Goal: Answer question/provide support: Share knowledge or assist other users

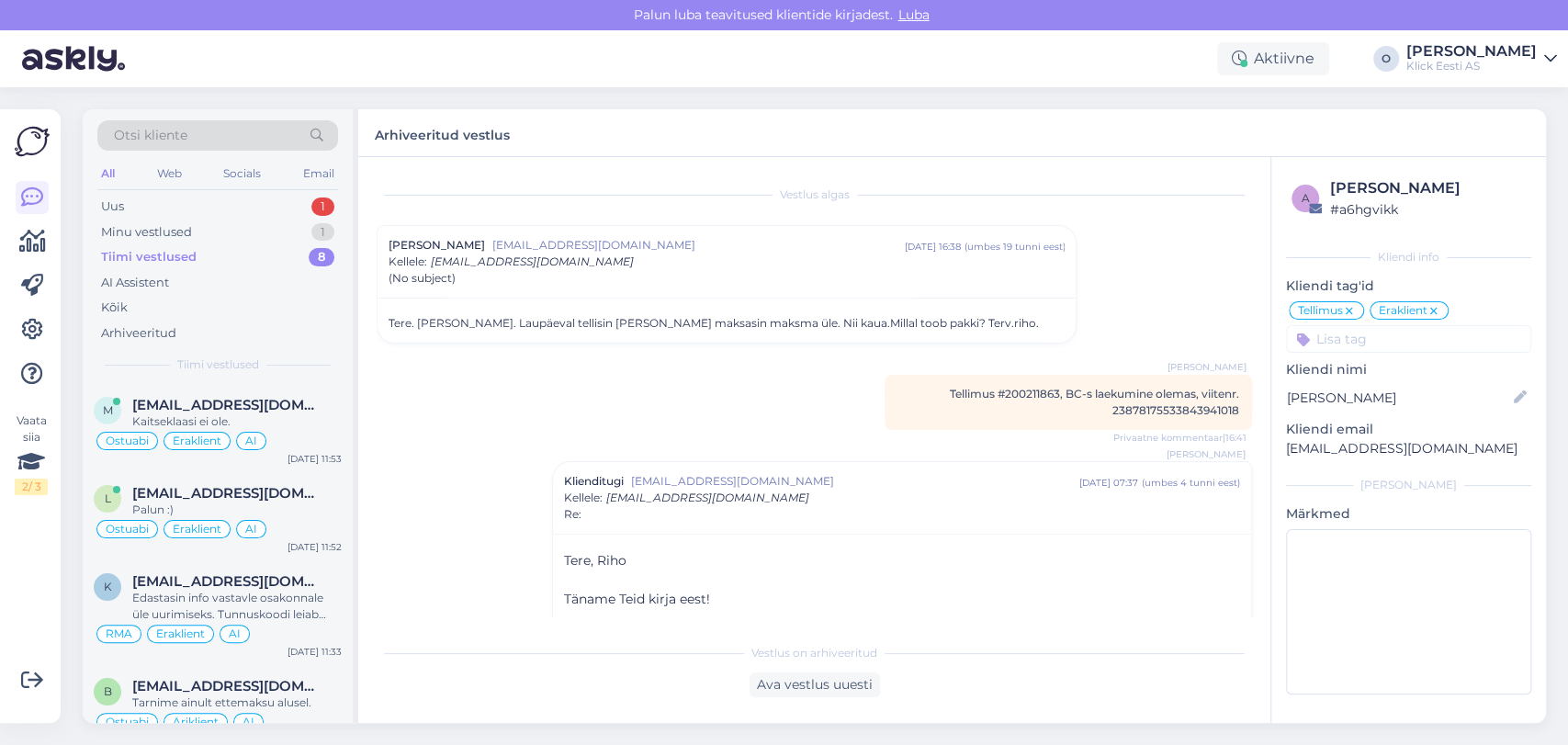
scroll to position [130, 0]
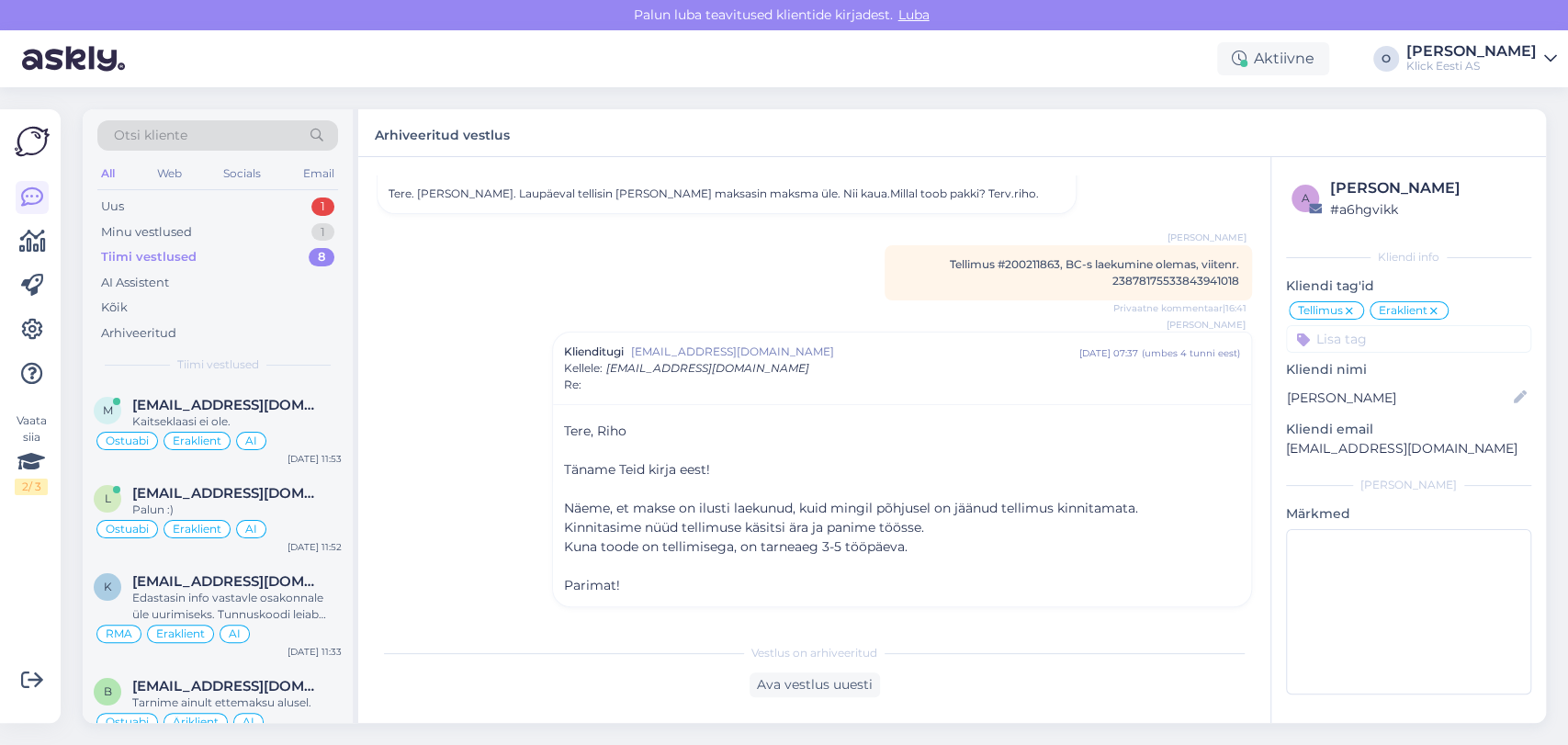
click at [220, 209] on div "Uus 1" at bounding box center [217, 207] width 241 height 26
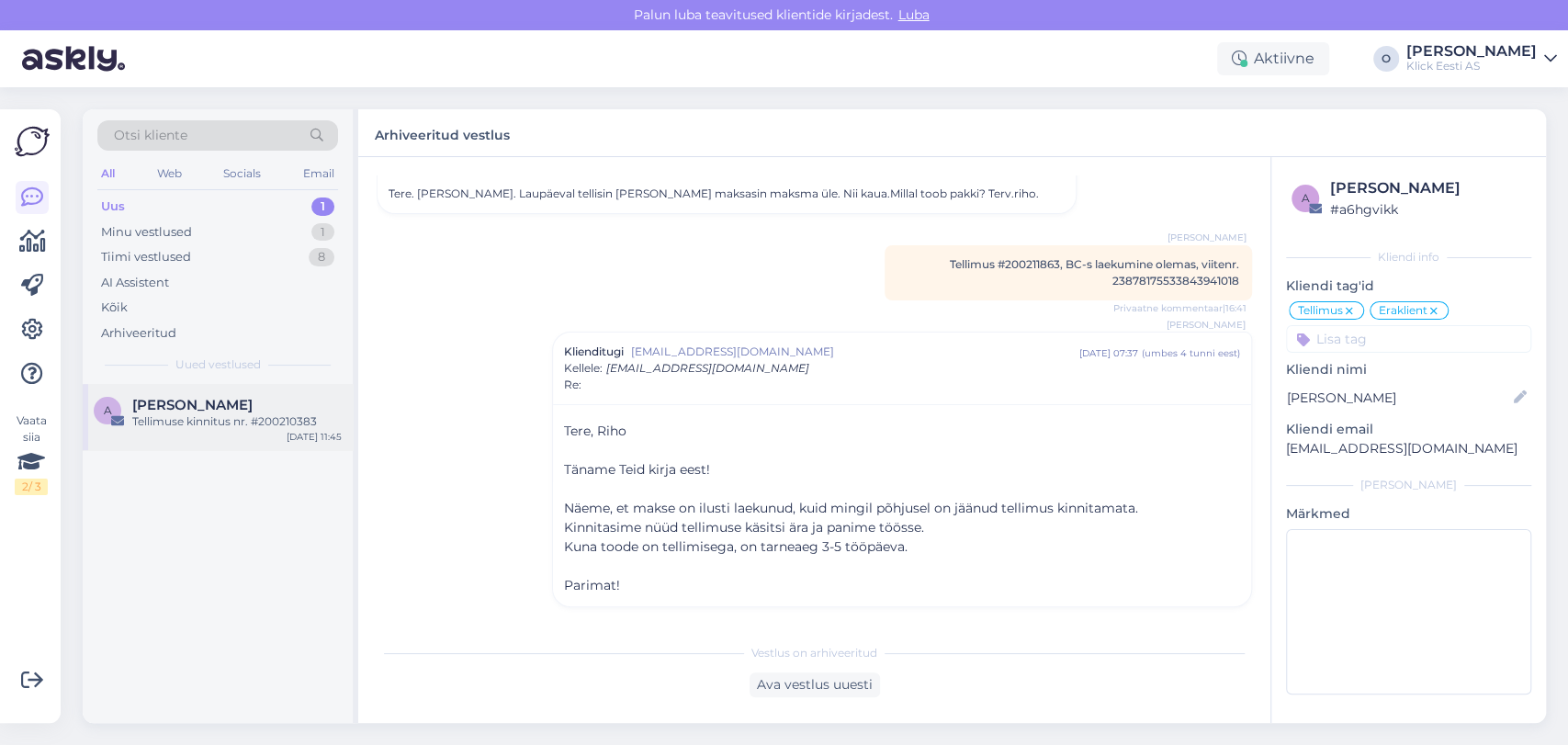
click at [191, 413] on div "Tellimuse kinnitus nr. #200210383" at bounding box center [237, 421] width 210 height 17
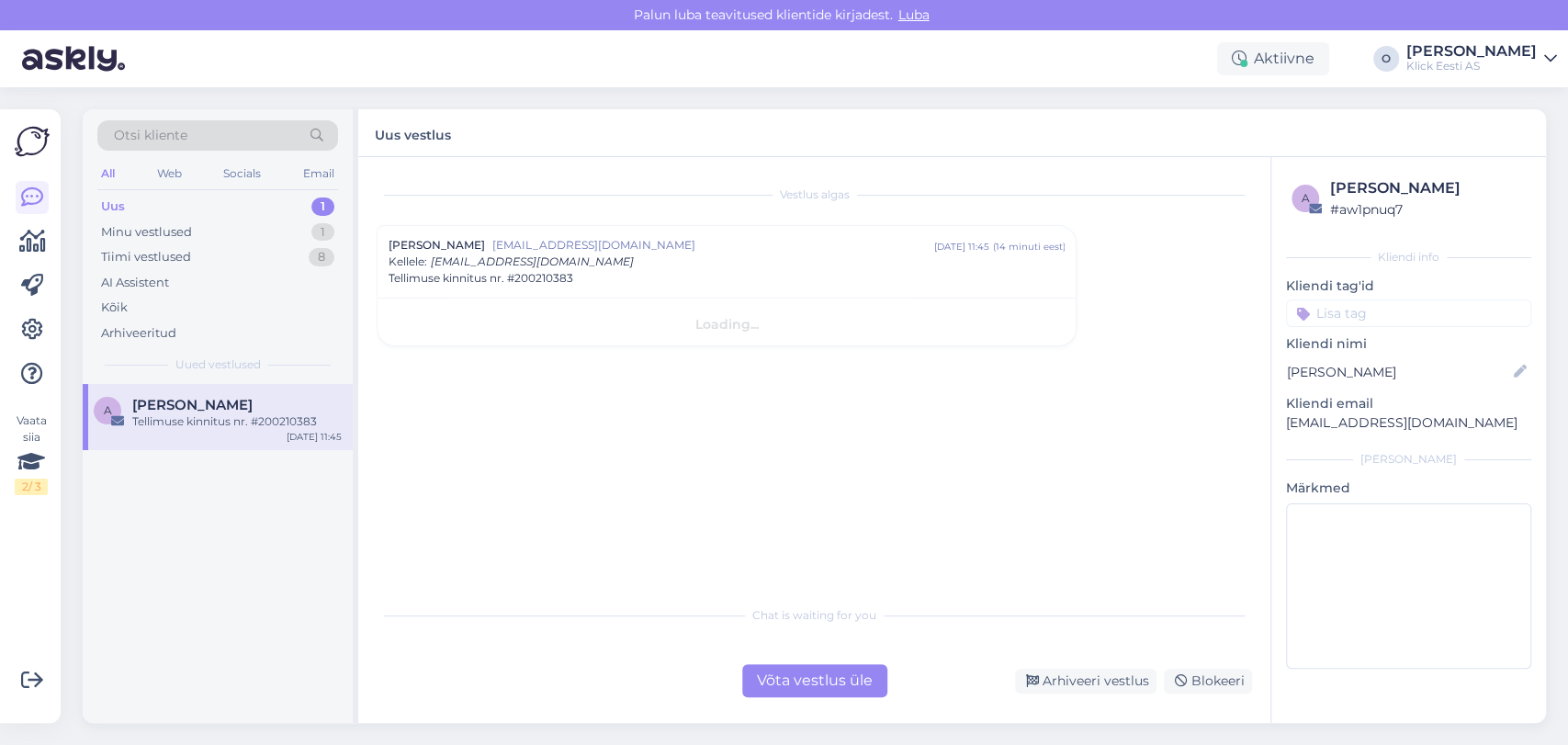
scroll to position [0, 0]
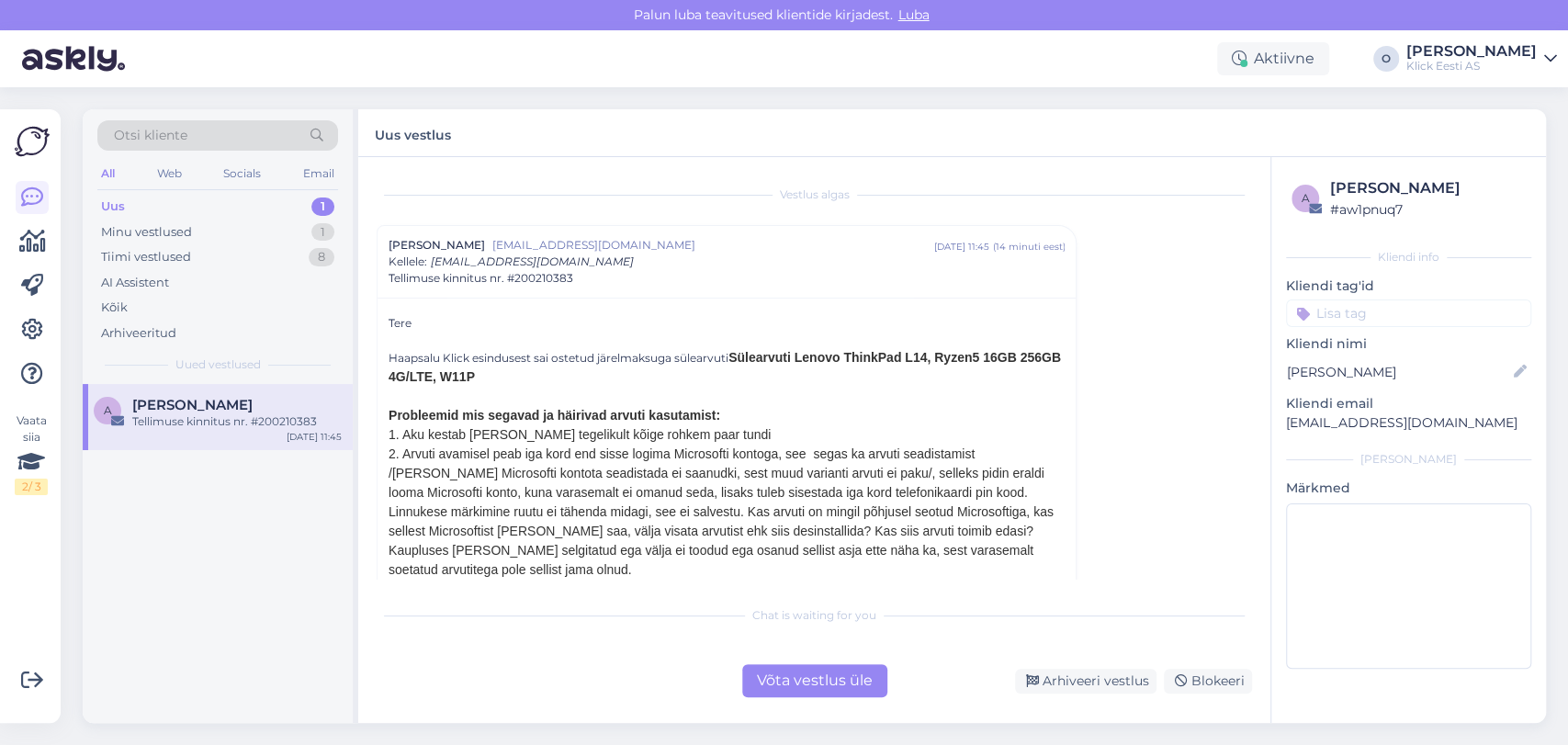
click at [1252, 549] on div "Vestlus [PERSON_NAME] [EMAIL_ADDRESS][DOMAIN_NAME] [DATE] 11:45 ( 14 minuti ees…" at bounding box center [823, 377] width 892 height 404
click at [538, 276] on span "Tellimuse kinnitus nr. #200210383" at bounding box center [481, 279] width 185 height 17
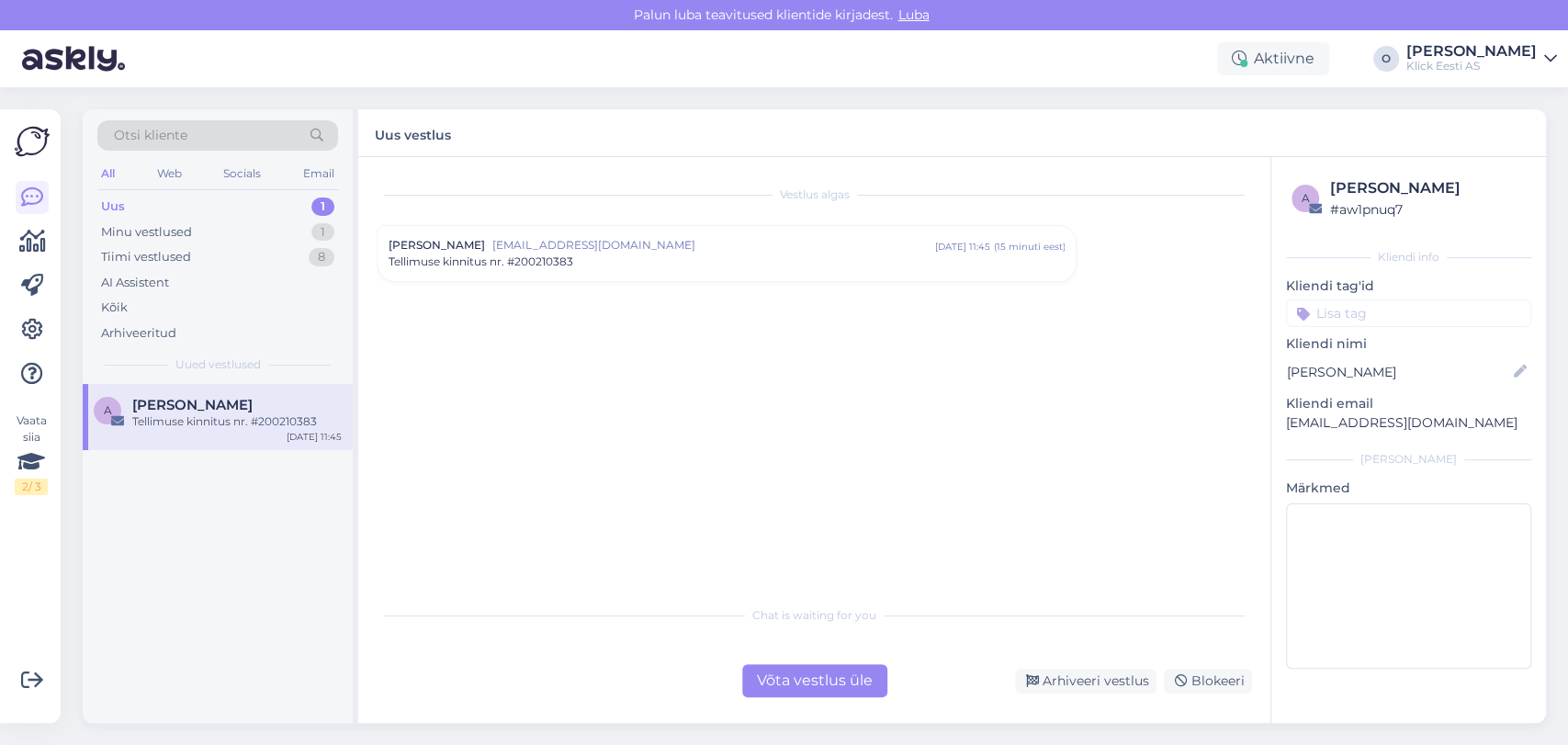
click at [538, 276] on div "[PERSON_NAME] [EMAIL_ADDRESS][DOMAIN_NAME] [DATE] 11:45 ( 15 minuti eest ) Tell…" at bounding box center [727, 253] width 699 height 55
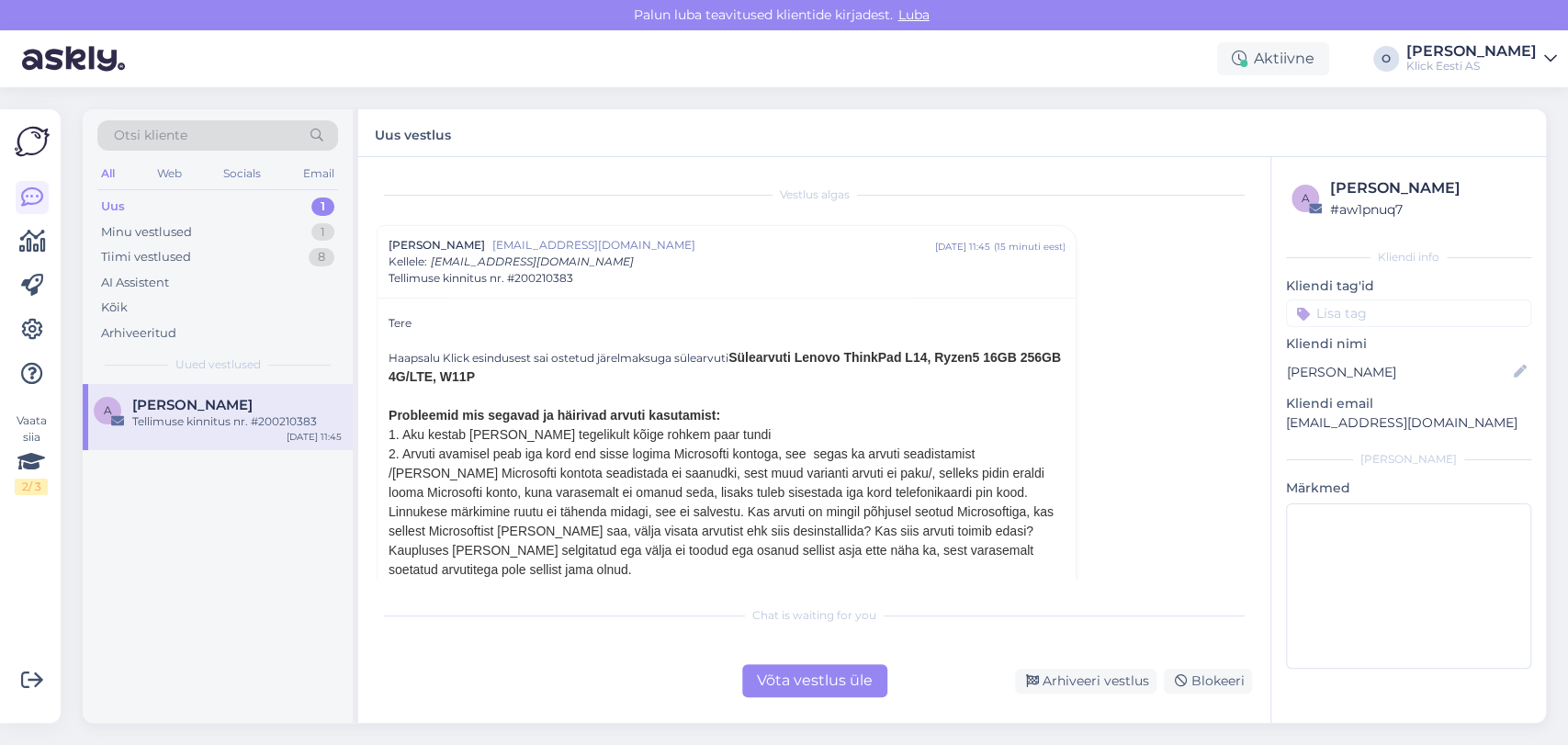
click at [1361, 434] on div "a [PERSON_NAME] # aw1pnuq7 Kliendi info Kliendi tag'id Kliendi nimi [PERSON_NAM…" at bounding box center [1408, 426] width 275 height 539
click at [1360, 432] on p "[EMAIL_ADDRESS][DOMAIN_NAME]" at bounding box center [1408, 422] width 245 height 20
click at [1344, 417] on p "[EMAIL_ADDRESS][DOMAIN_NAME]" at bounding box center [1408, 422] width 245 height 20
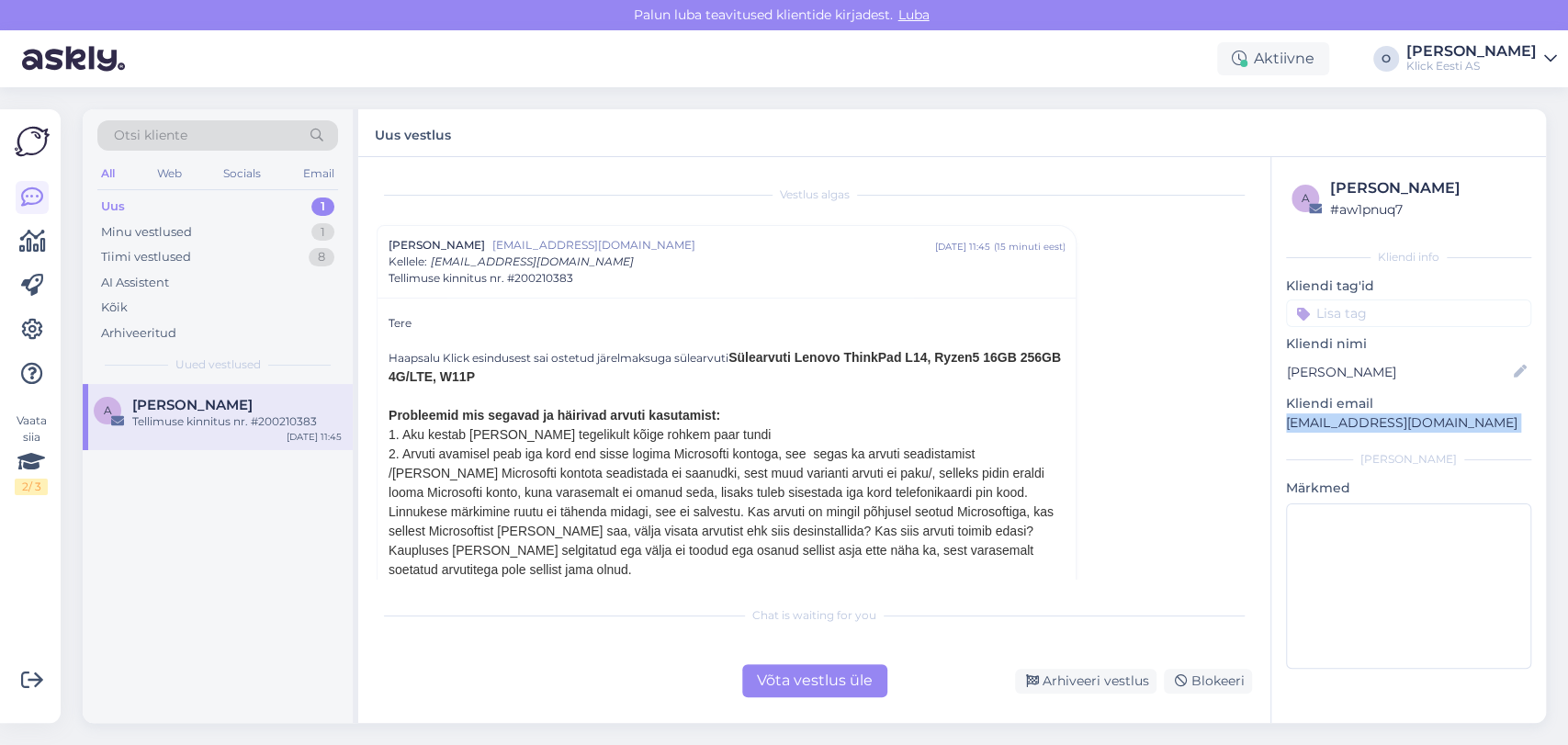
click at [1344, 417] on p "[EMAIL_ADDRESS][DOMAIN_NAME]" at bounding box center [1408, 422] width 245 height 20
copy div "[EMAIL_ADDRESS][DOMAIN_NAME] [PERSON_NAME]"
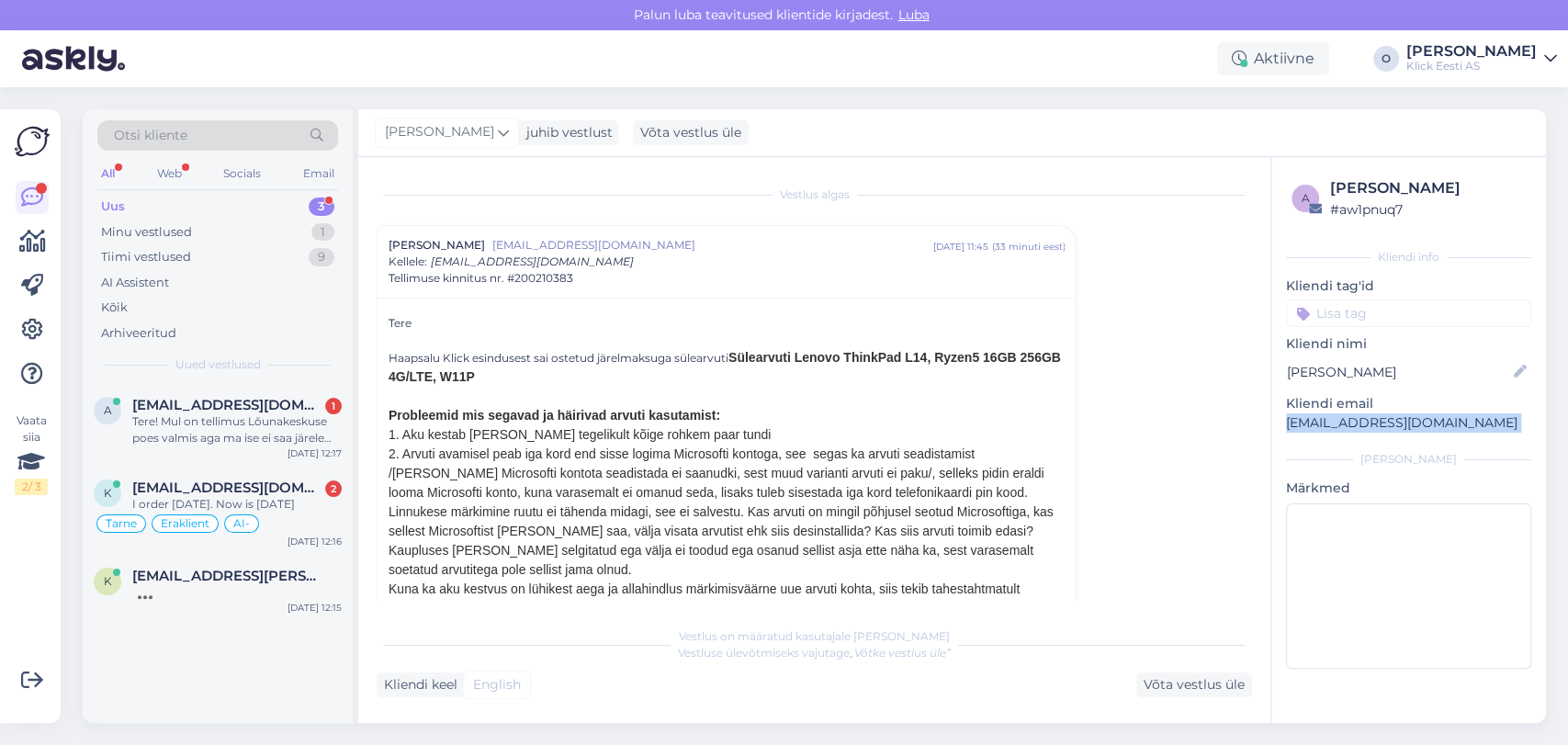
scroll to position [49, 0]
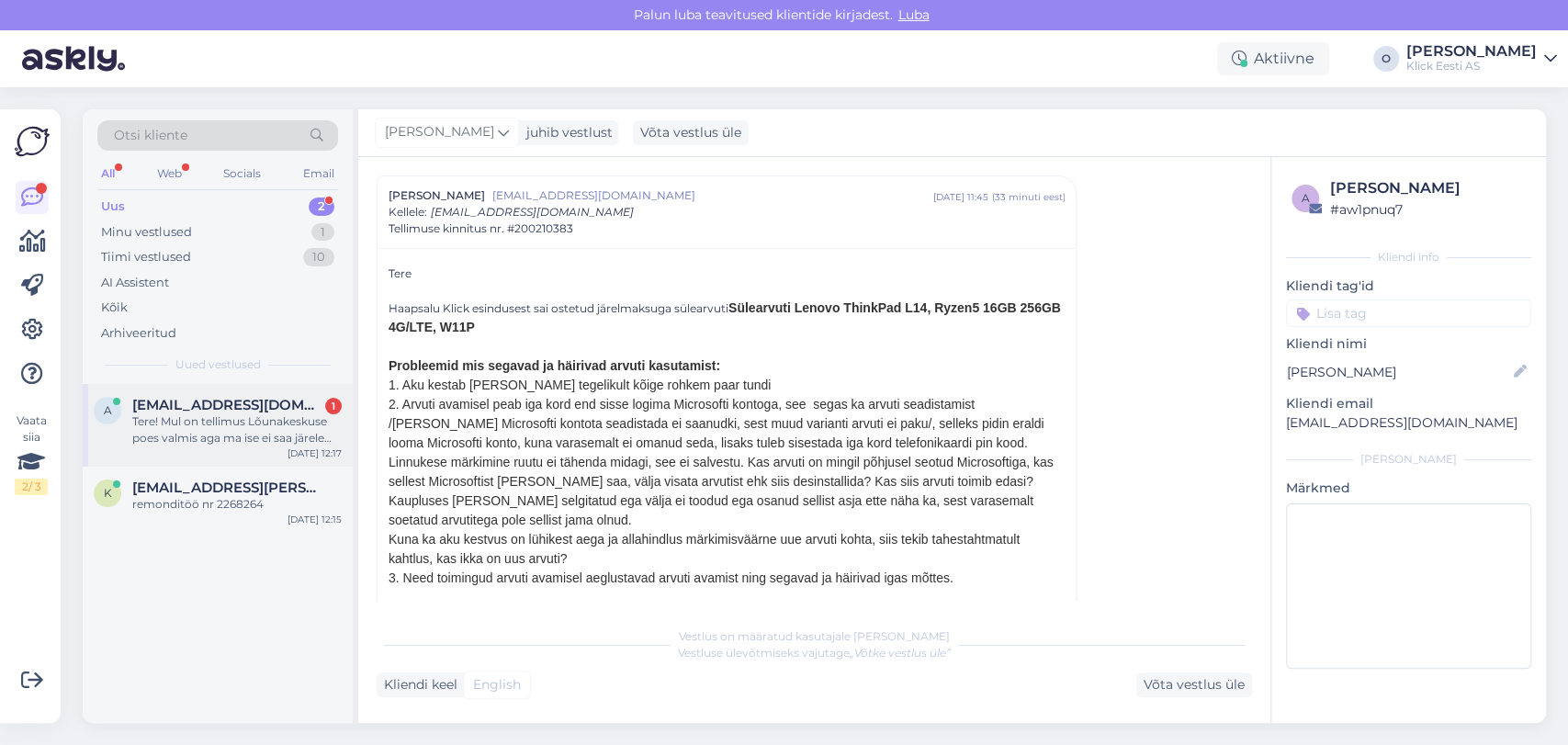
click at [222, 415] on div "Tere! Mul on tellimus Lõunakeskuse poes valmis aga ma ise ei saa järele minna,s…" at bounding box center [237, 429] width 210 height 33
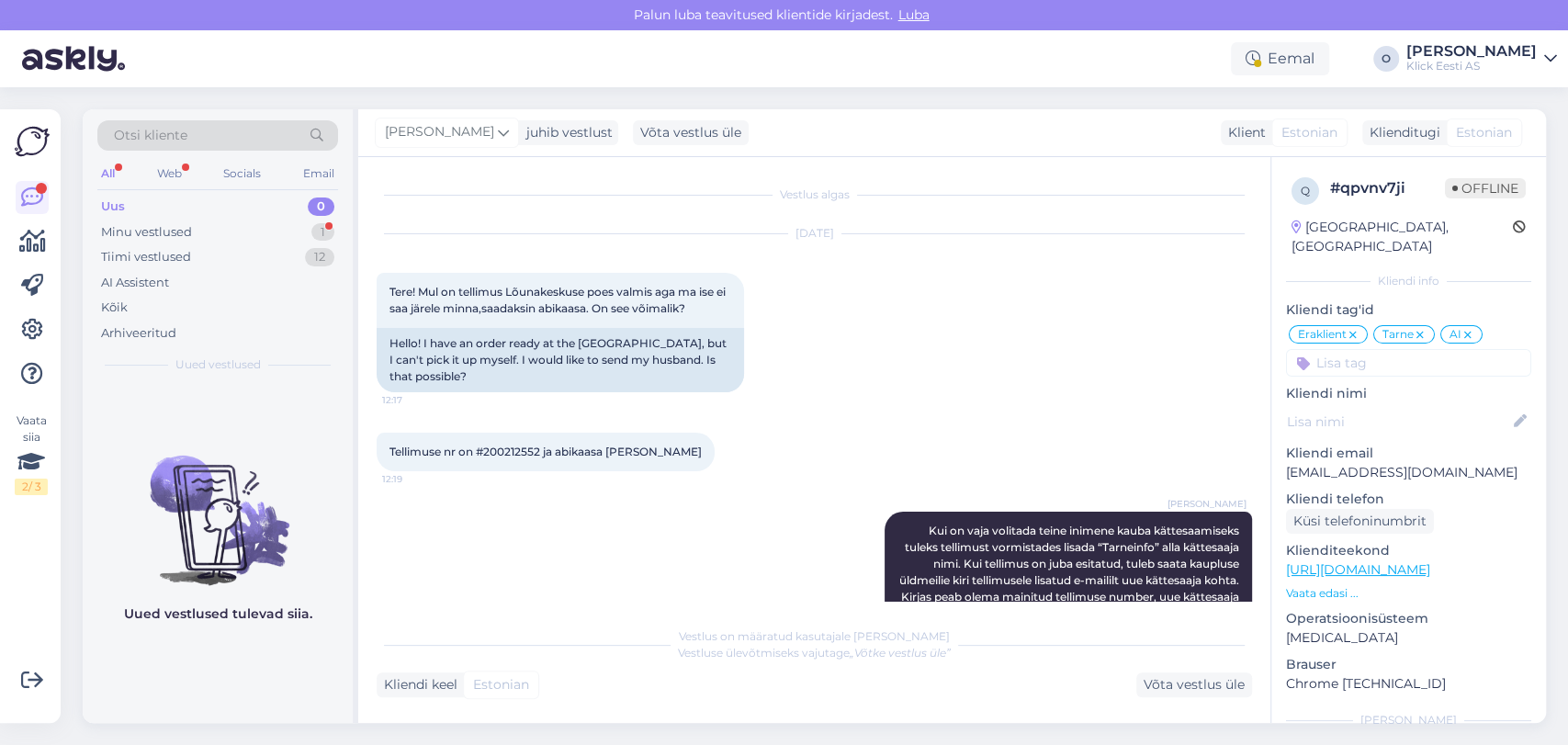
scroll to position [68, 0]
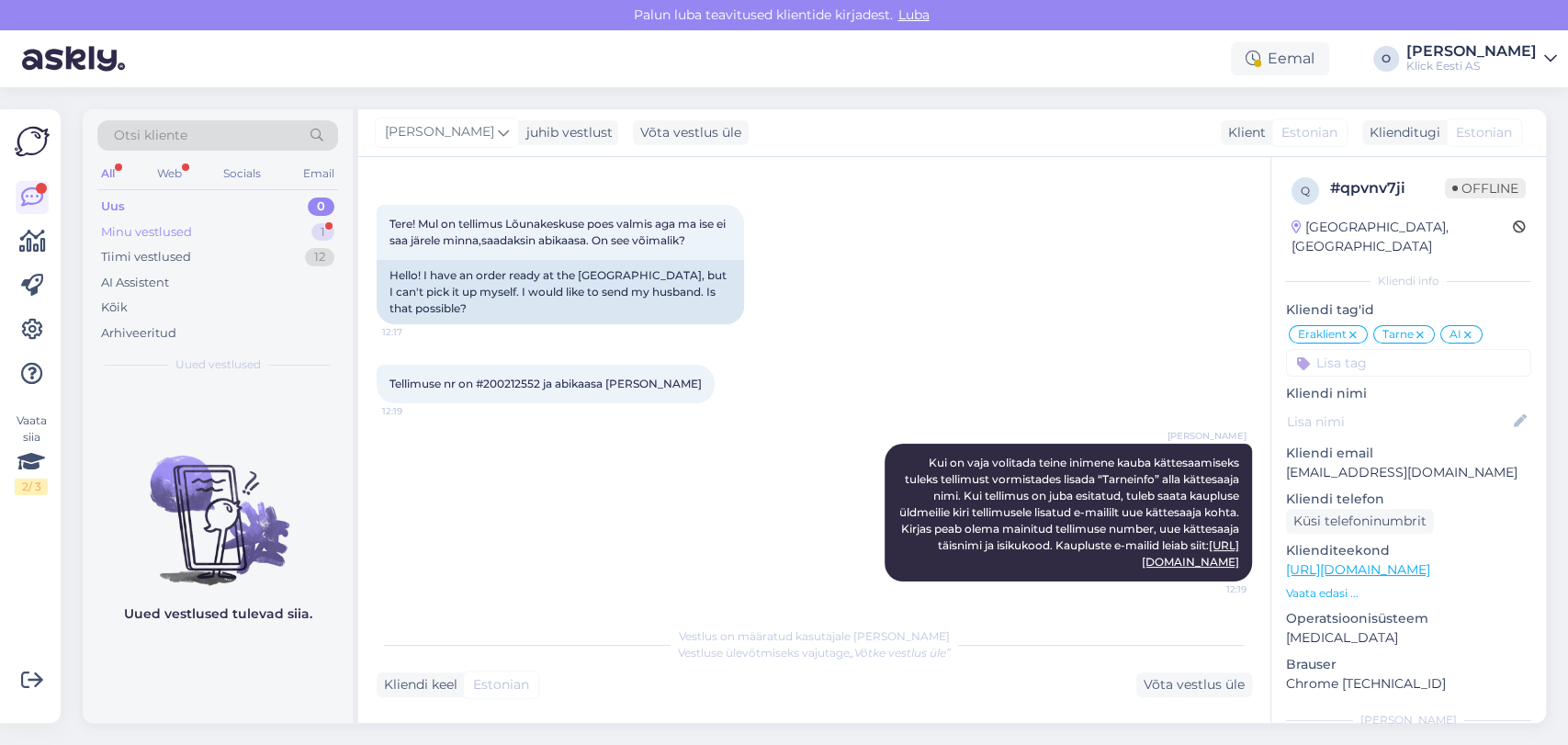
click at [193, 235] on div "Minu vestlused 1" at bounding box center [217, 232] width 241 height 26
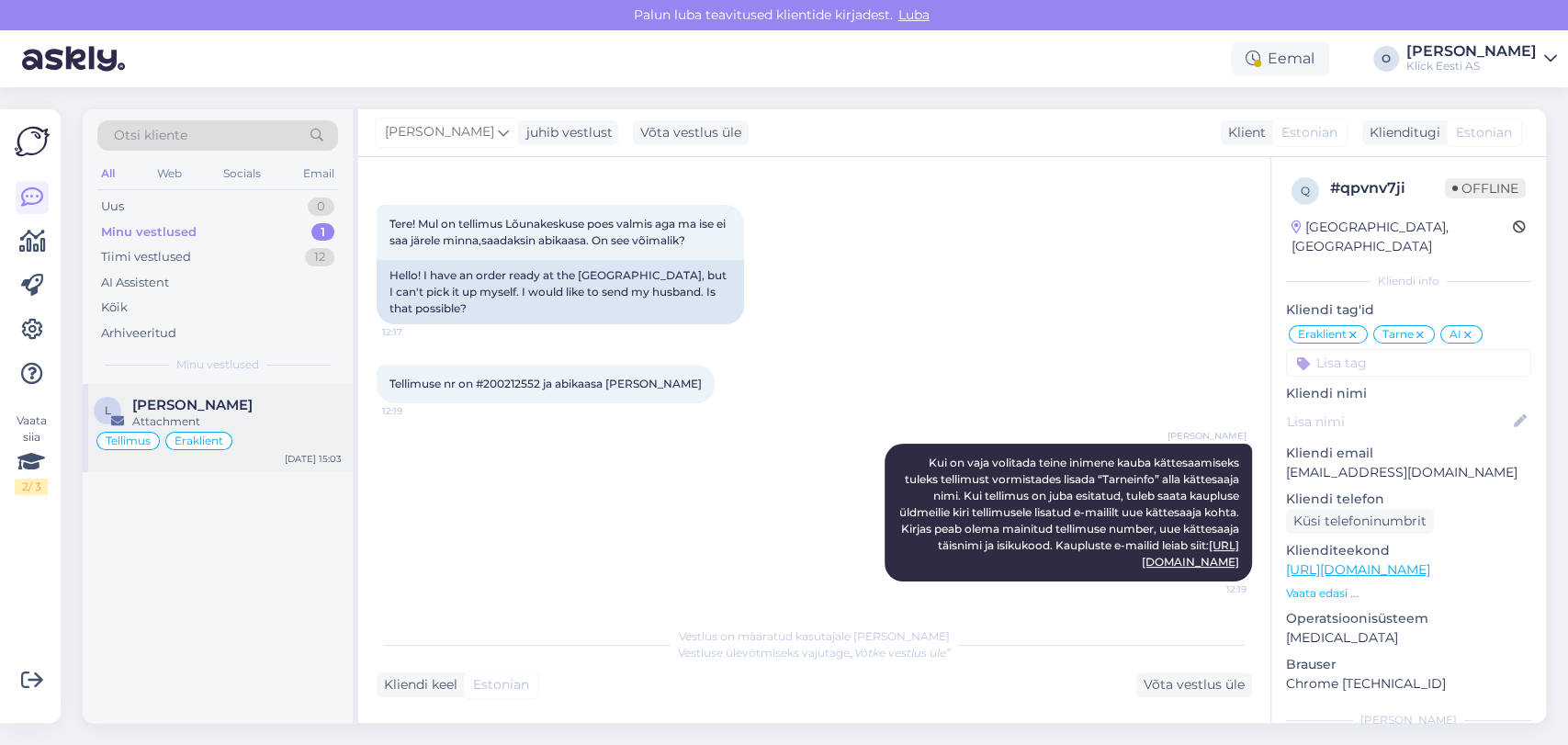
click at [162, 408] on span "[PERSON_NAME]" at bounding box center [192, 406] width 120 height 17
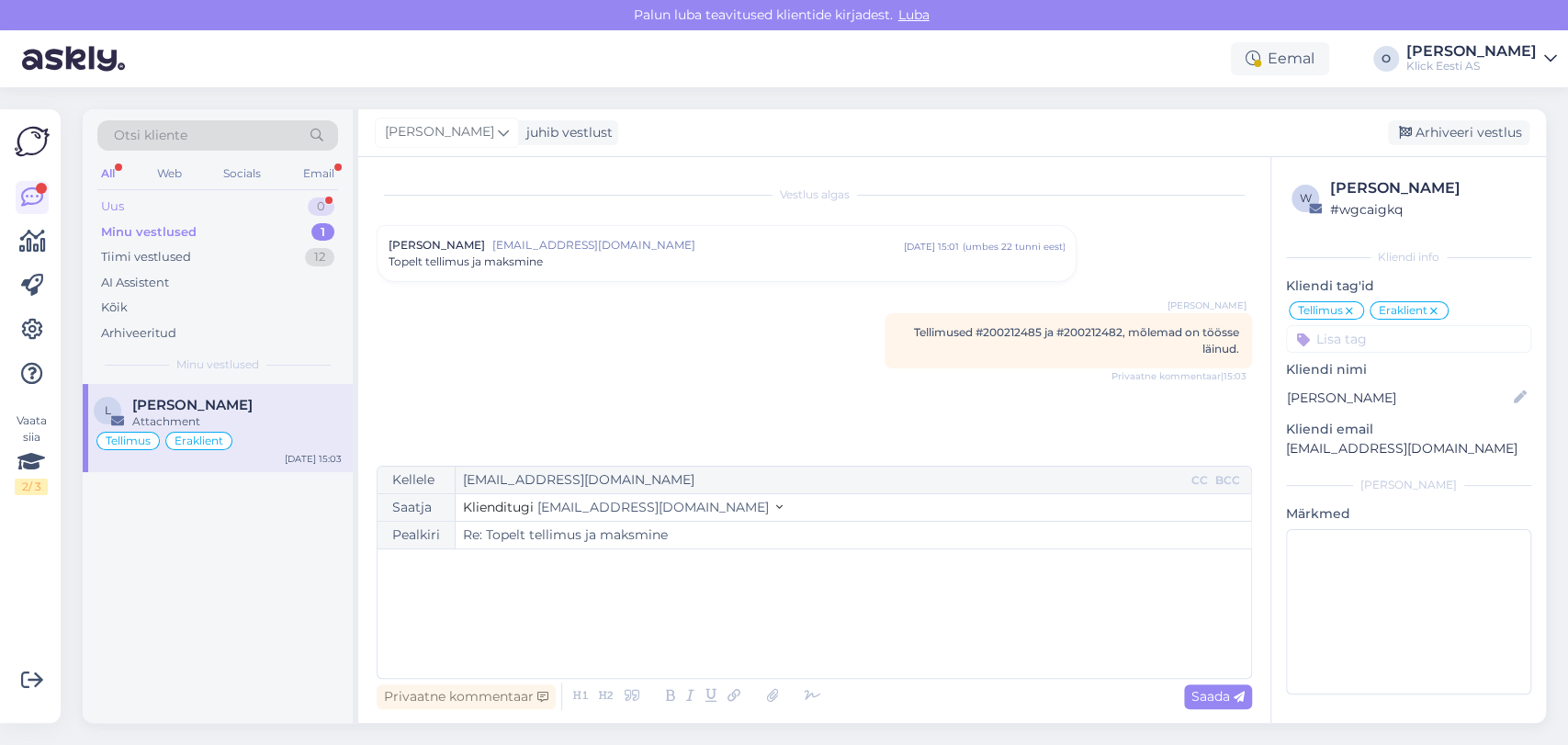
click at [270, 198] on div "Uus 0" at bounding box center [217, 207] width 241 height 26
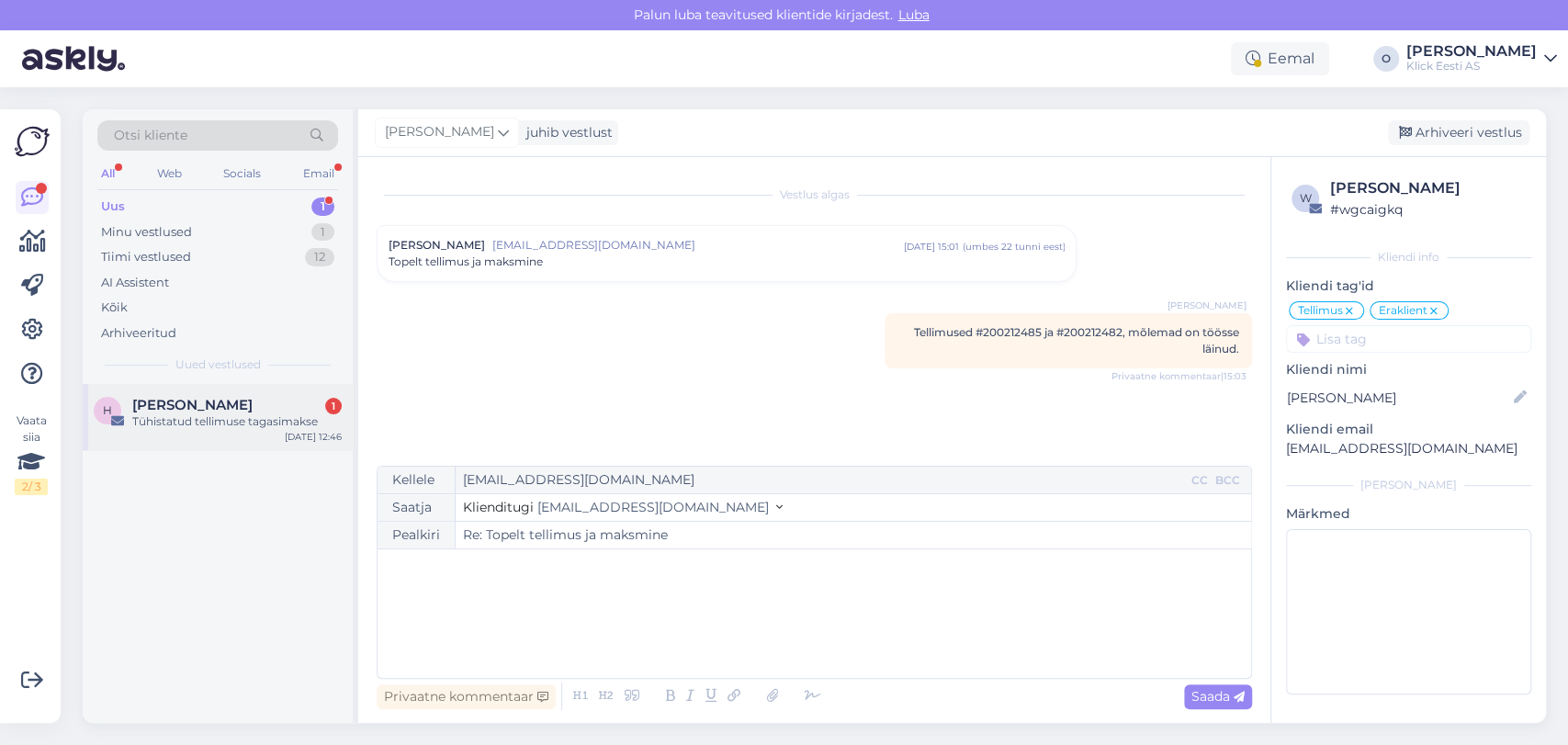
click at [209, 386] on div "H [PERSON_NAME] 1 Tühistatud tellimuse tagasimakse [DATE] 12:46" at bounding box center [218, 417] width 271 height 66
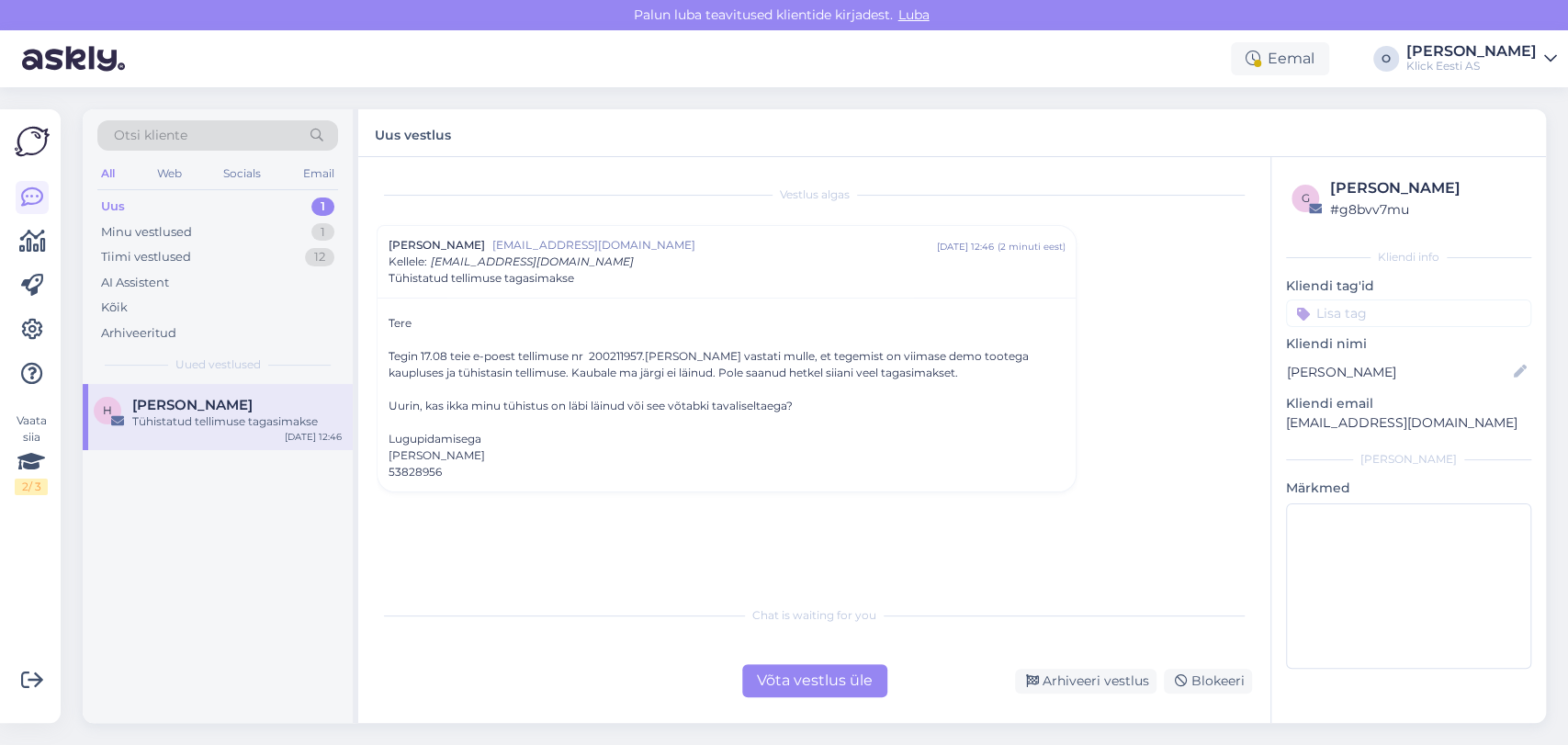
click at [809, 681] on div "Võta vestlus üle" at bounding box center [815, 680] width 146 height 33
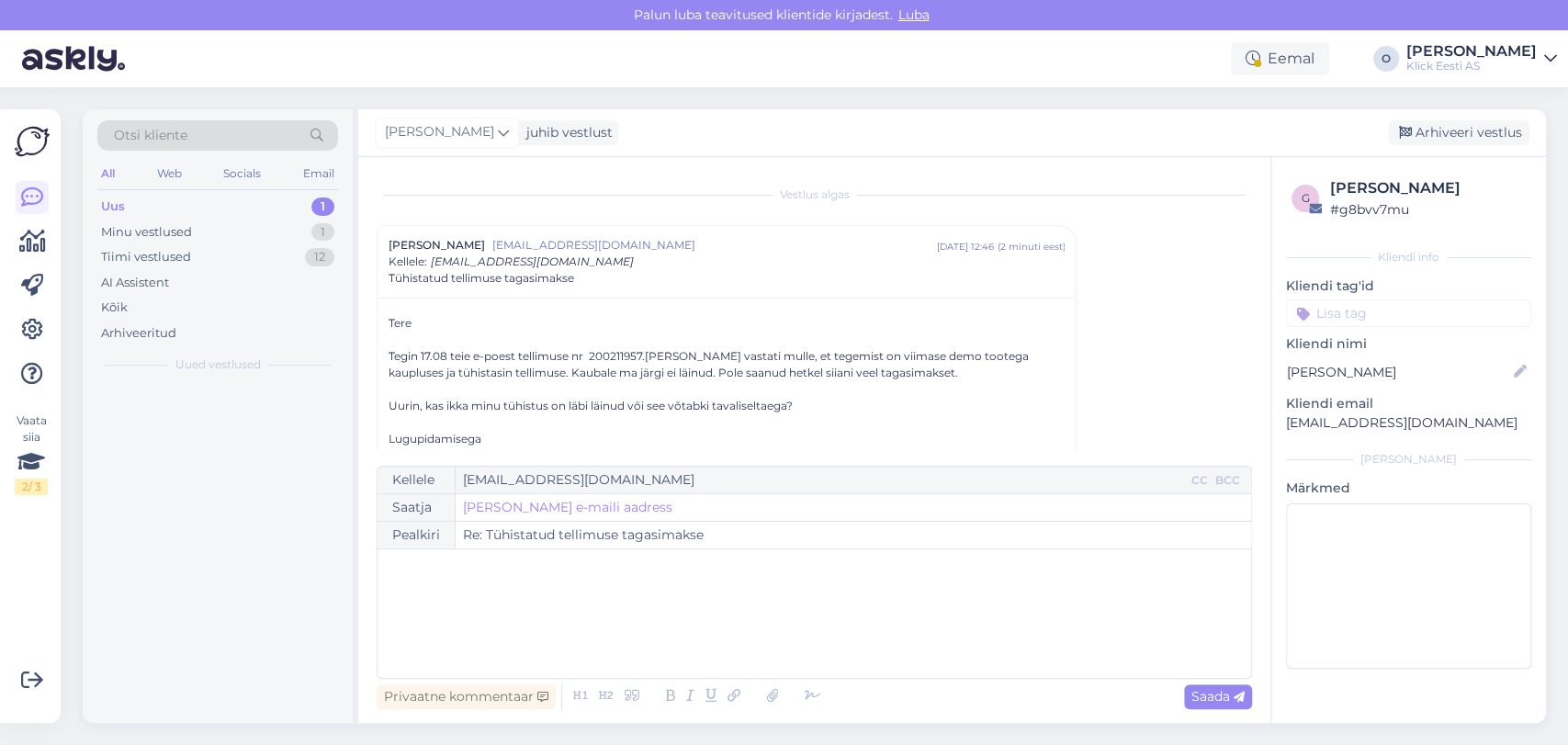
scroll to position [49, 0]
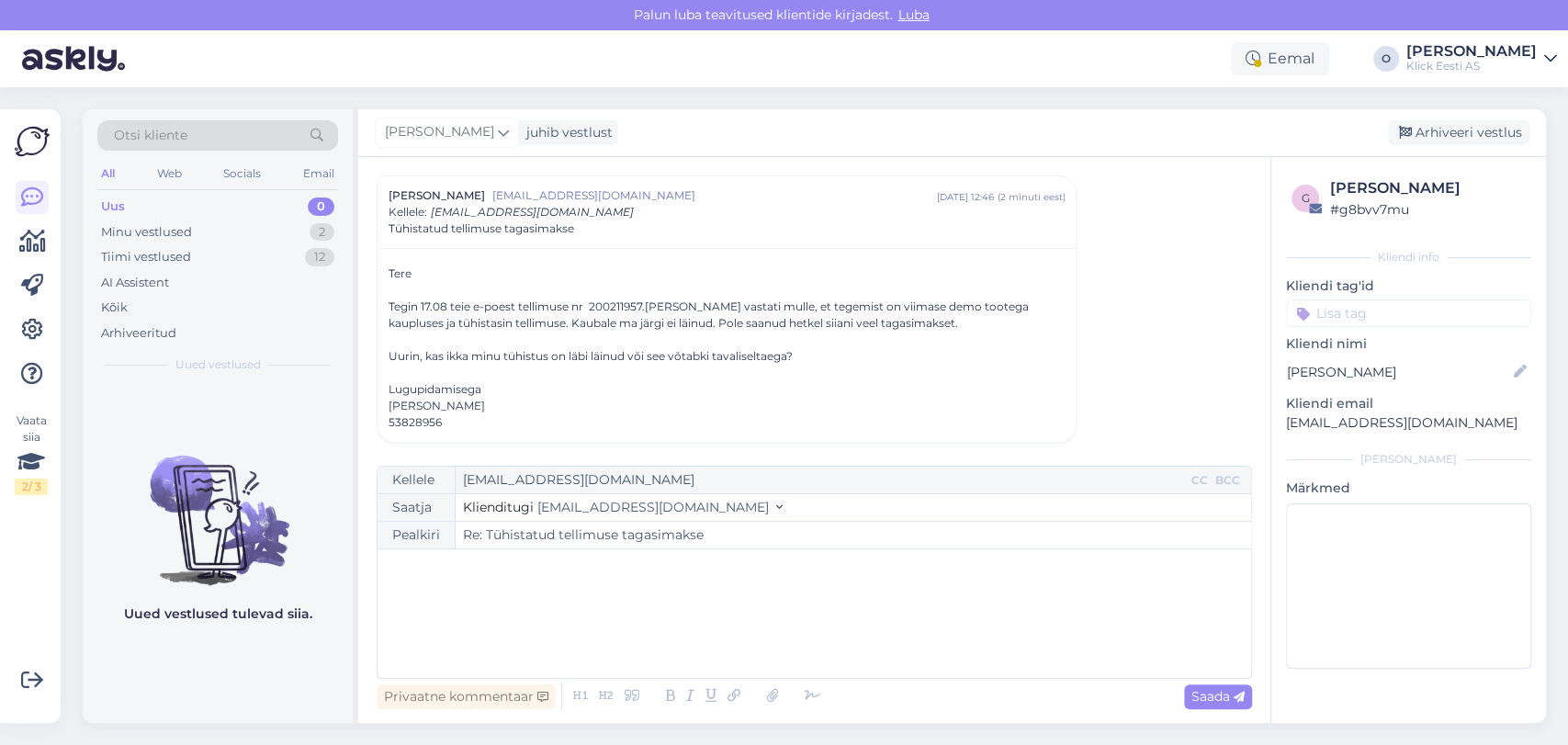
click at [627, 306] on div "Tegin 17.08 teie e-poest tellimuse nr 200211957. [PERSON_NAME] vastati mulle, e…" at bounding box center [727, 314] width 676 height 33
copy div "200211957"
click at [578, 608] on div "﻿" at bounding box center [814, 614] width 855 height 110
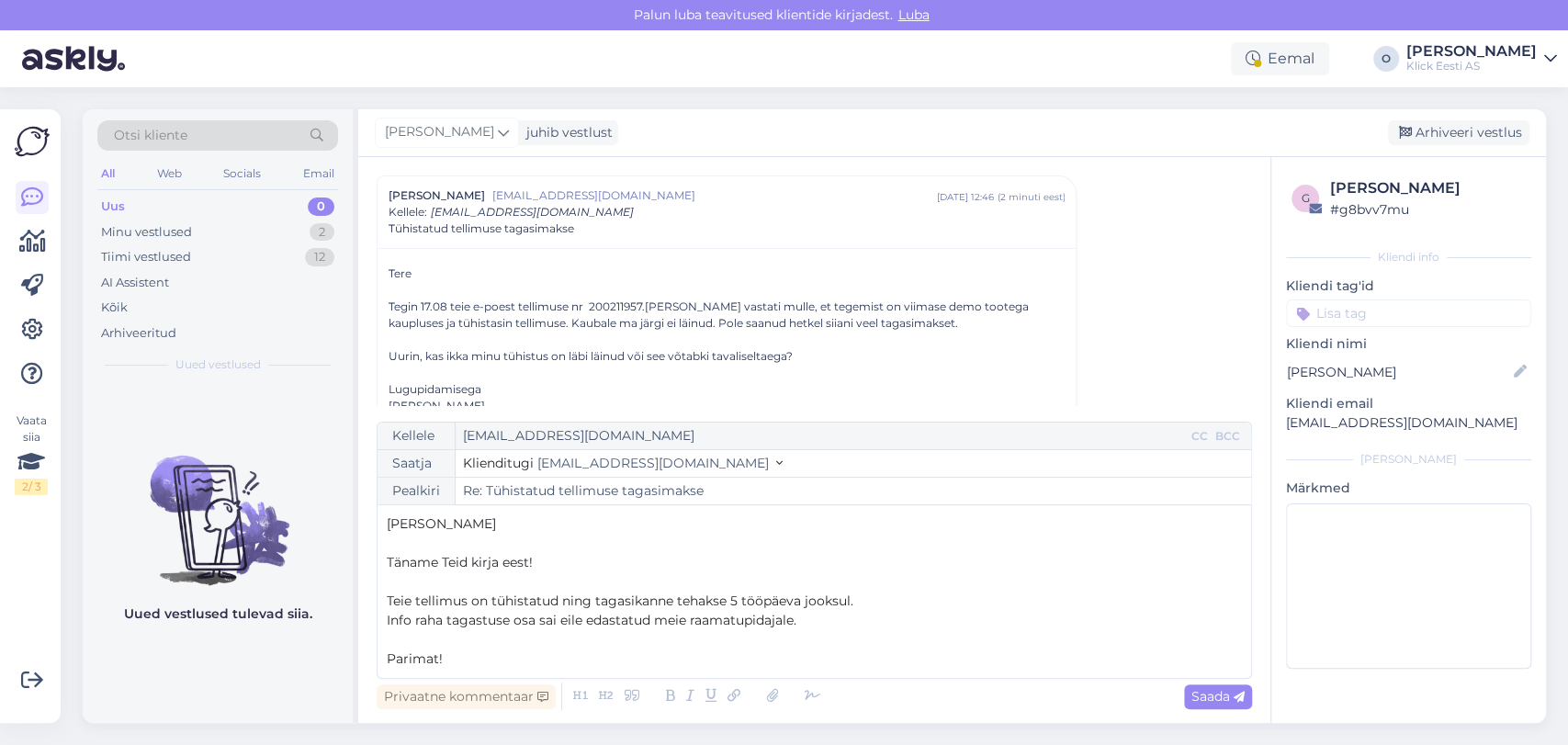
click at [535, 623] on span "Info raha tagastuse osa sai eile edastatud meie raamatupidajale." at bounding box center [591, 620] width 409 height 17
click at [1194, 694] on span "Saada" at bounding box center [1217, 697] width 53 height 17
type input "Re: Re: Tühistatud tellimuse tagasimakse"
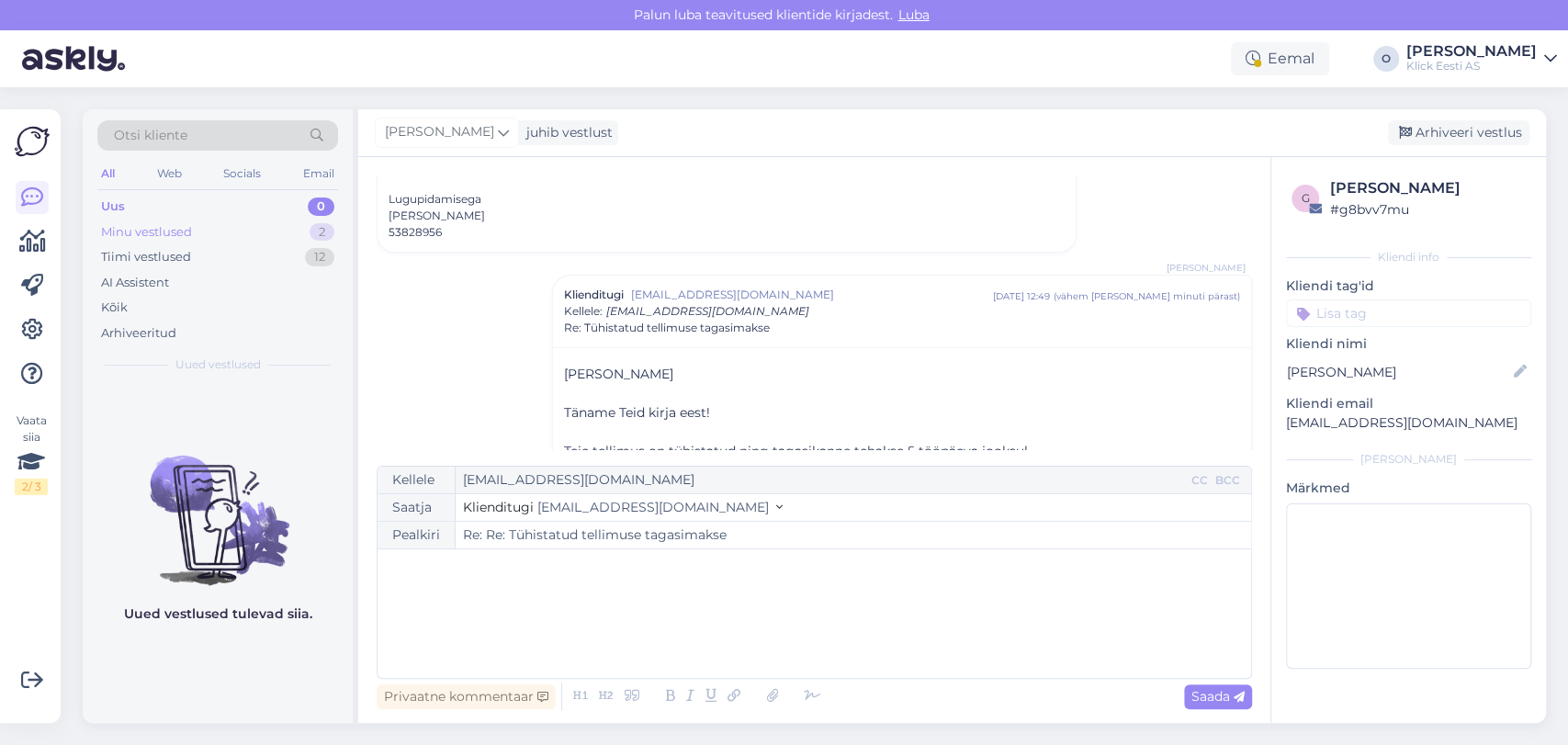
click at [238, 221] on div "Minu vestlused 2" at bounding box center [217, 232] width 241 height 26
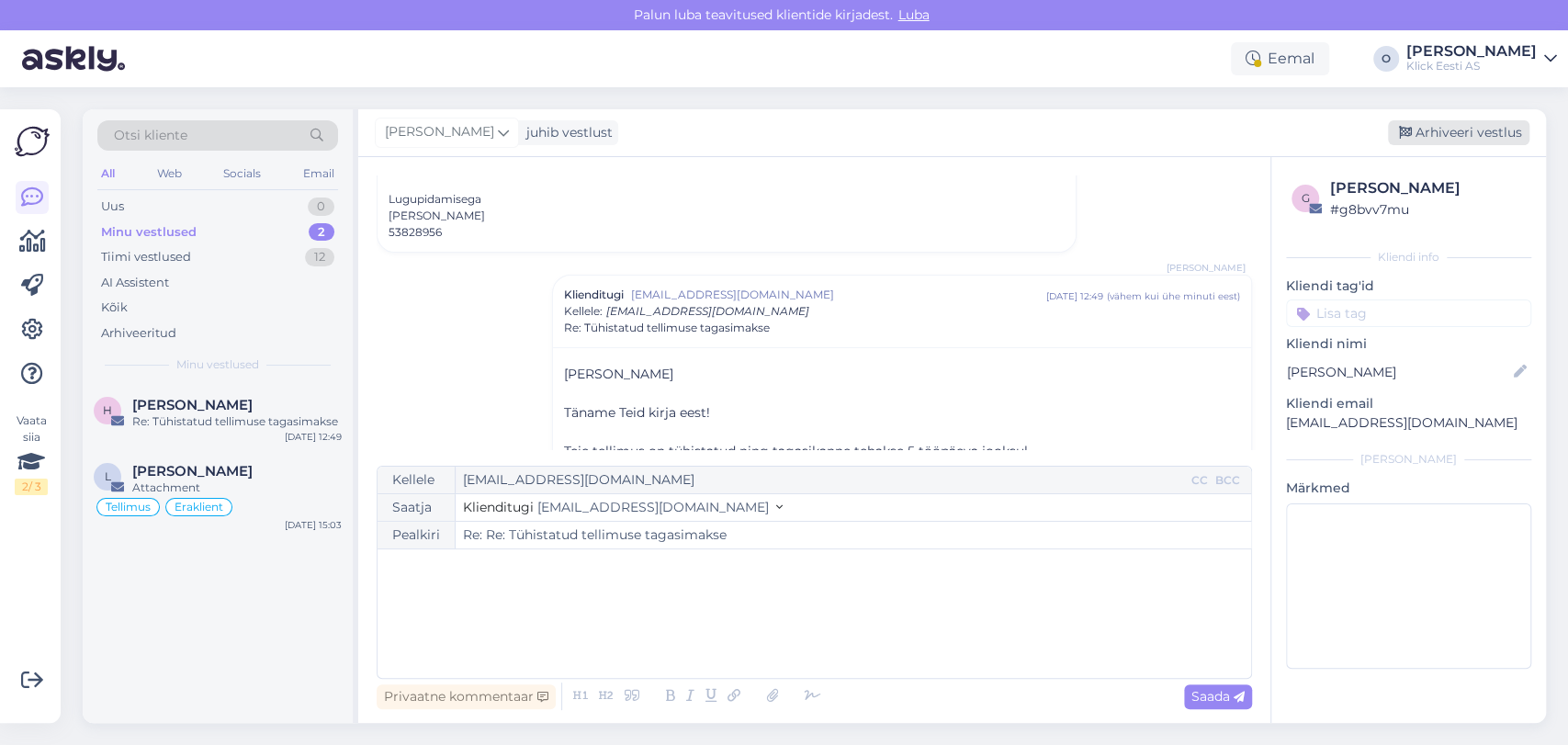
click at [1494, 134] on div "Arhiveeri vestlus" at bounding box center [1459, 132] width 142 height 25
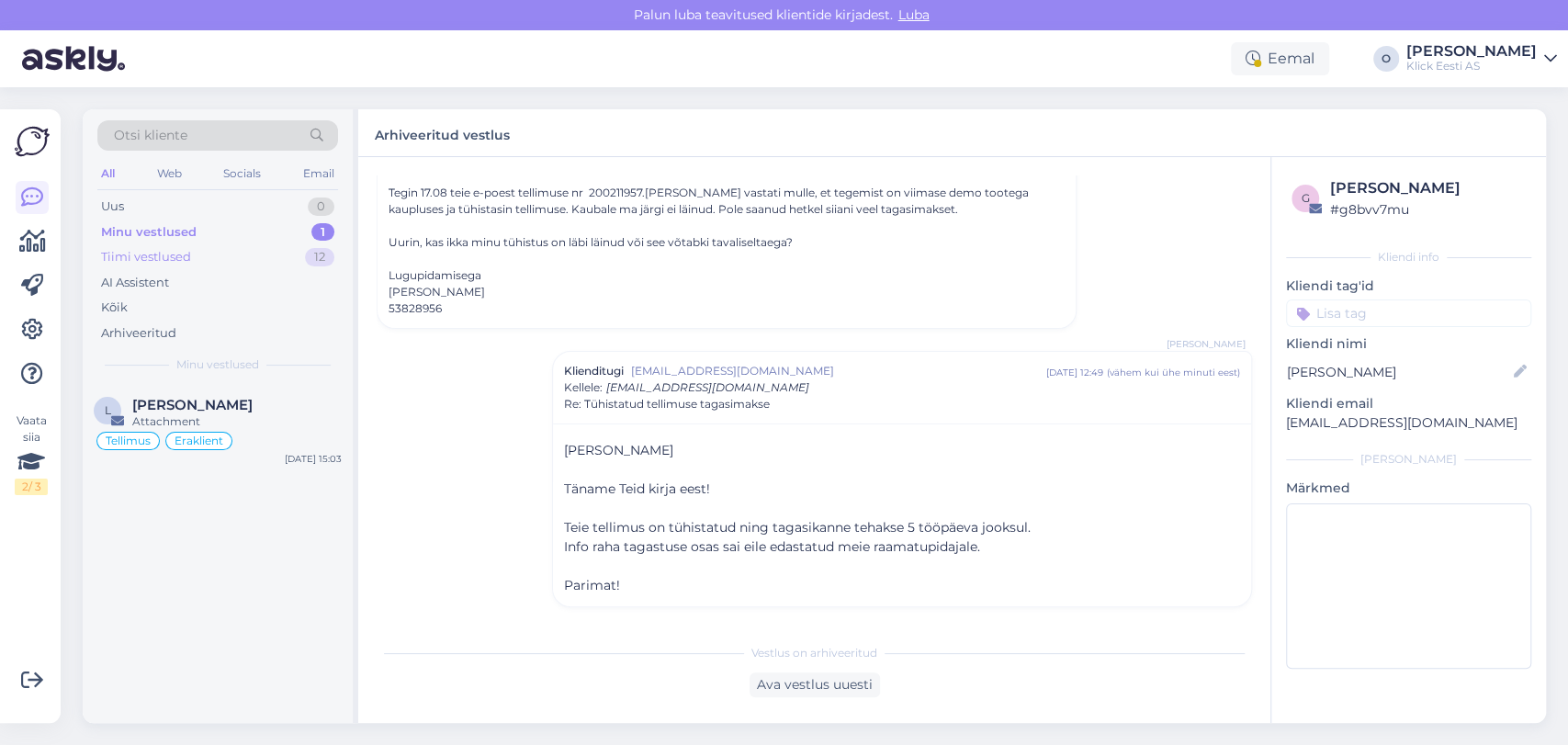
click at [196, 244] on div "Tiimi vestlused 12" at bounding box center [217, 257] width 241 height 26
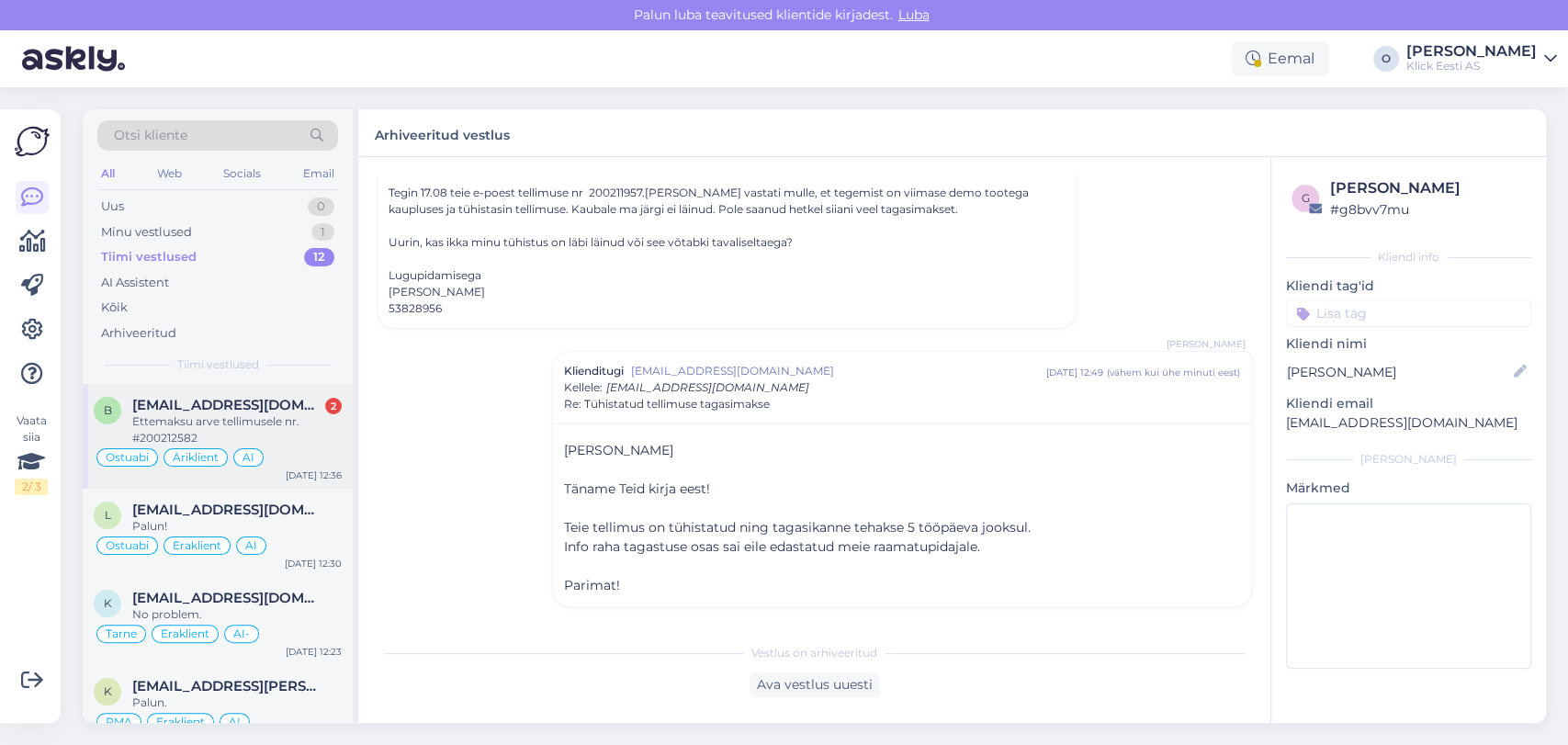
click at [158, 411] on span "[EMAIL_ADDRESS][DOMAIN_NAME]" at bounding box center [228, 406] width 191 height 17
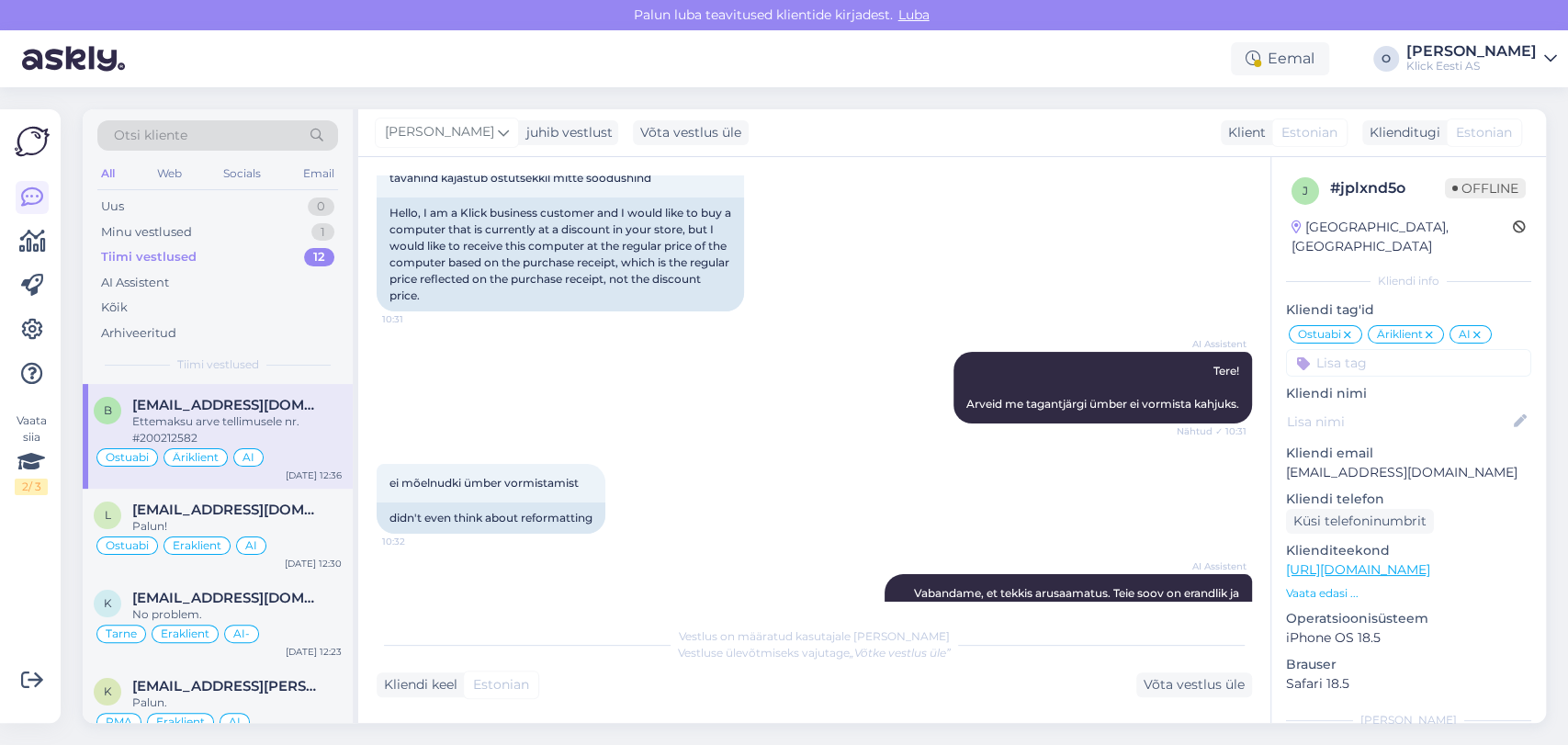
scroll to position [830, 0]
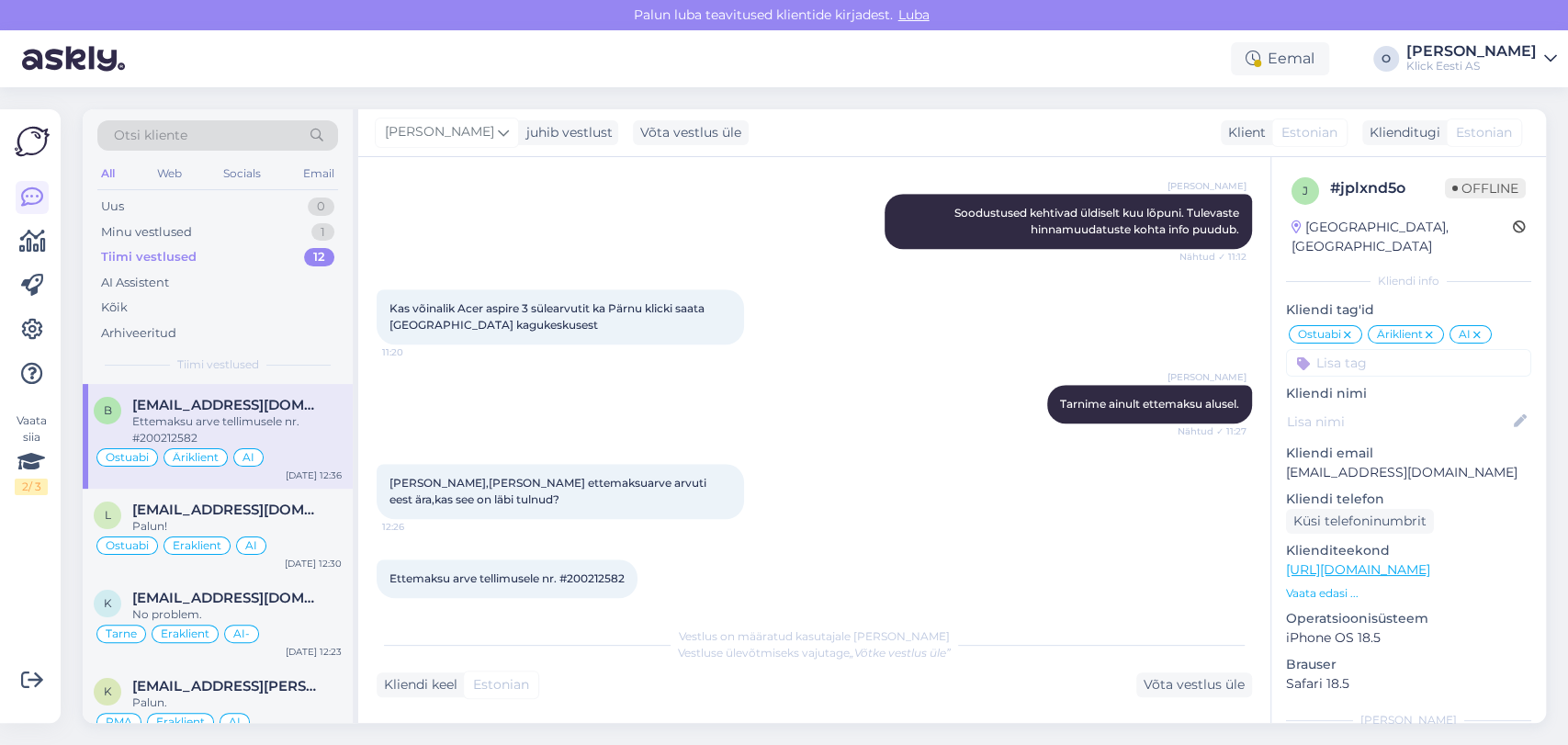
click at [581, 572] on span "Ettemaksu arve tellimusele nr. #200212582" at bounding box center [507, 578] width 235 height 14
copy div "200212582 12:36"
click at [154, 505] on span "[EMAIL_ADDRESS][DOMAIN_NAME]" at bounding box center [228, 510] width 191 height 17
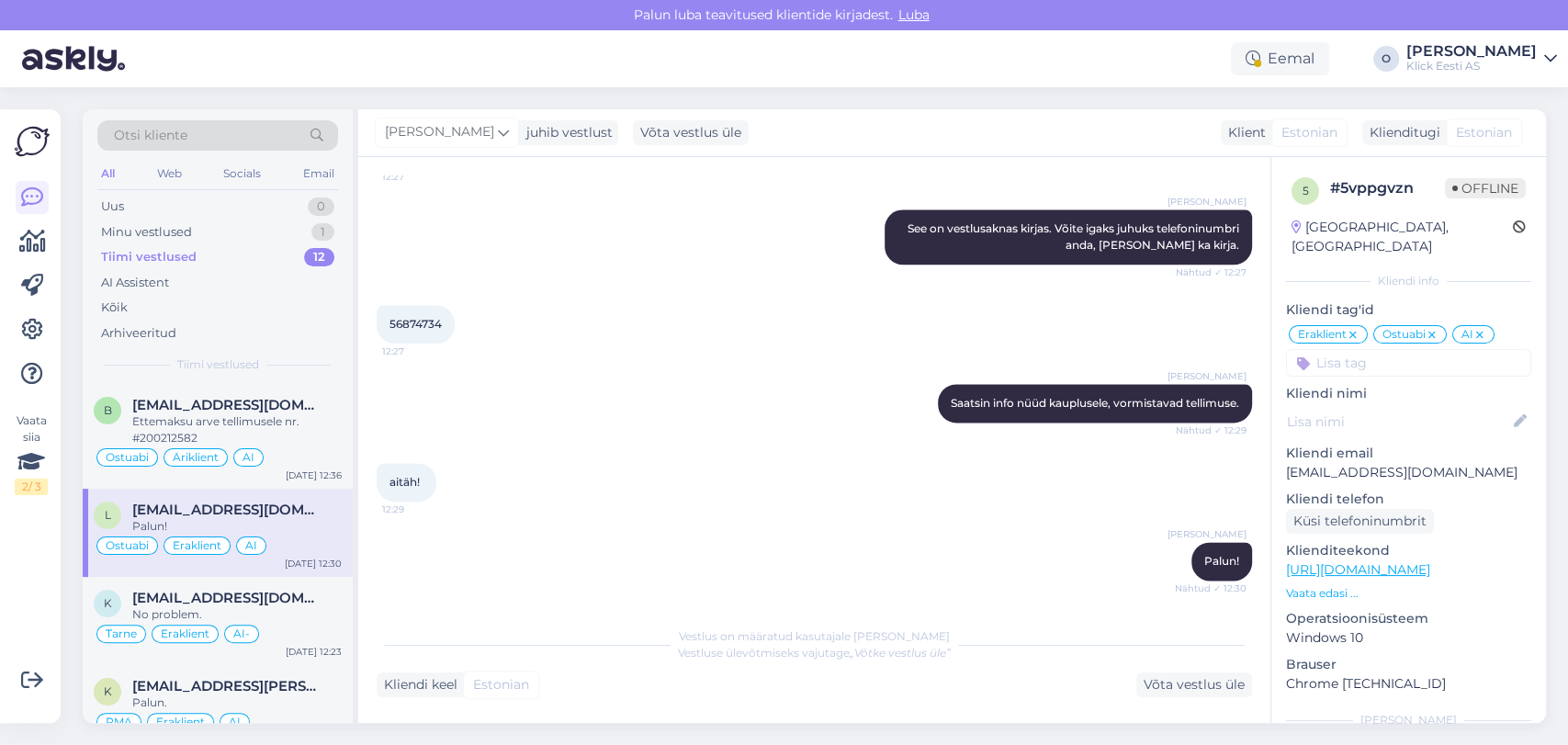
scroll to position [1559, 0]
click at [1381, 462] on p "[EMAIL_ADDRESS][DOMAIN_NAME]" at bounding box center [1408, 472] width 245 height 20
copy p "[EMAIL_ADDRESS][DOMAIN_NAME]"
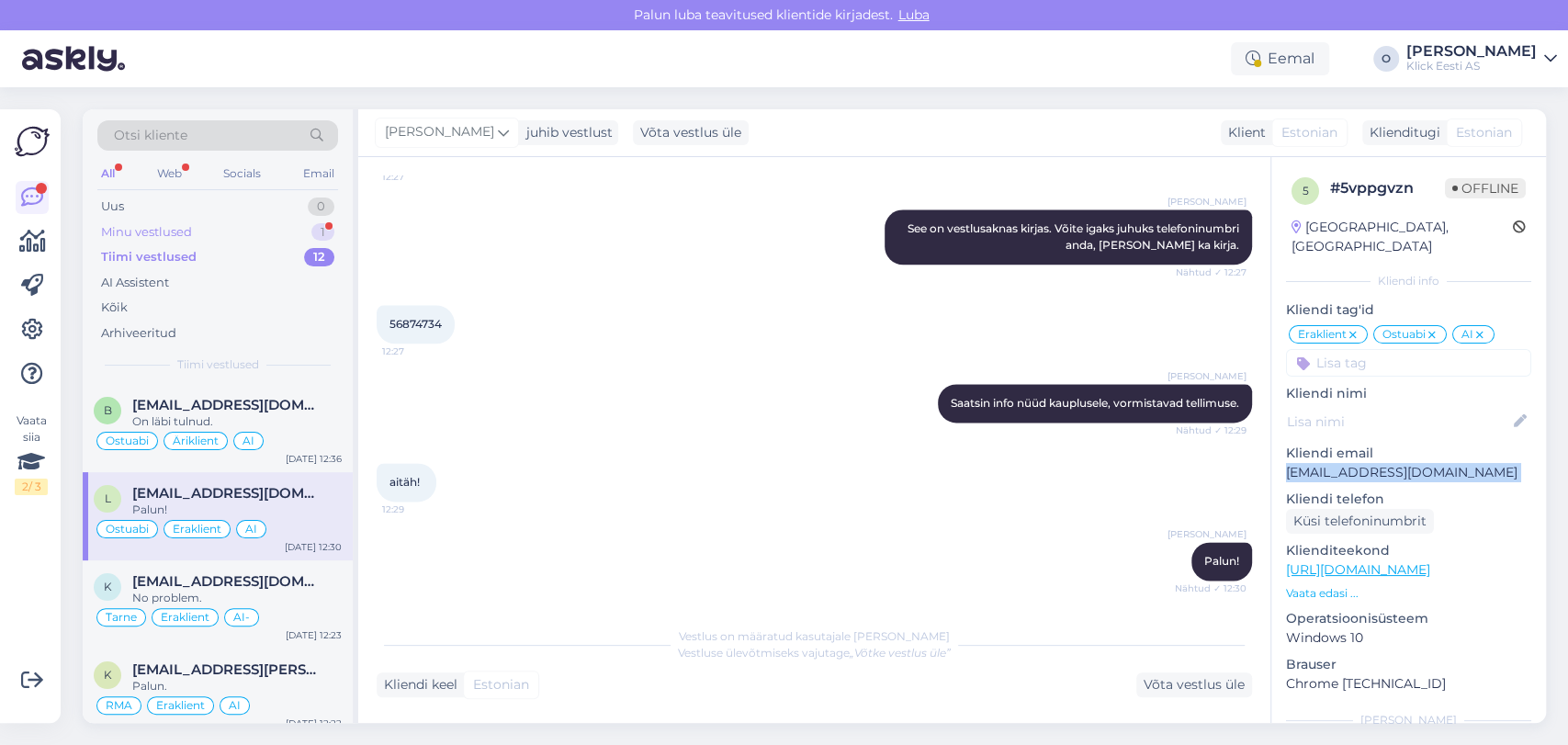
click at [244, 222] on div "Minu vestlused 1" at bounding box center [217, 232] width 241 height 26
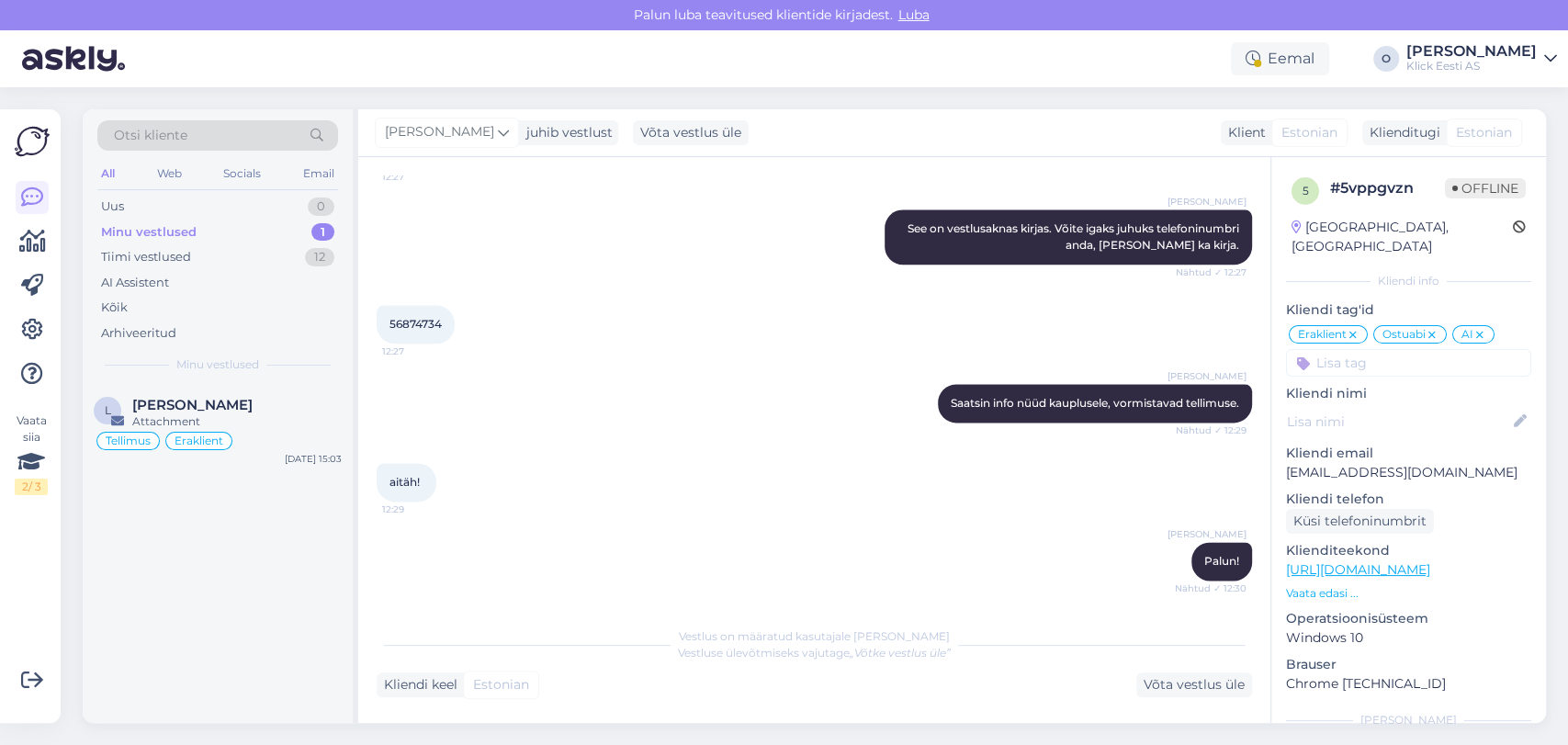
click at [206, 404] on span "[PERSON_NAME]" at bounding box center [192, 406] width 120 height 17
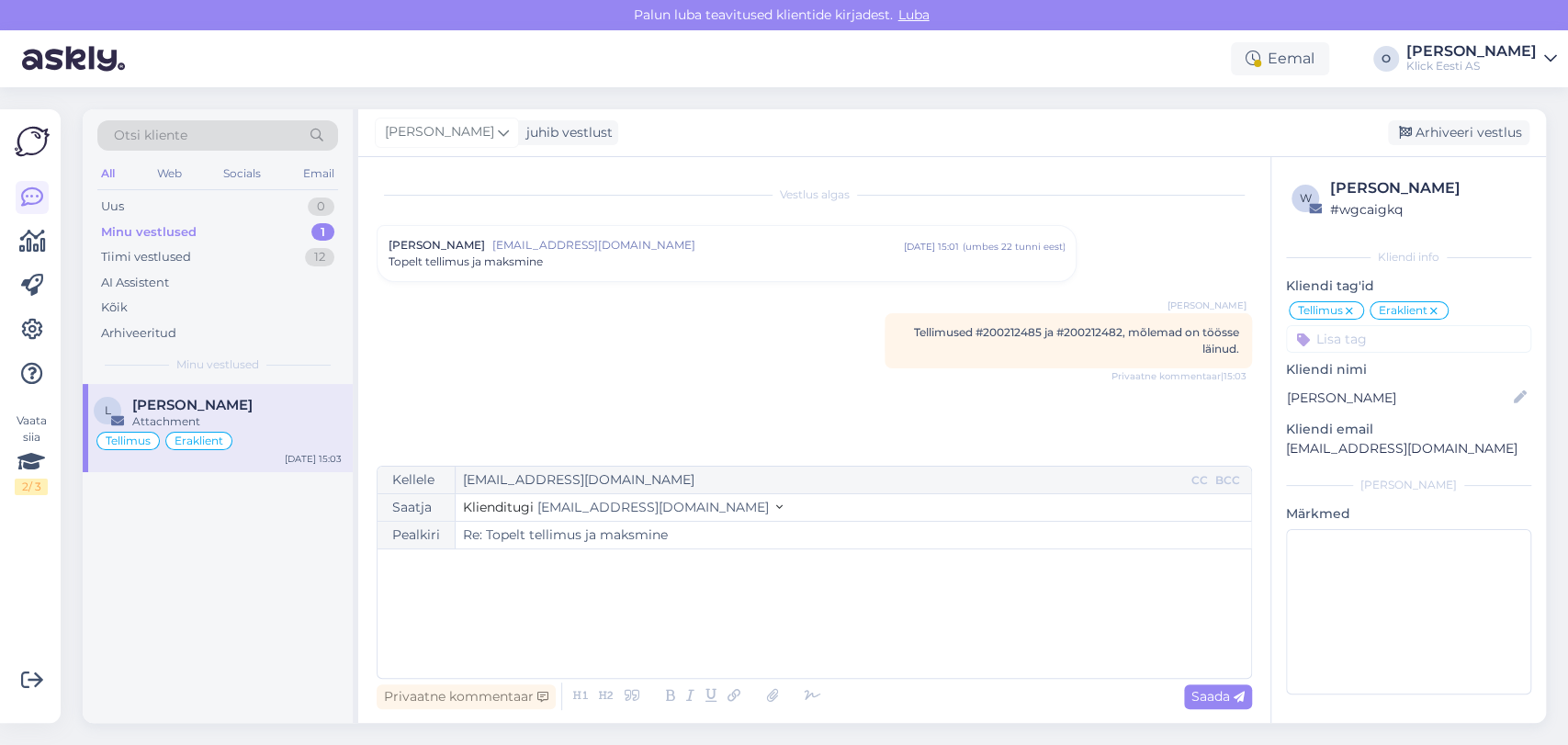
click at [681, 570] on p "﻿" at bounding box center [814, 568] width 855 height 20
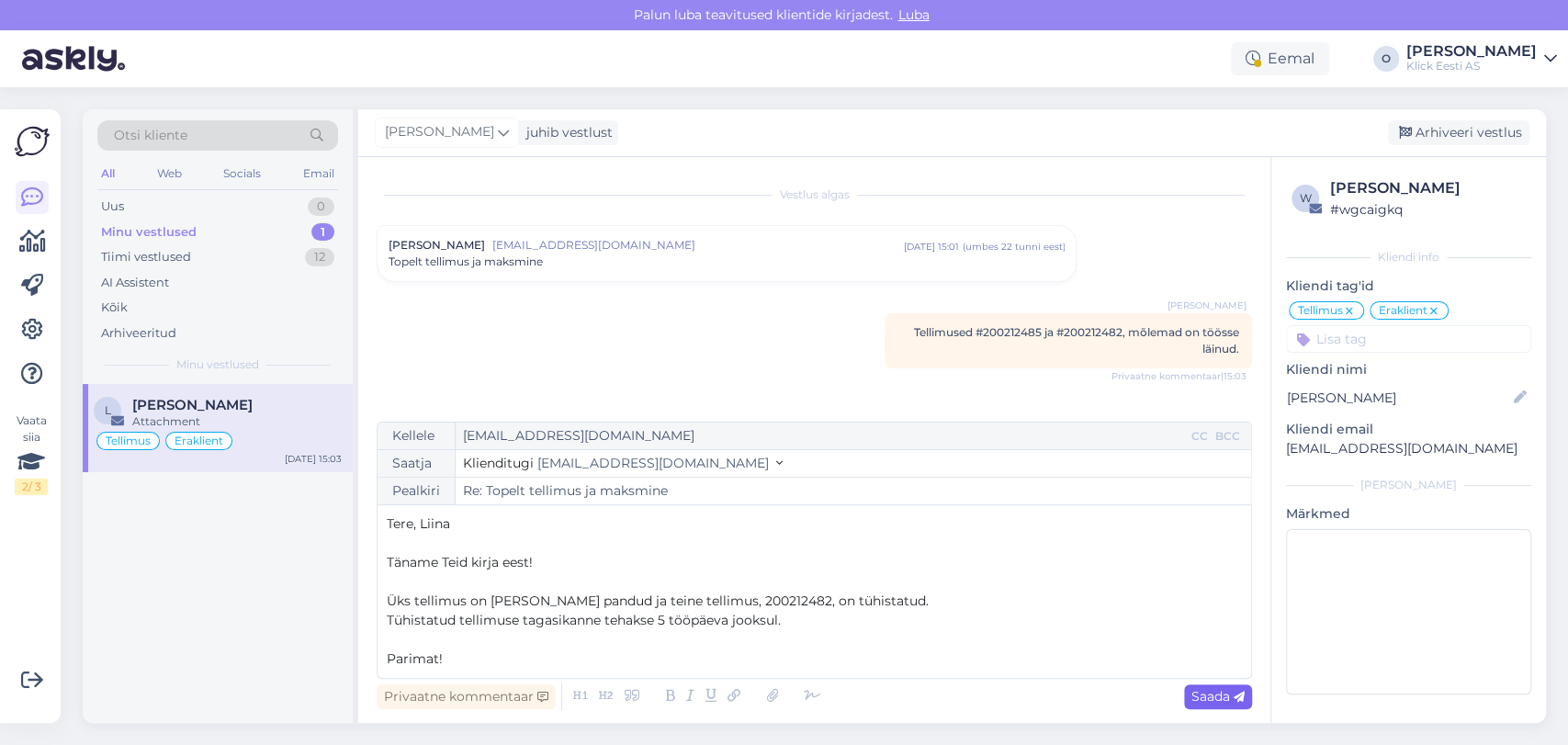
click at [1191, 689] on span "Saada" at bounding box center [1217, 697] width 53 height 17
type input "Re: Topelt tellimus ja maksmine"
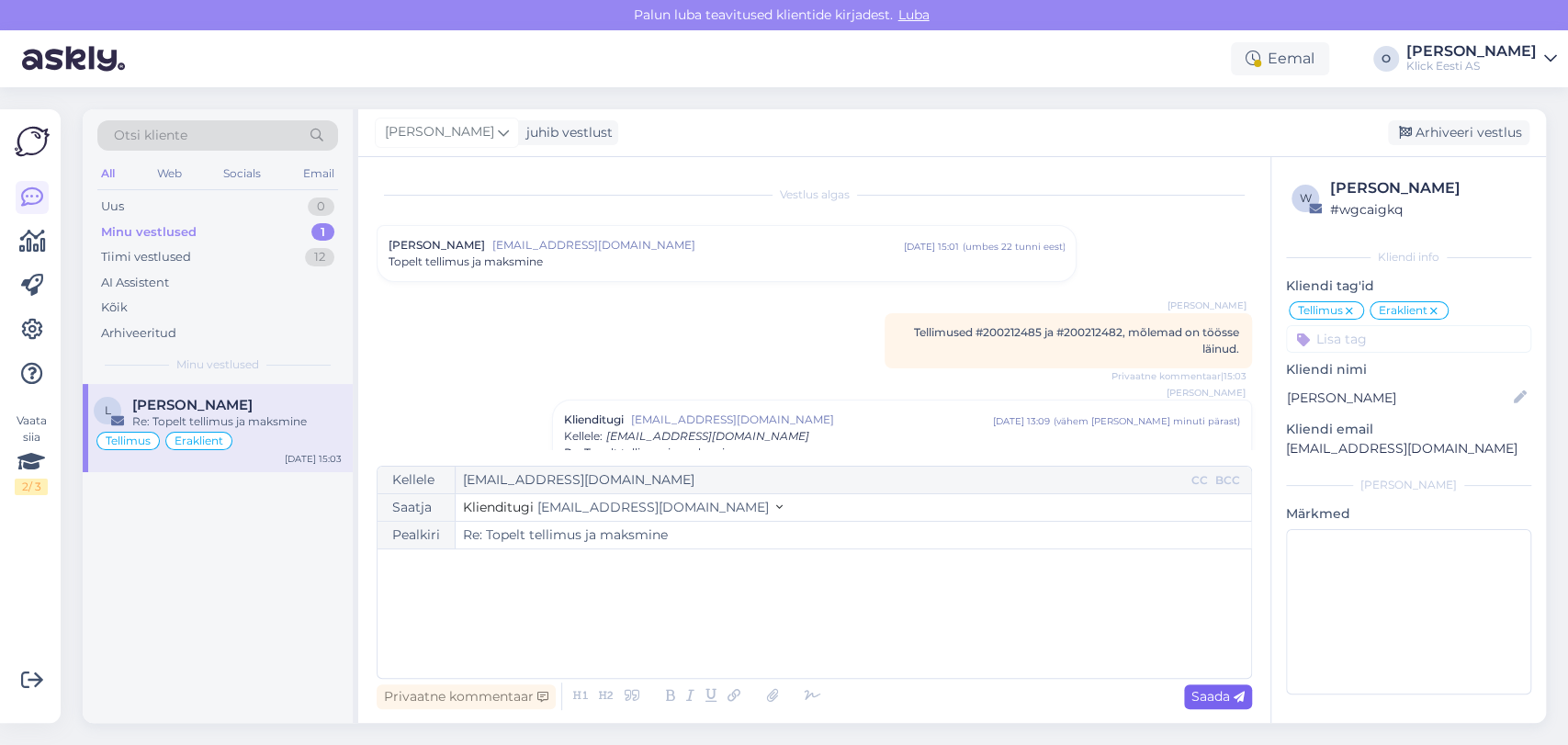
scroll to position [81, 0]
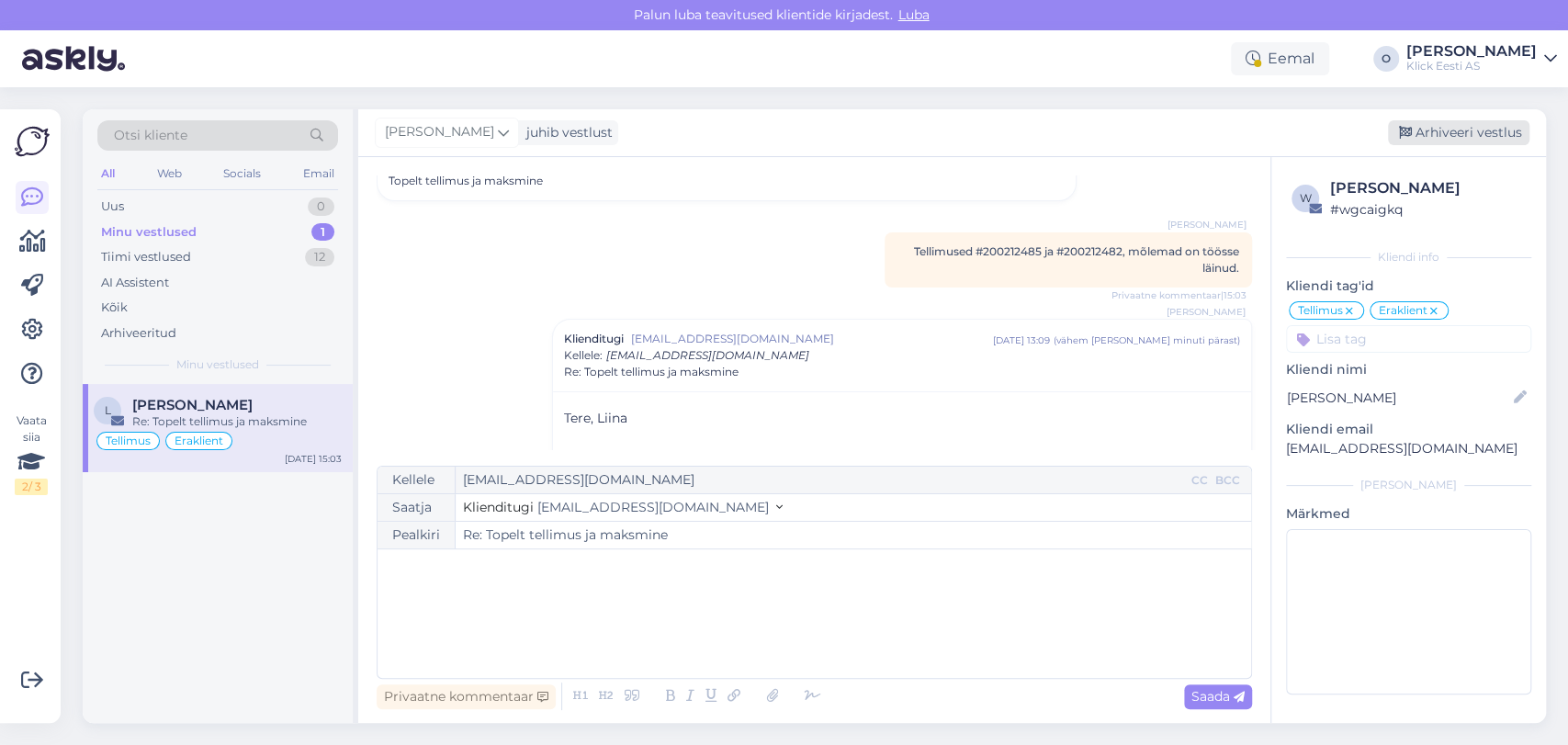
click at [1478, 130] on div "Arhiveeri vestlus" at bounding box center [1459, 132] width 142 height 25
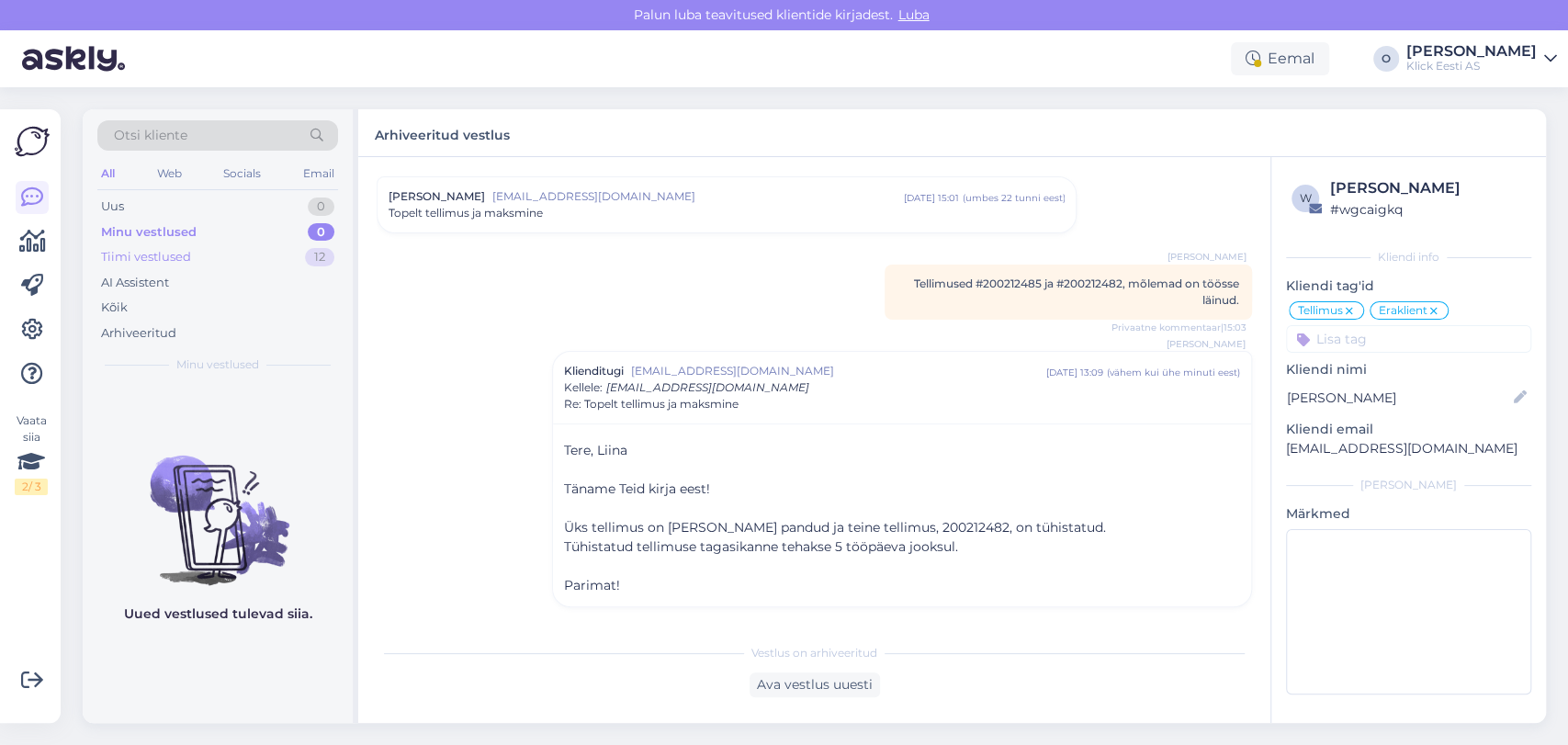
click at [246, 245] on div "Tiimi vestlused 12" at bounding box center [217, 257] width 241 height 26
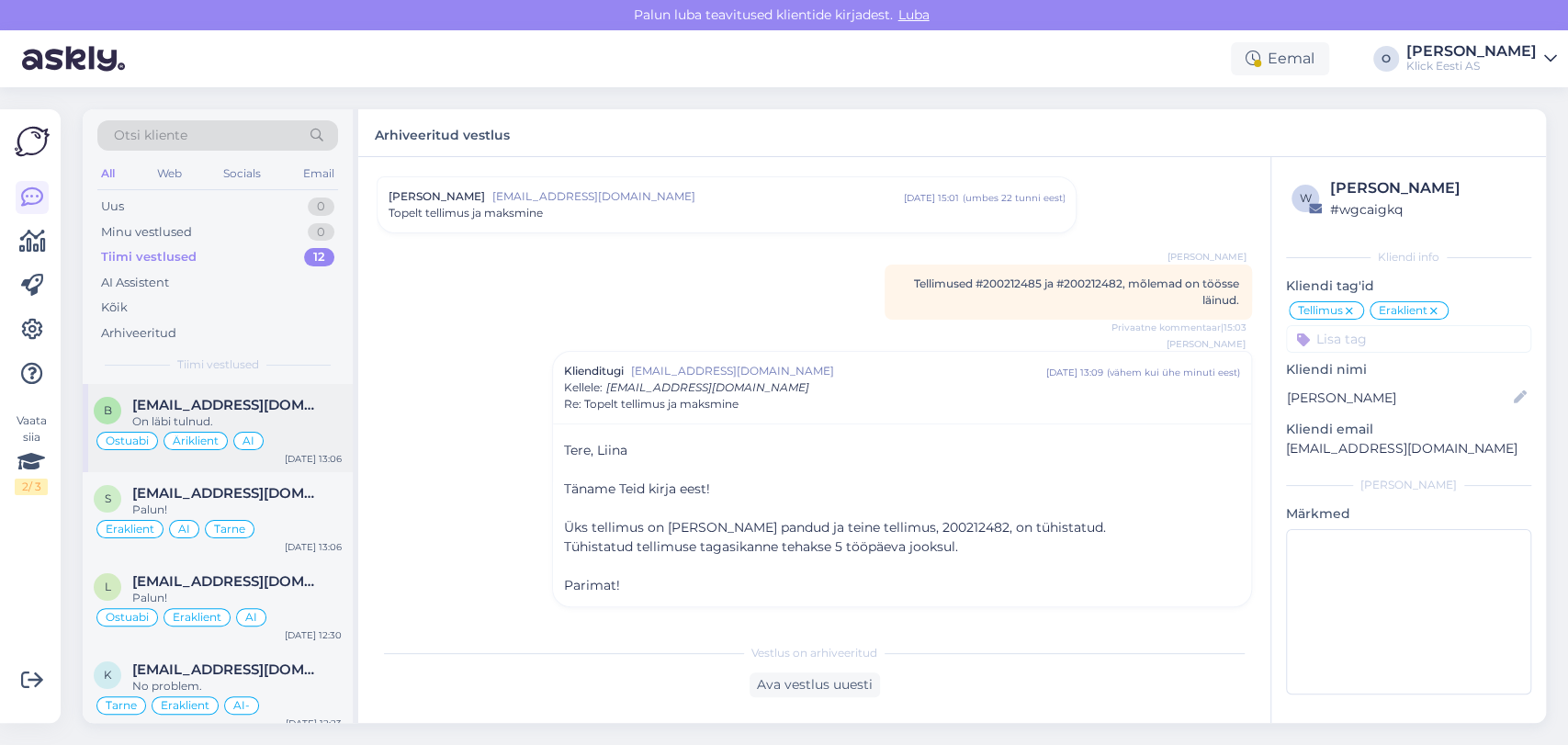
click at [205, 397] on span "[EMAIL_ADDRESS][DOMAIN_NAME]" at bounding box center [228, 406] width 191 height 17
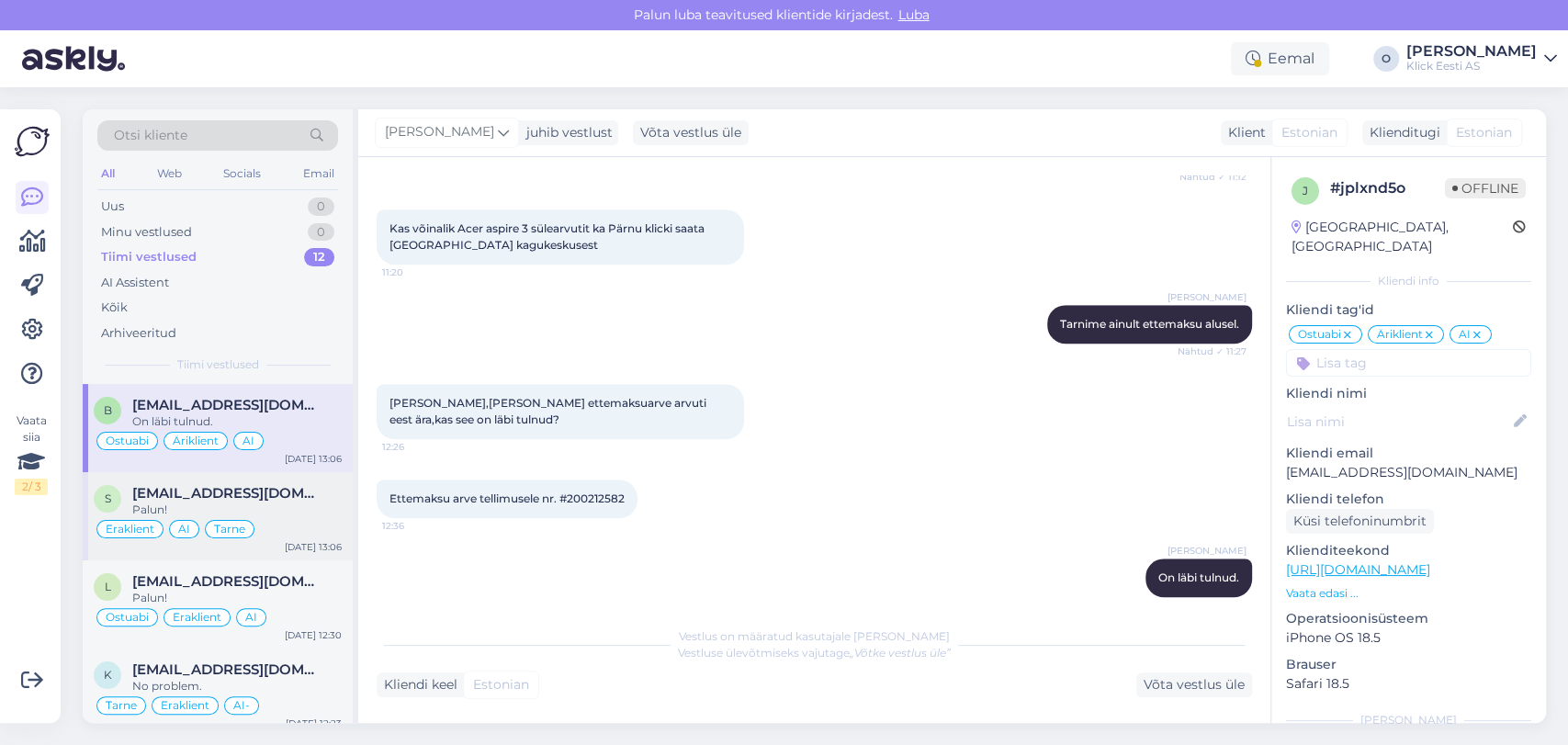
click at [217, 494] on span "[EMAIL_ADDRESS][DOMAIN_NAME]" at bounding box center [228, 493] width 191 height 17
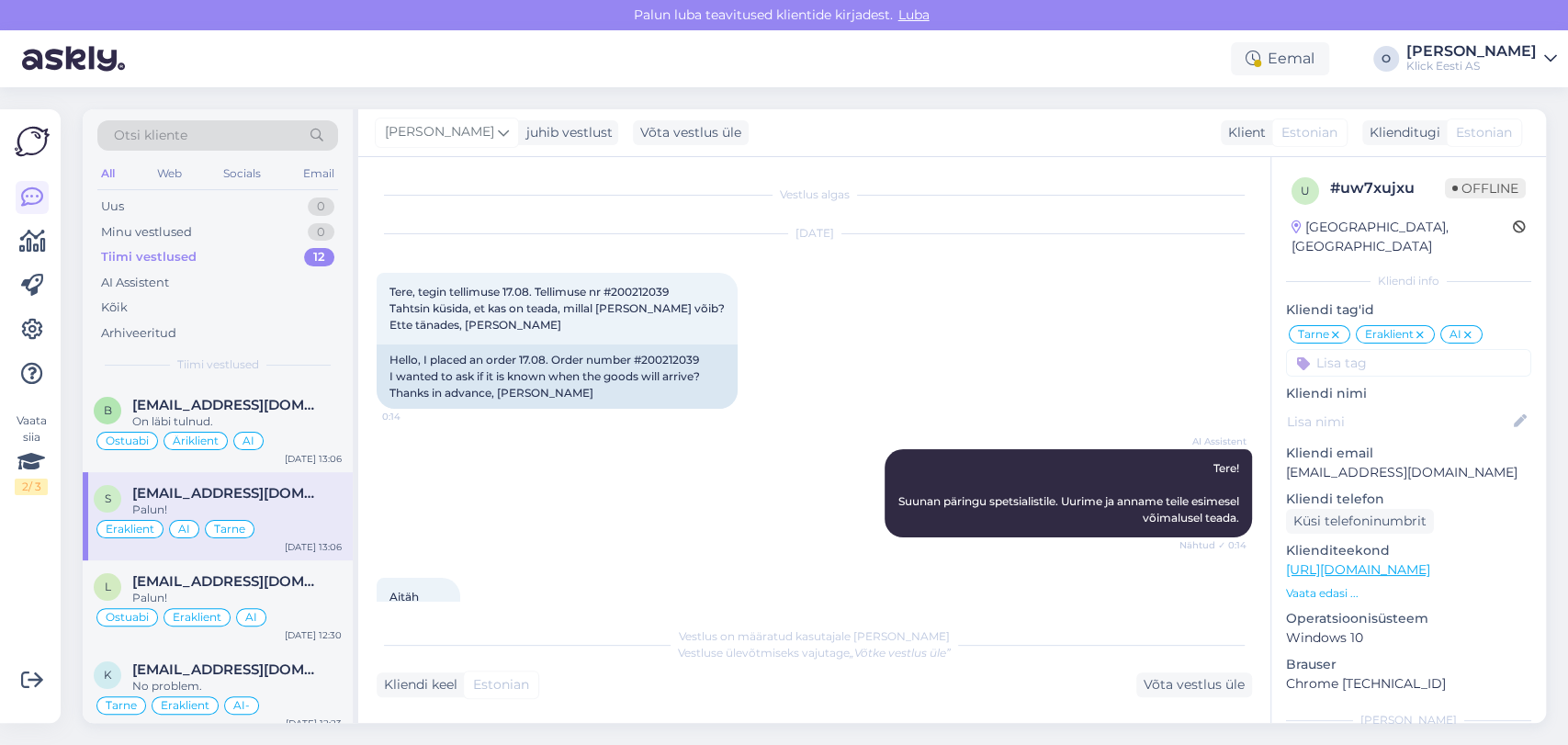
scroll to position [0, 0]
click at [651, 286] on div "Tere, tegin tellimuse 17.08. Tellimuse nr #200212039 Tahtsin küsida, et kas on …" at bounding box center [557, 309] width 361 height 72
click at [651, 286] on span "Tere, tegin tellimuse 17.08. Tellimuse nr #200212039 Tahtsin küsida, et kas on …" at bounding box center [558, 308] width 336 height 47
click at [279, 202] on div "Uus 1" at bounding box center [217, 207] width 241 height 26
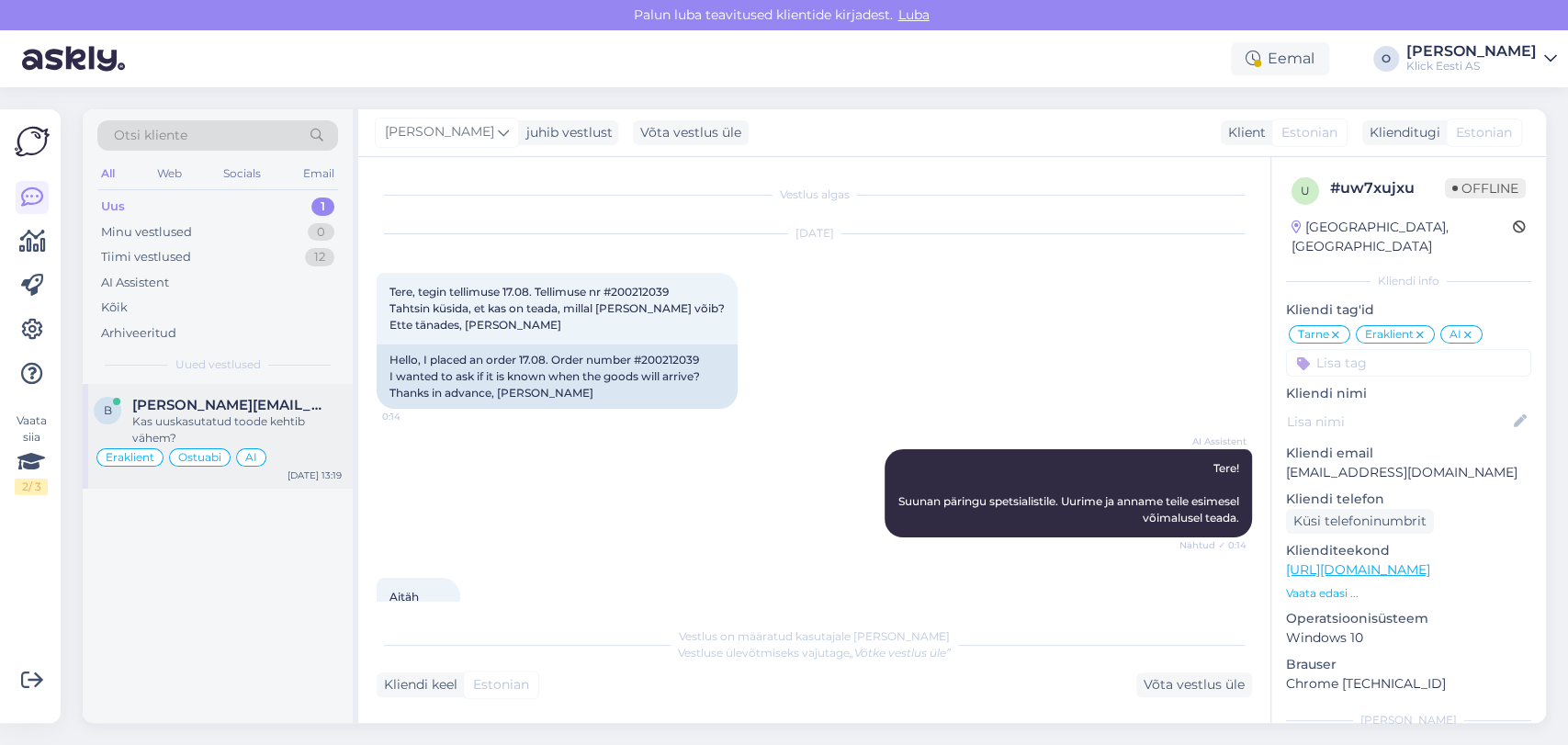
click at [220, 417] on div "Kas uuskasutatud toode kehtib vähem?" at bounding box center [237, 429] width 210 height 33
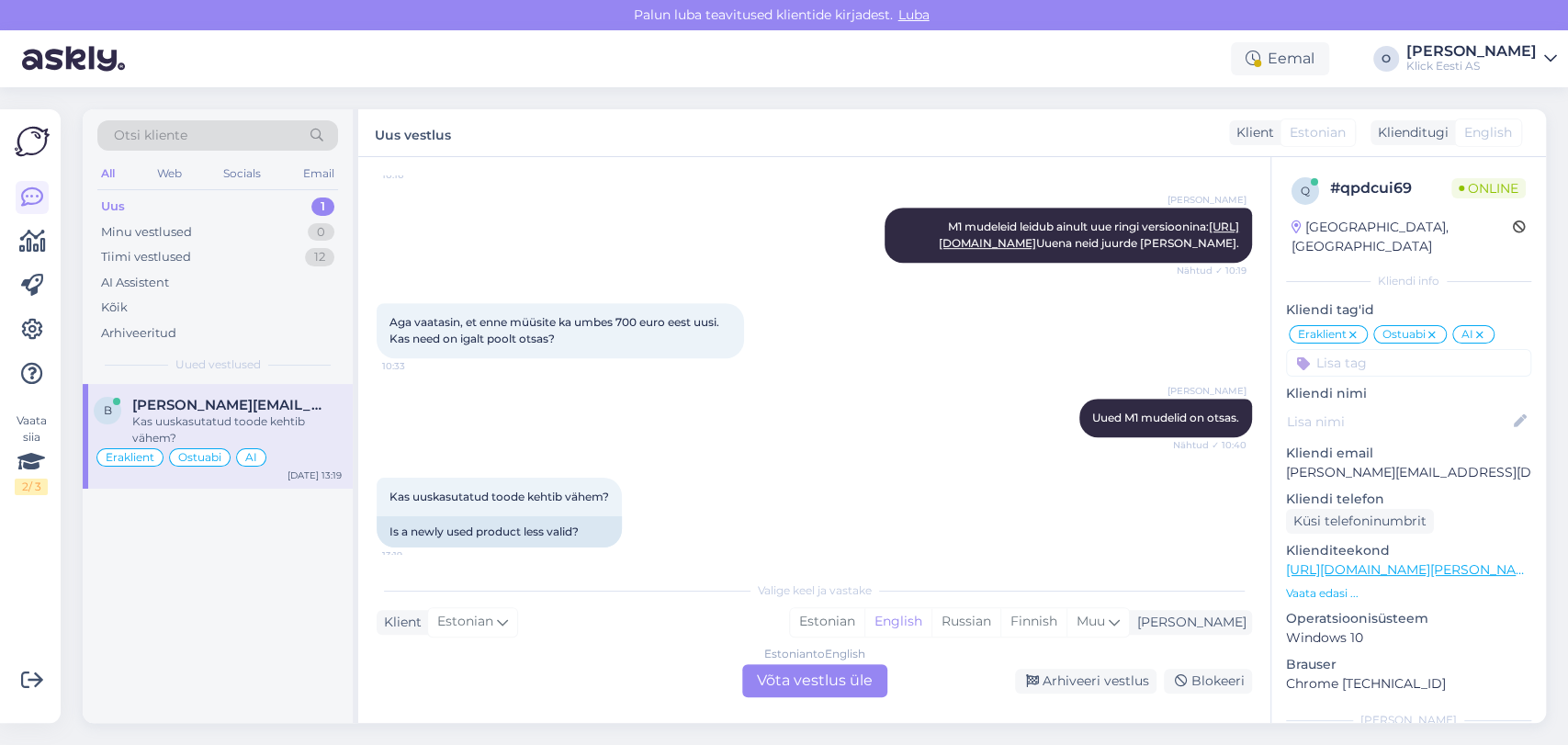
scroll to position [796, 0]
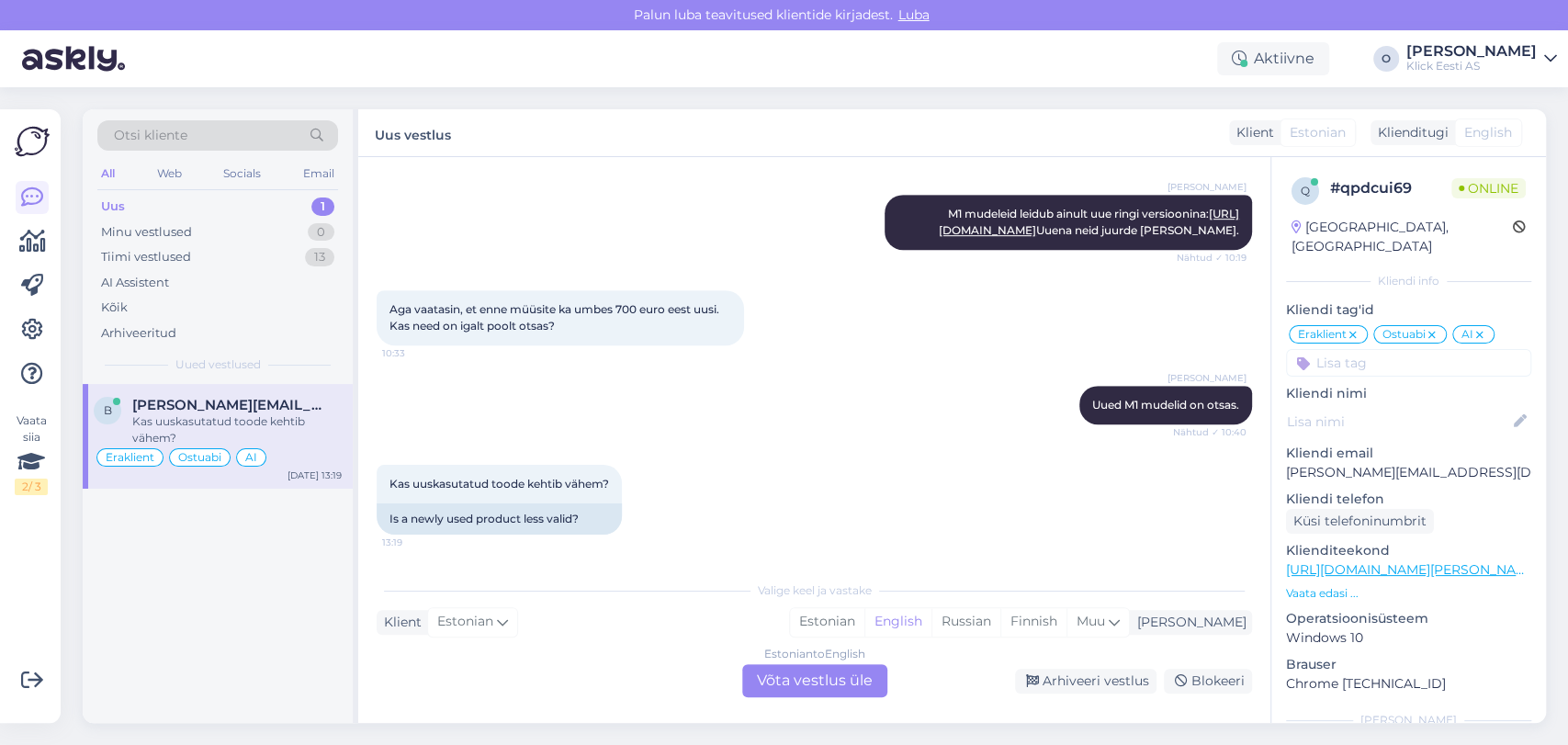
click at [217, 200] on div "Uus 1" at bounding box center [217, 207] width 241 height 26
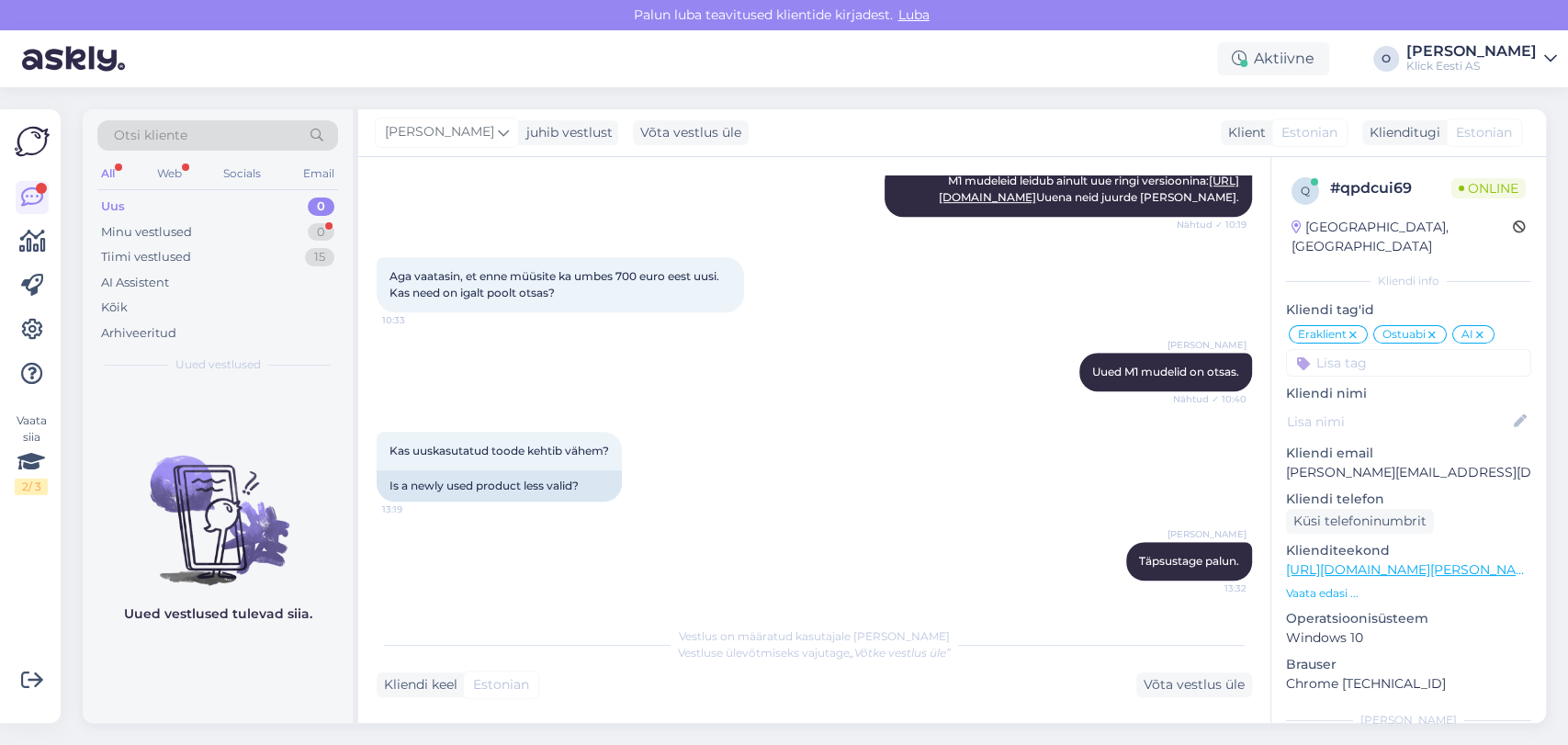
scroll to position [829, 0]
click at [234, 231] on div "Minu vestlused 0" at bounding box center [217, 232] width 241 height 26
click at [217, 263] on div "Tiimi vestlused 15" at bounding box center [217, 257] width 241 height 26
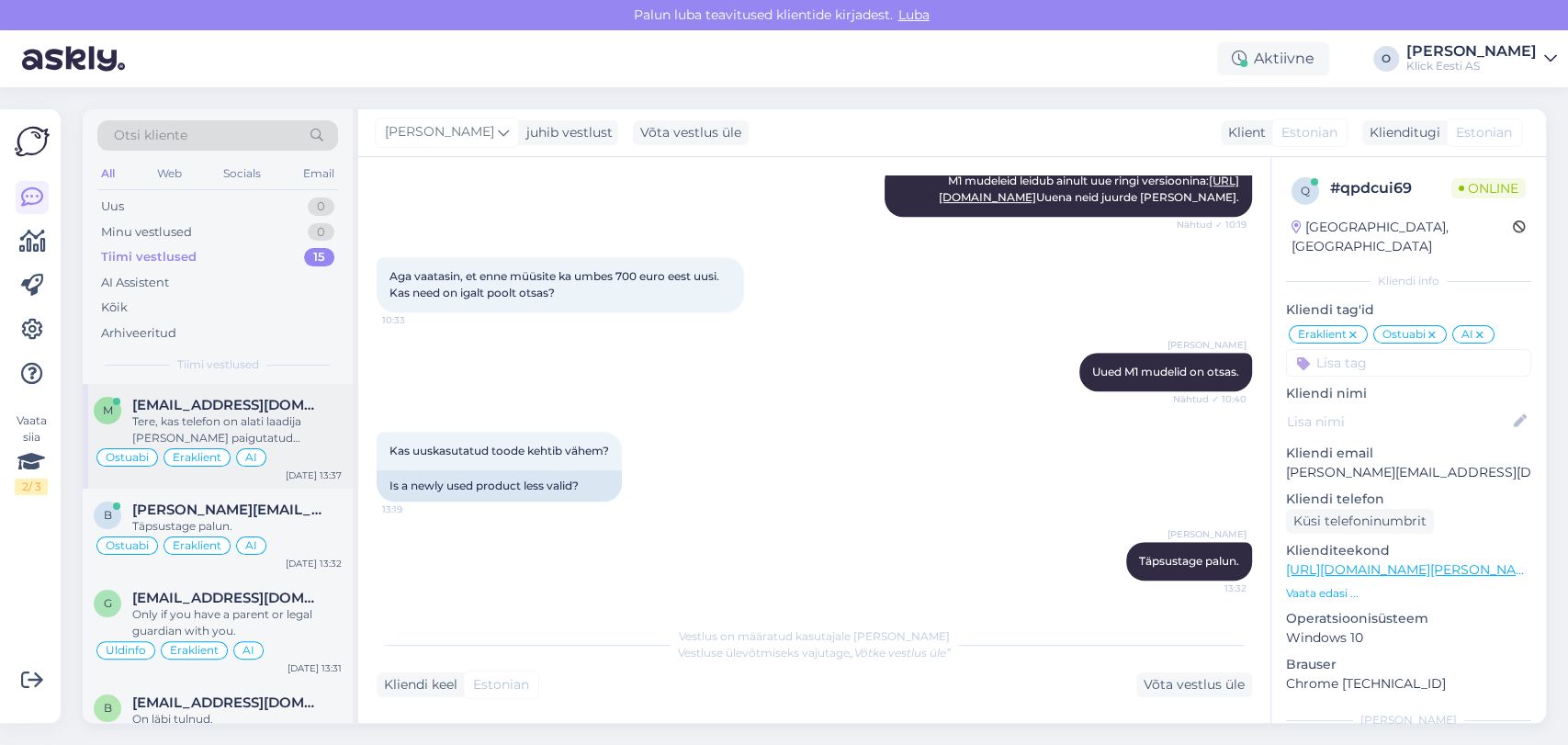
click at [207, 395] on div "m [EMAIL_ADDRESS][DOMAIN_NAME] Tere, kas telefon on alati laadija [PERSON_NAME]…" at bounding box center [218, 436] width 271 height 104
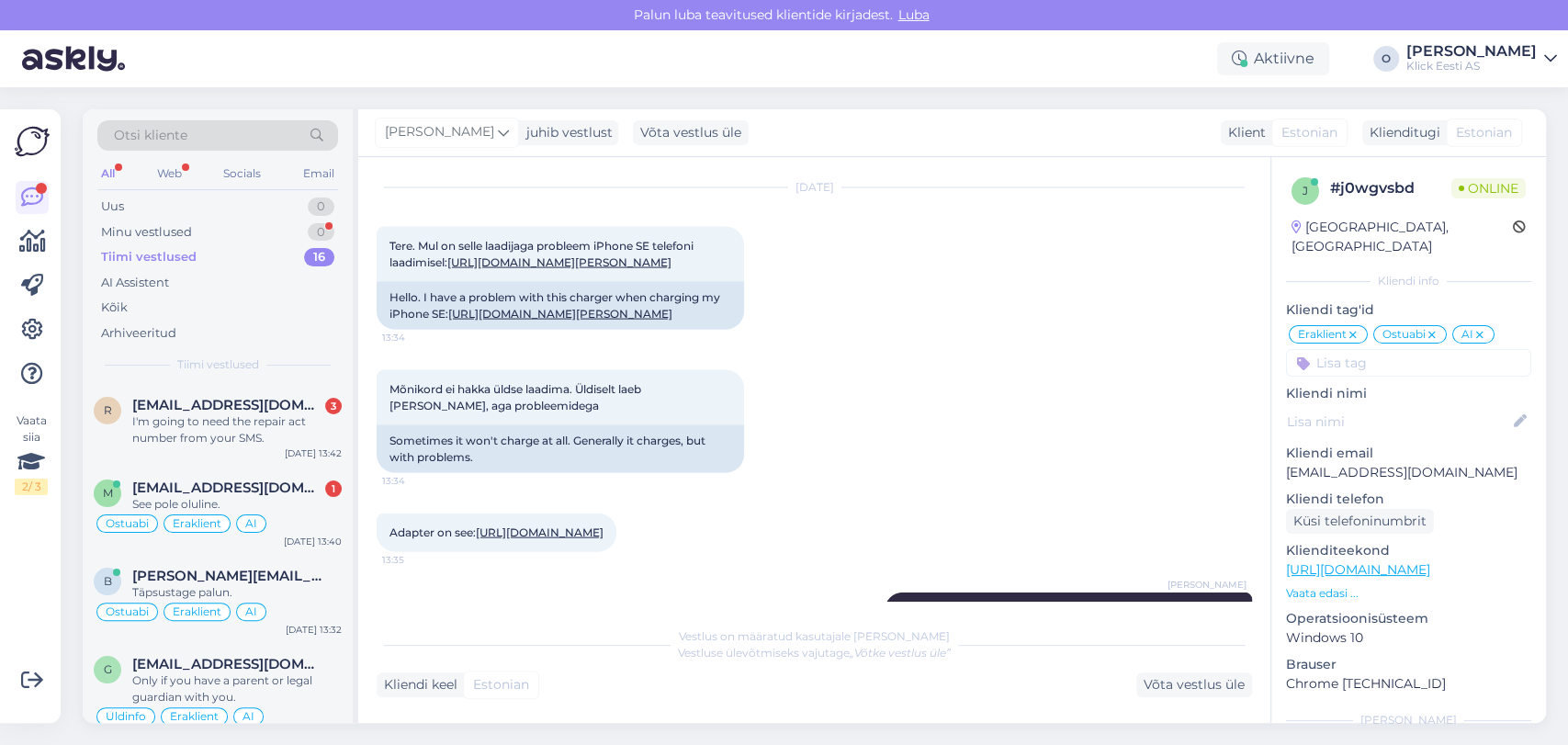
scroll to position [12365, 0]
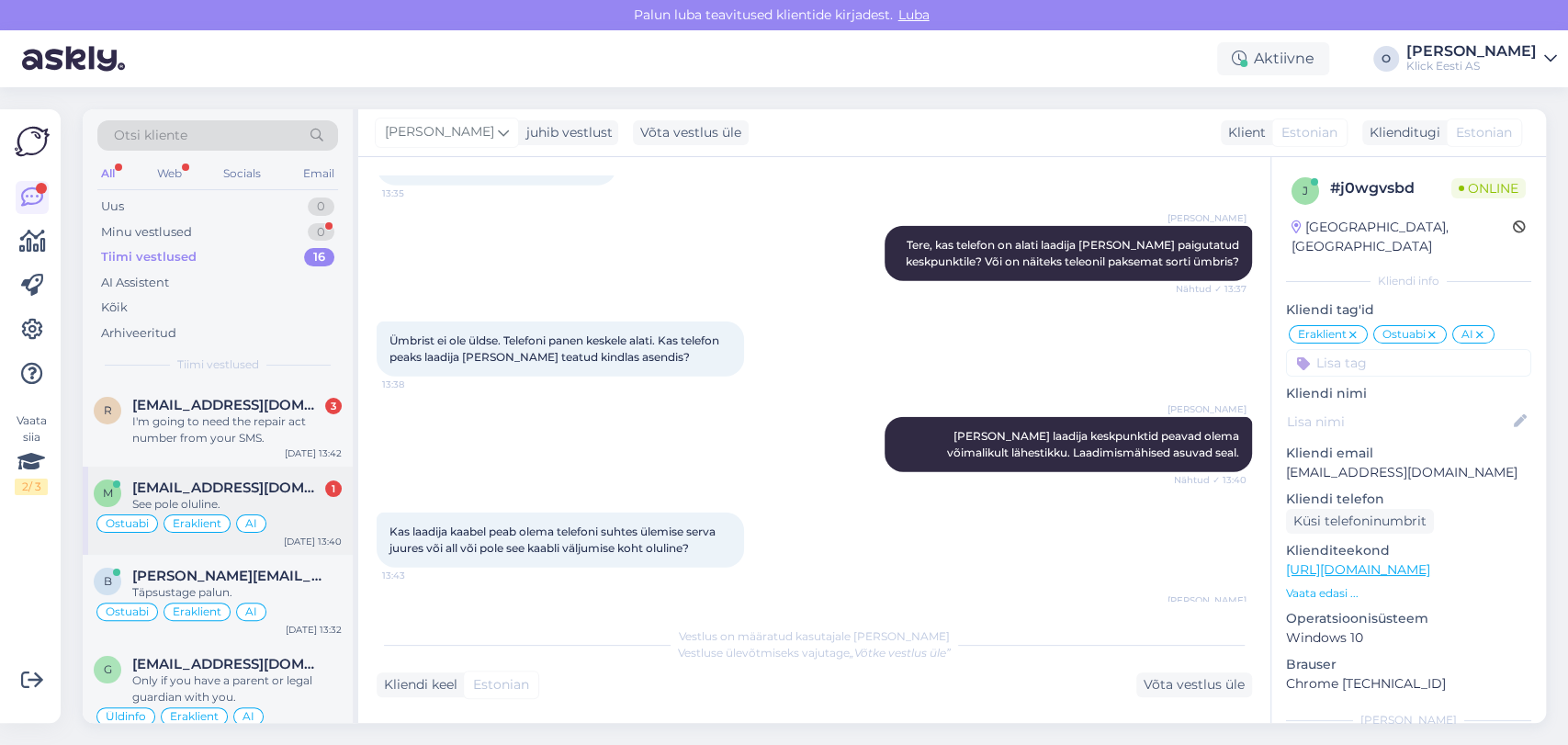
click at [190, 468] on div "m [EMAIL_ADDRESS][DOMAIN_NAME] 1 See pole oluline. Ostuabi Eraklient AI [DATE] …" at bounding box center [218, 510] width 271 height 89
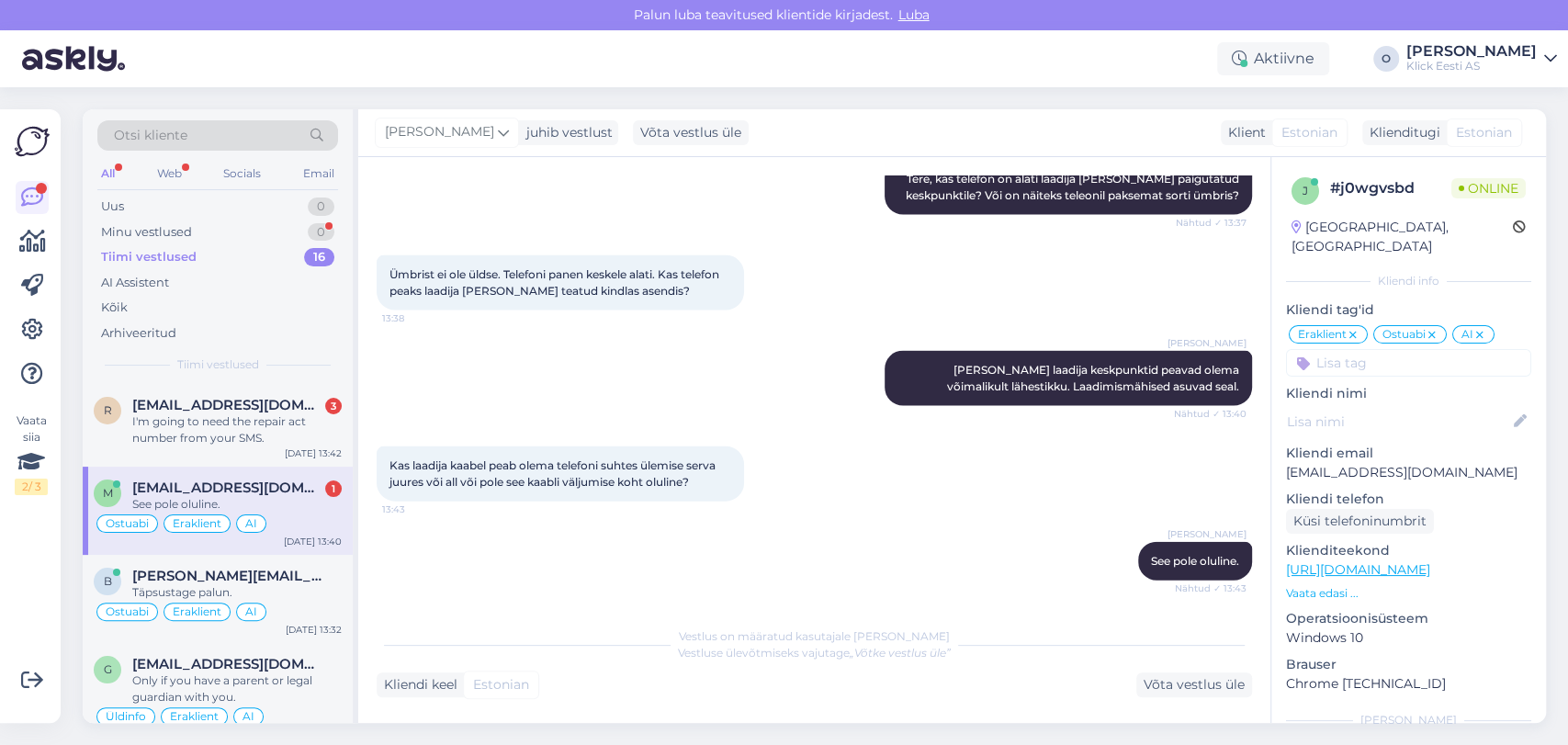
scroll to position [11982, 0]
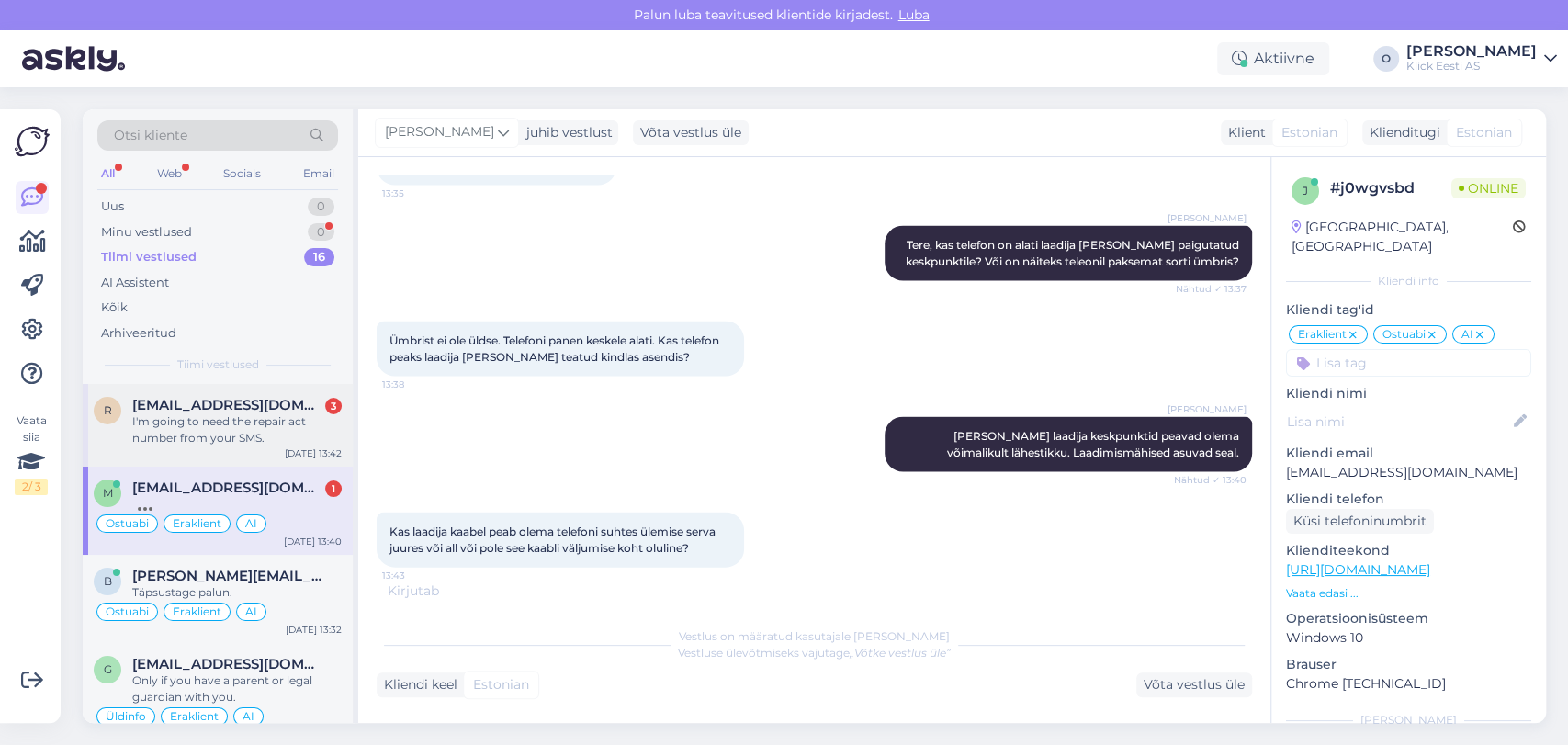
click at [210, 395] on div "r [EMAIL_ADDRESS][DOMAIN_NAME] 3 I'm going to need the repair act number from y…" at bounding box center [218, 425] width 271 height 83
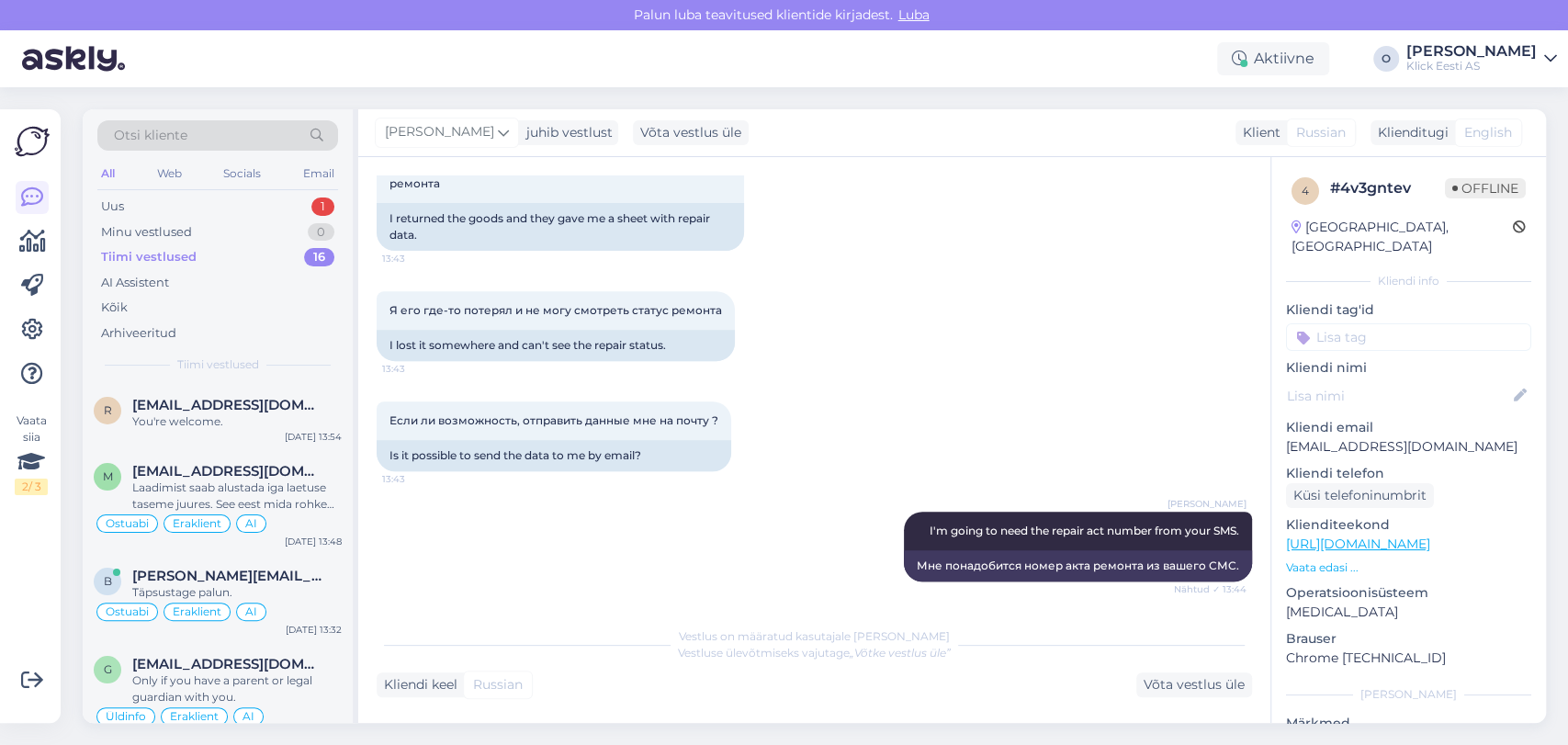
scroll to position [1304, 0]
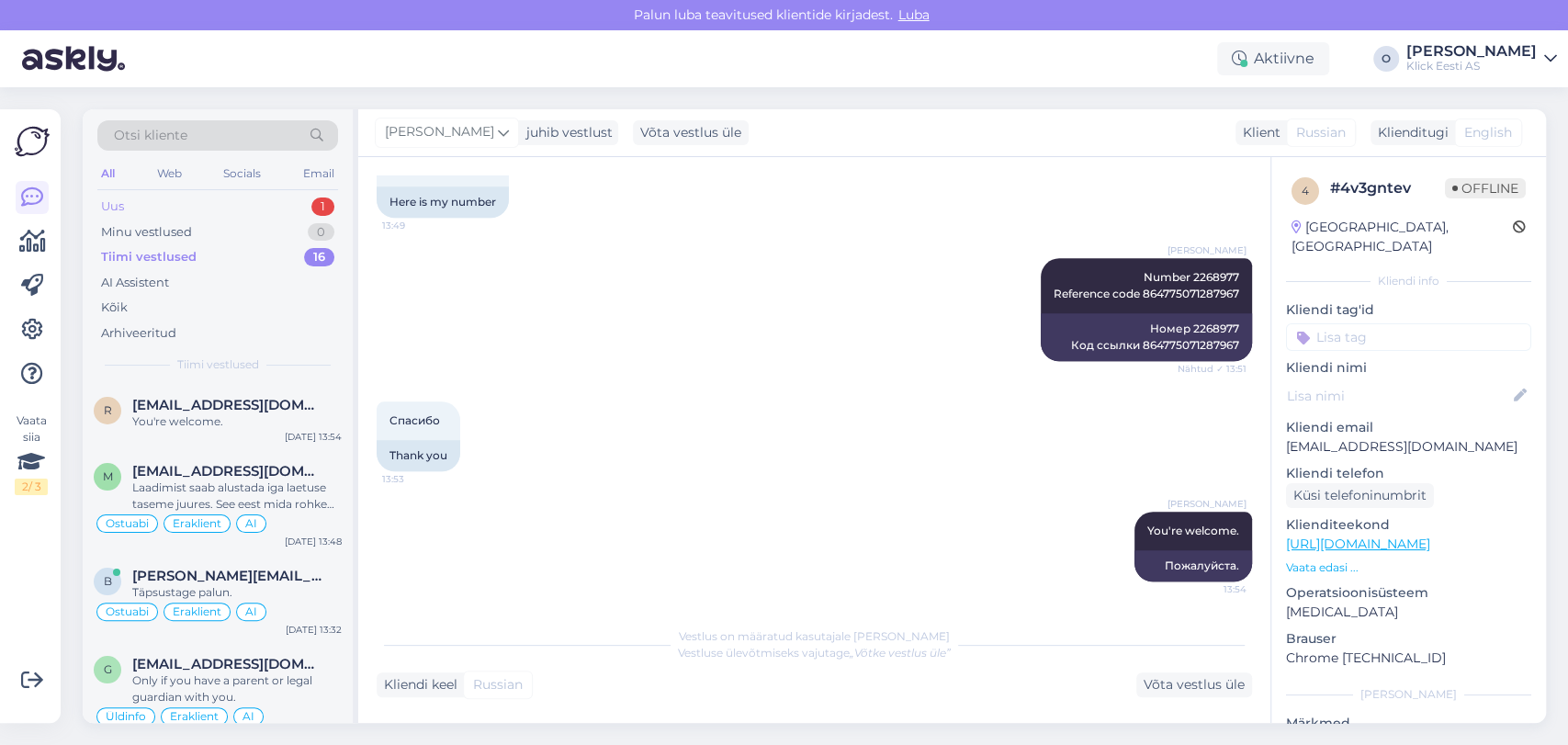
click at [214, 202] on div "Uus 1" at bounding box center [217, 207] width 241 height 26
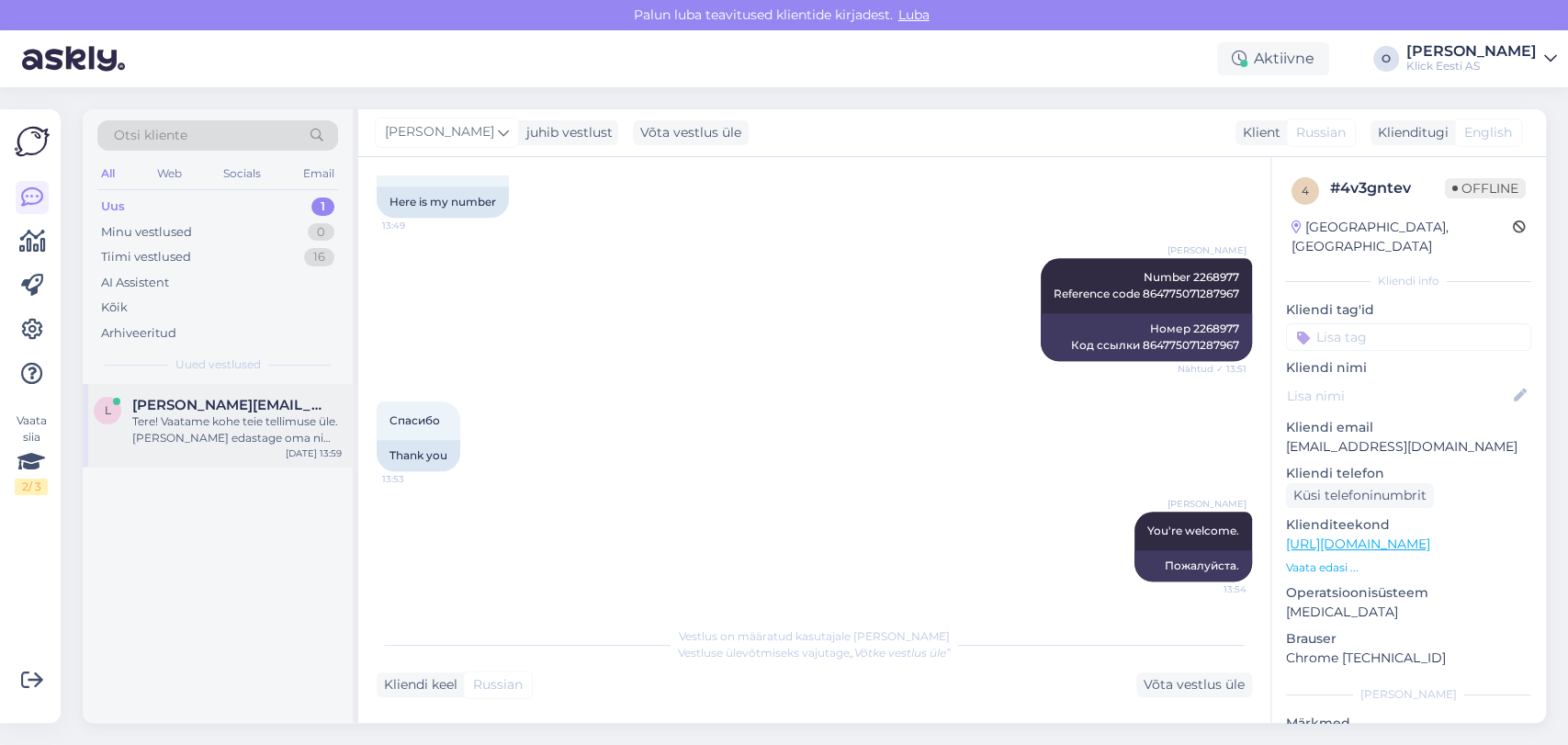
click at [214, 399] on span "[PERSON_NAME][EMAIL_ADDRESS][PERSON_NAME][DOMAIN_NAME]" at bounding box center [228, 406] width 191 height 17
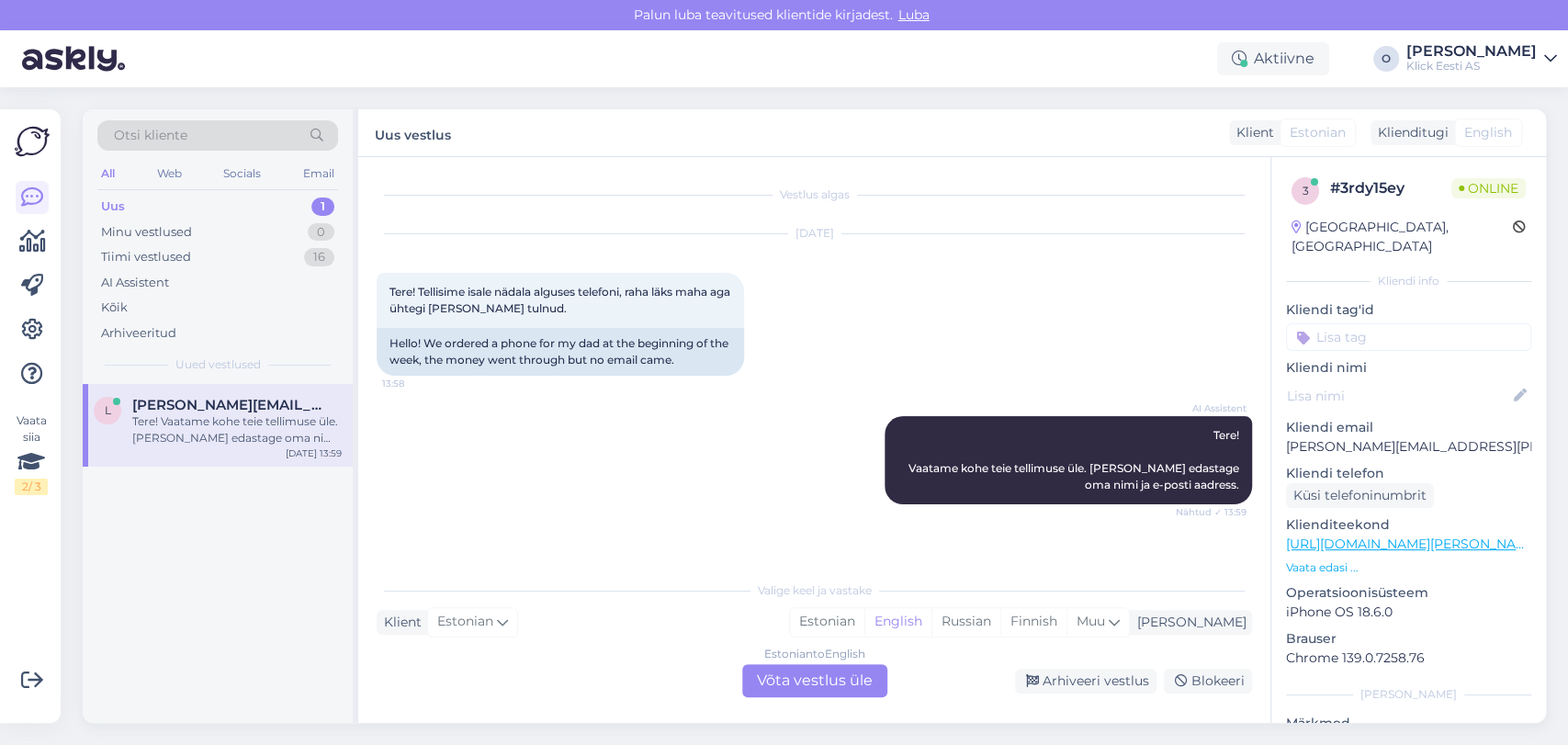
click at [1350, 437] on p "[PERSON_NAME][EMAIL_ADDRESS][PERSON_NAME][DOMAIN_NAME]" at bounding box center [1408, 447] width 245 height 20
copy p "[PERSON_NAME][EMAIL_ADDRESS][PERSON_NAME][DOMAIN_NAME]"
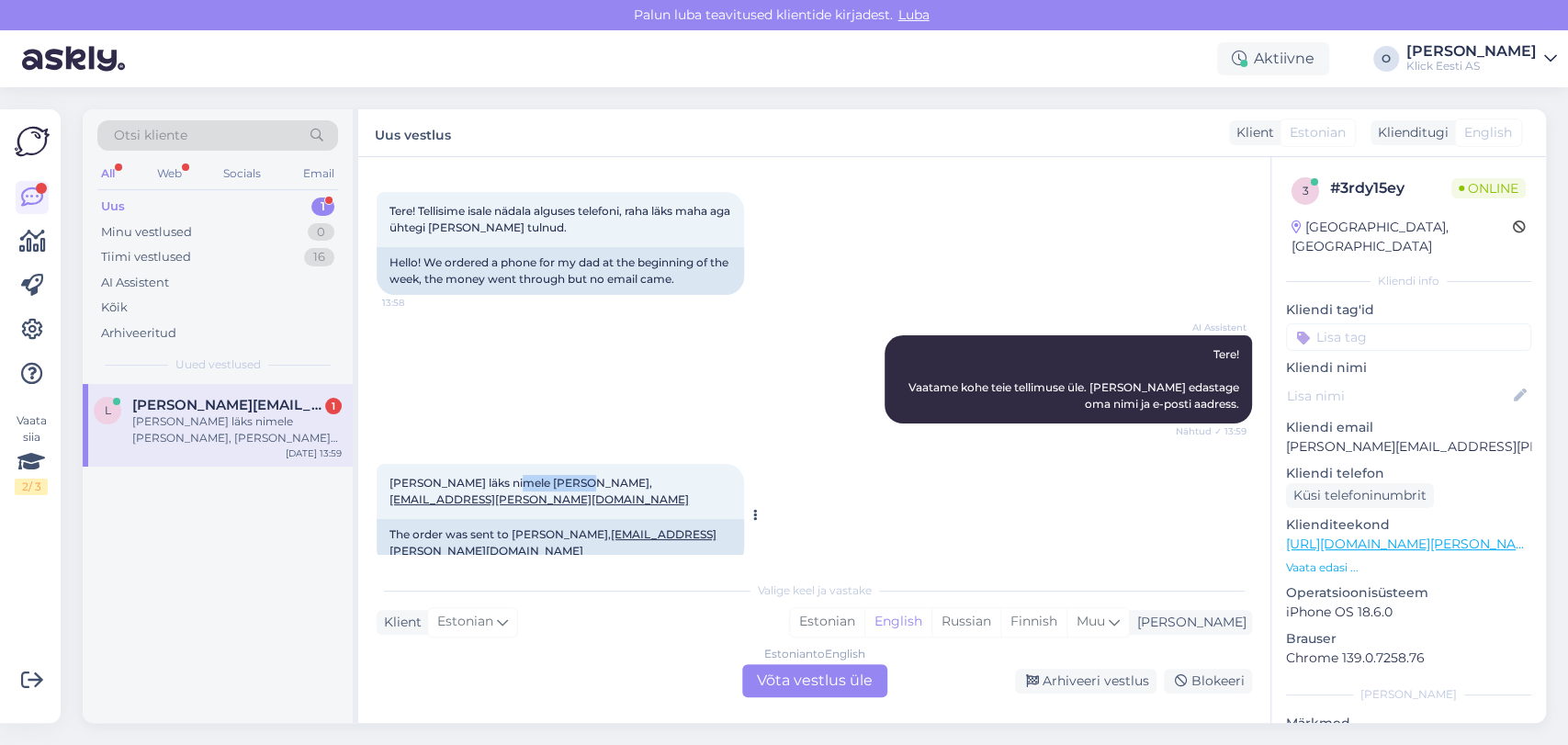
drag, startPoint x: 568, startPoint y: 483, endPoint x: 507, endPoint y: 483, distance: 61.0
click at [507, 483] on span "[PERSON_NAME] läks nimele [PERSON_NAME], [PERSON_NAME][EMAIL_ADDRESS][PERSON_NA…" at bounding box center [539, 490] width 299 height 31
copy span "[PERSON_NAME],"
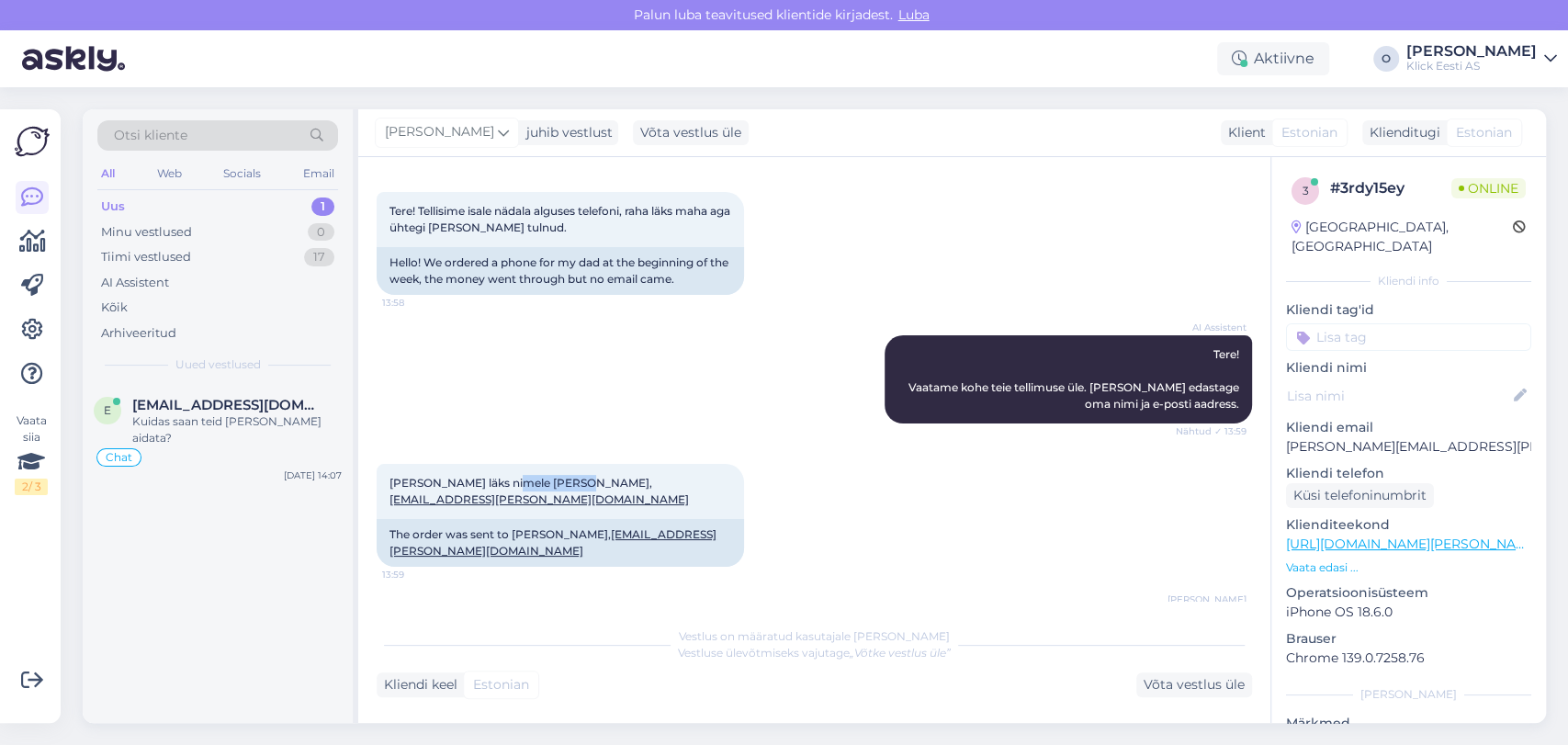
scroll to position [225, 0]
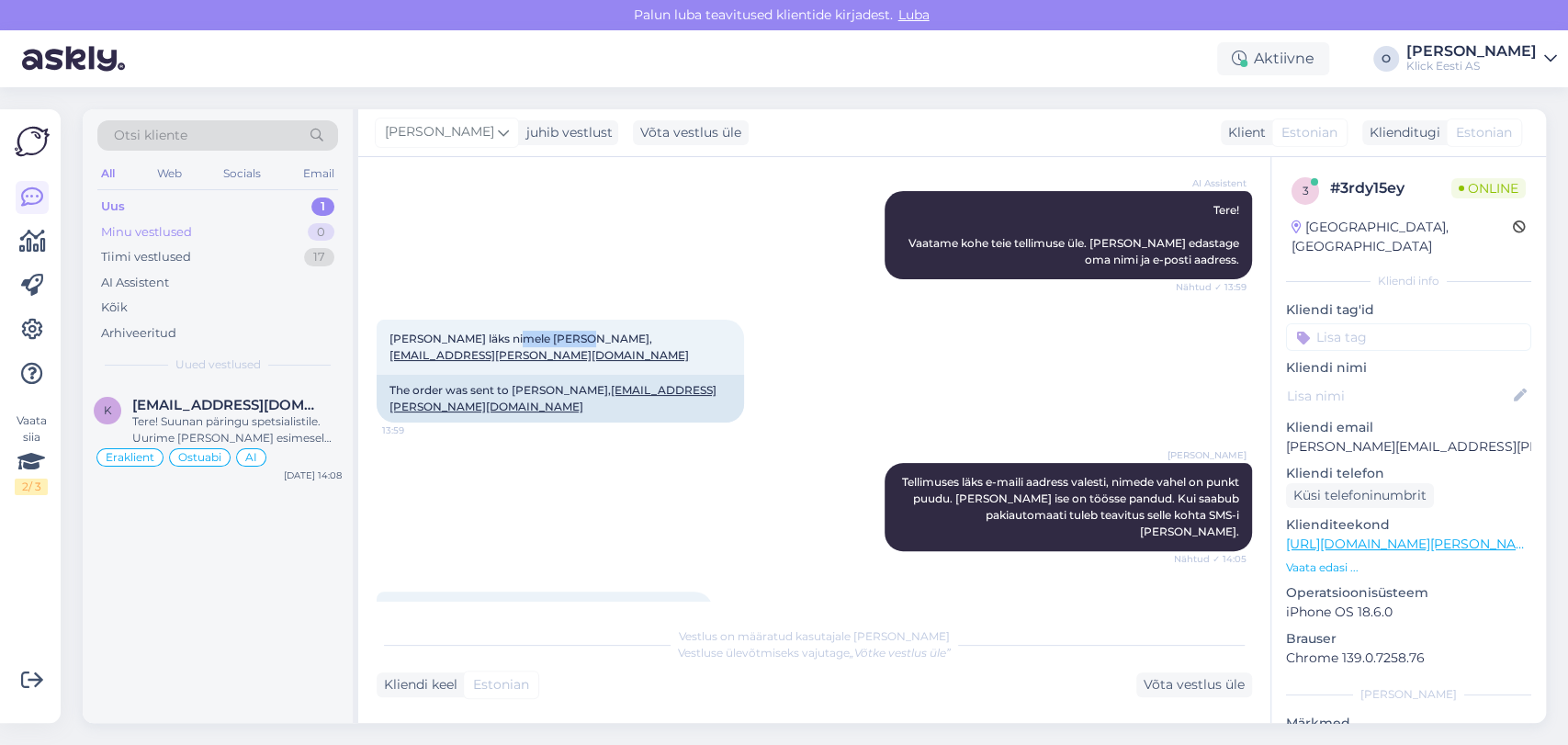
click at [250, 234] on div "Minu vestlused 0" at bounding box center [217, 232] width 241 height 26
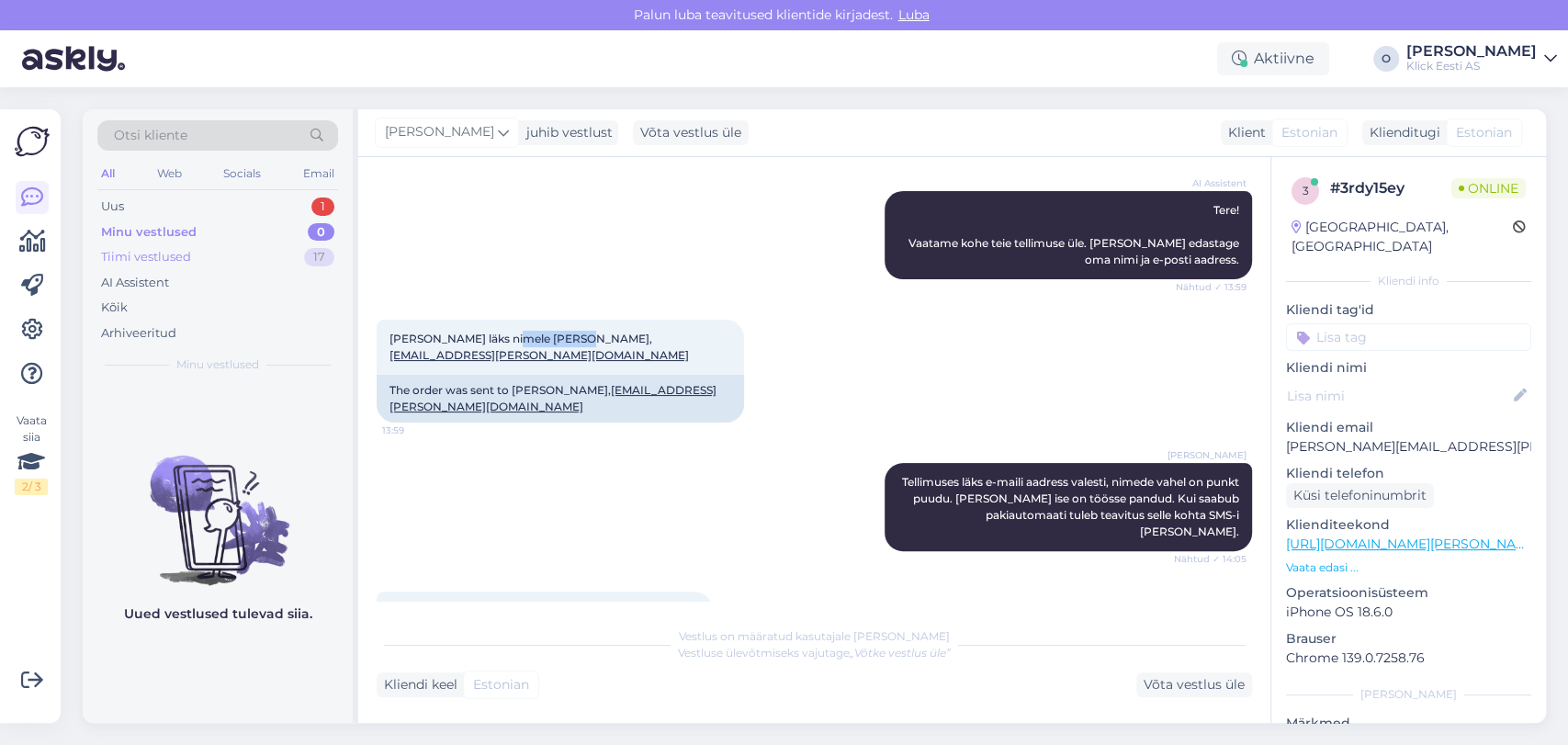
click at [242, 254] on div "Tiimi vestlused 17" at bounding box center [217, 257] width 241 height 26
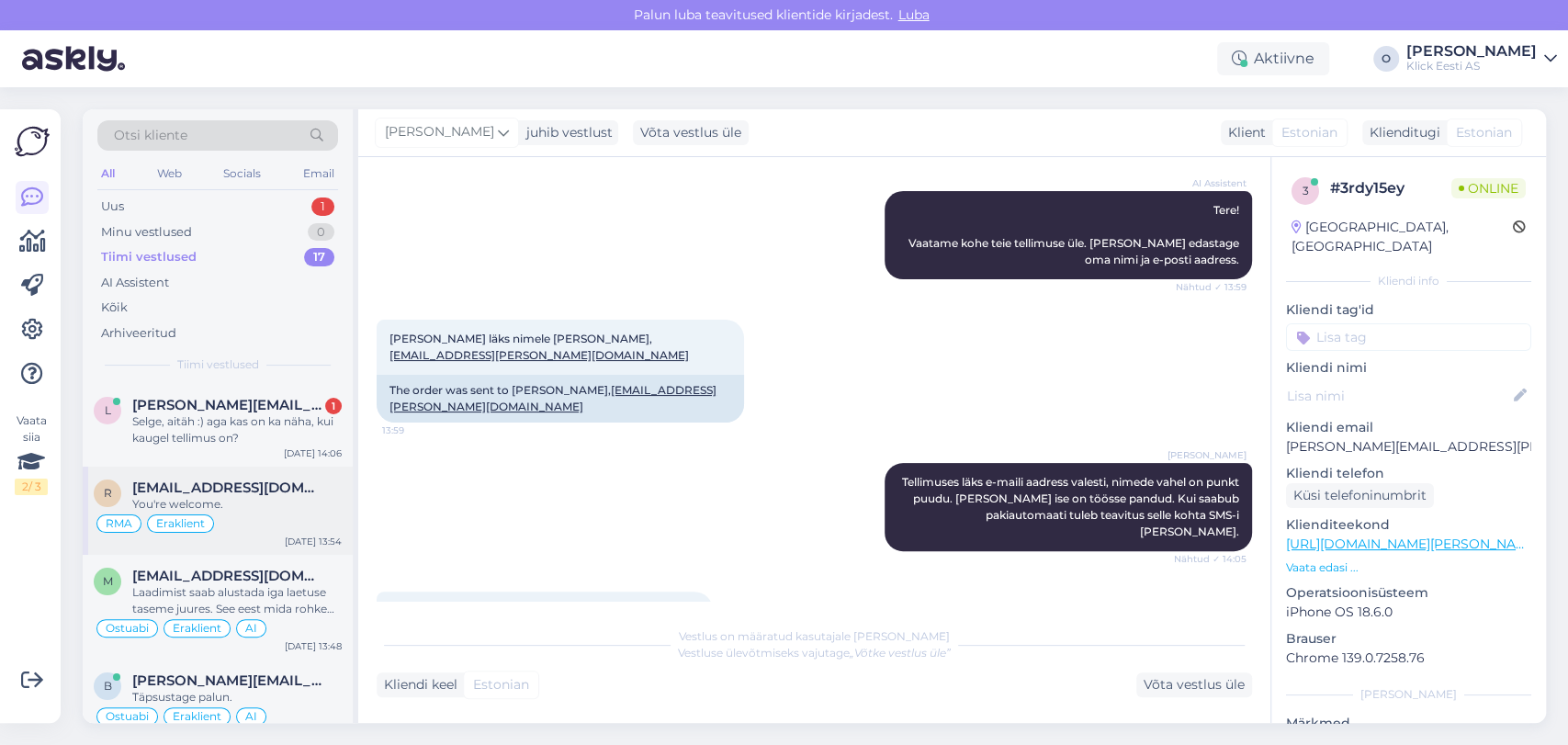
click at [149, 474] on div "r [EMAIL_ADDRESS][DOMAIN_NAME] You're welcome. RMA Eraklient [DATE] 13:54" at bounding box center [218, 510] width 271 height 89
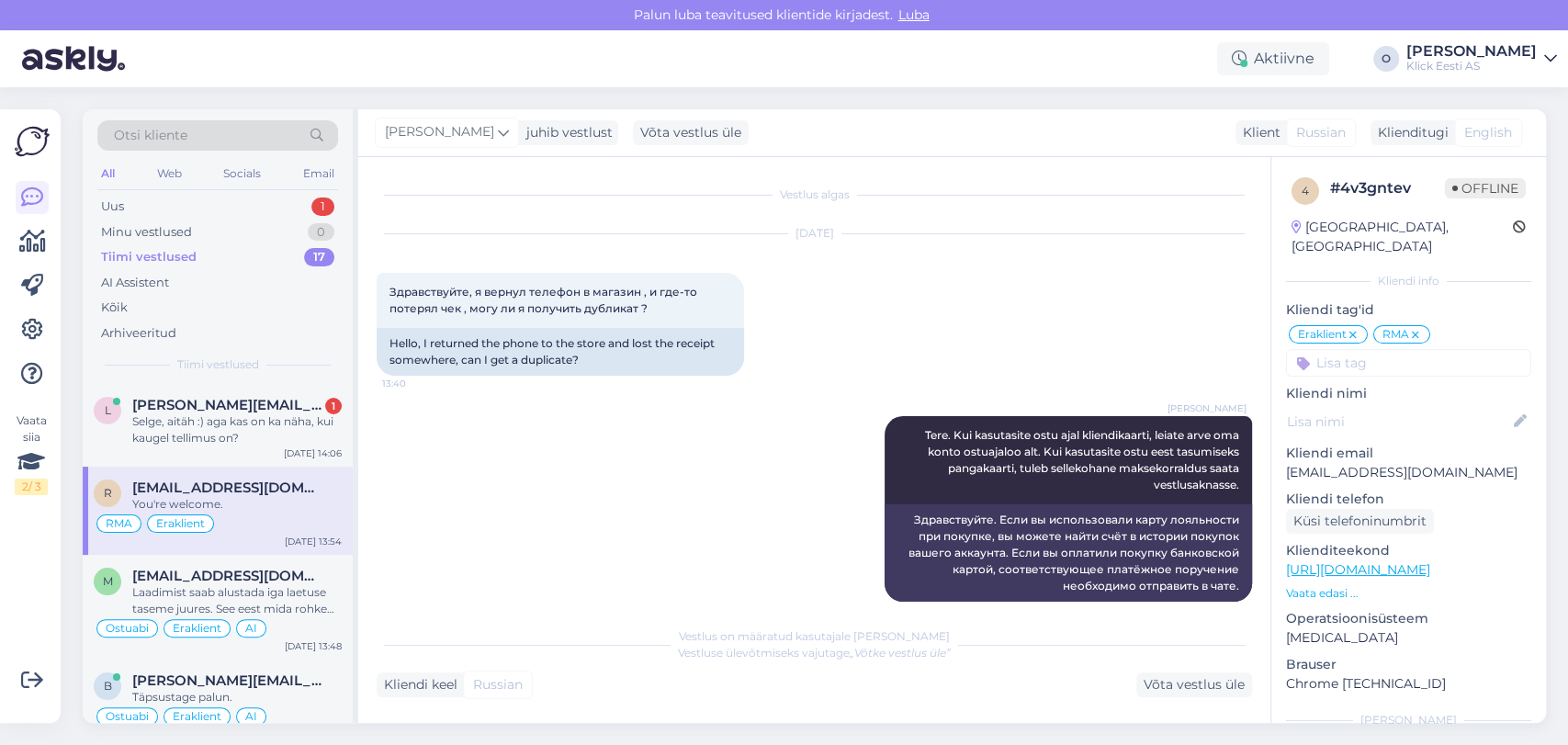
scroll to position [1304, 0]
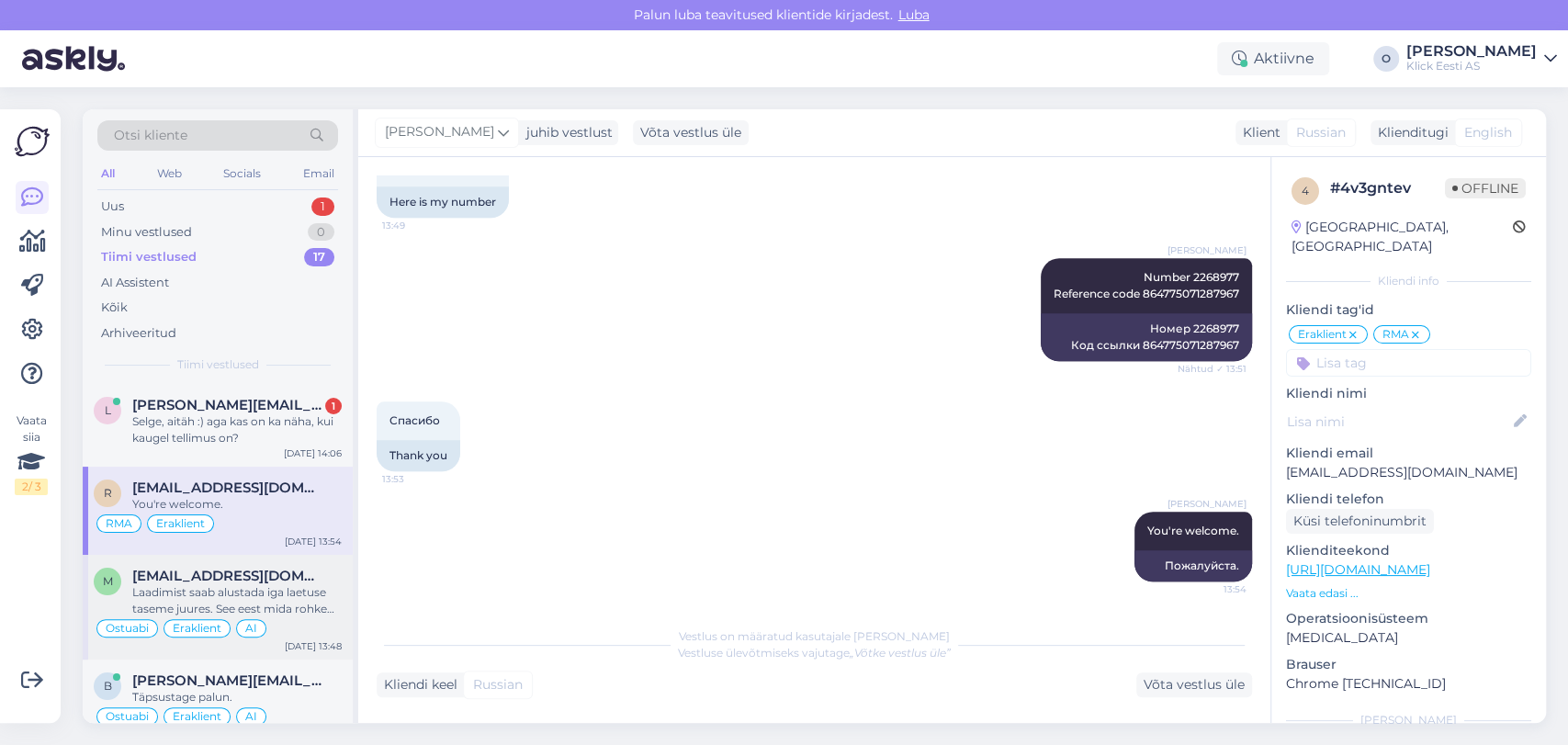
click at [183, 570] on span "[EMAIL_ADDRESS][DOMAIN_NAME]" at bounding box center [228, 576] width 191 height 17
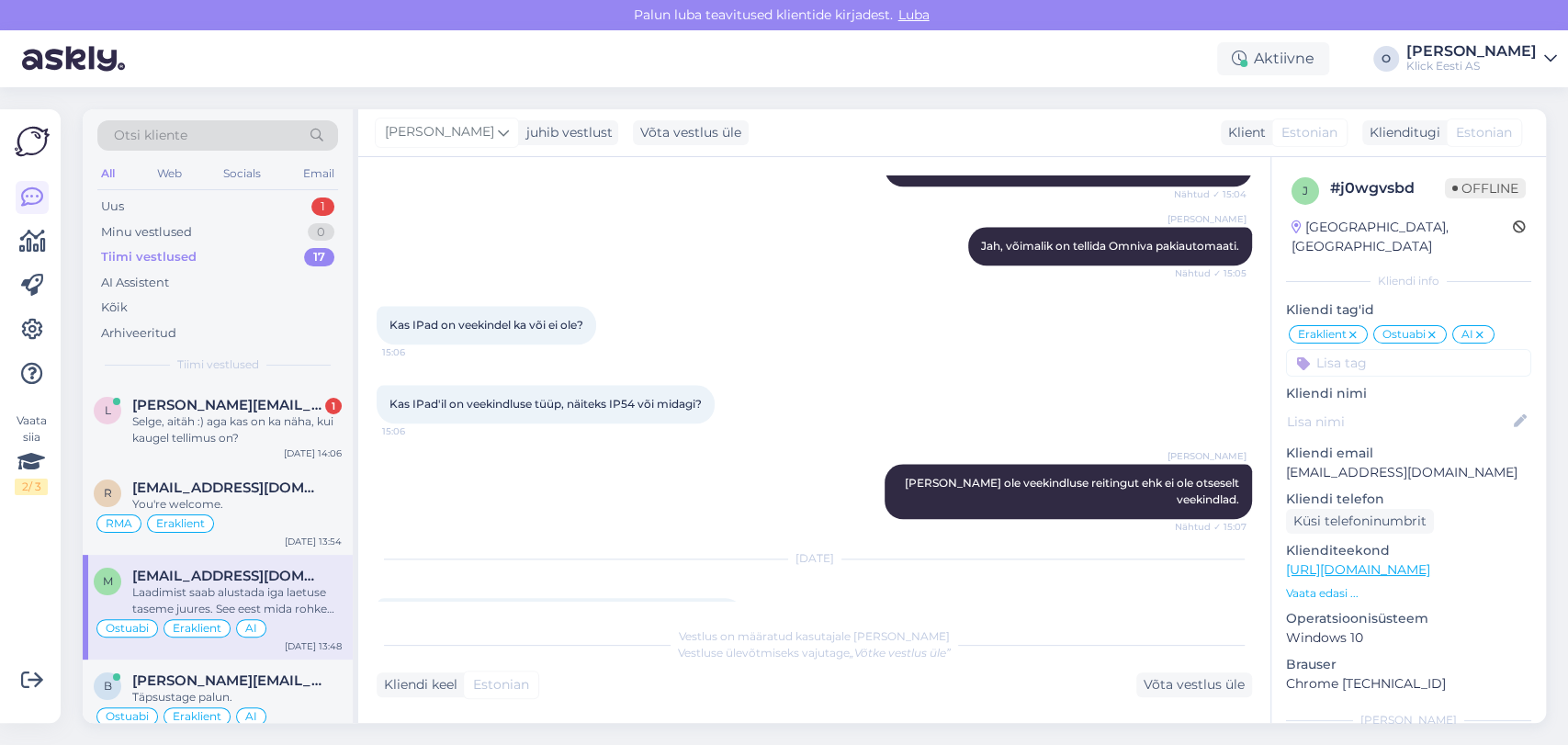
scroll to position [12032, 0]
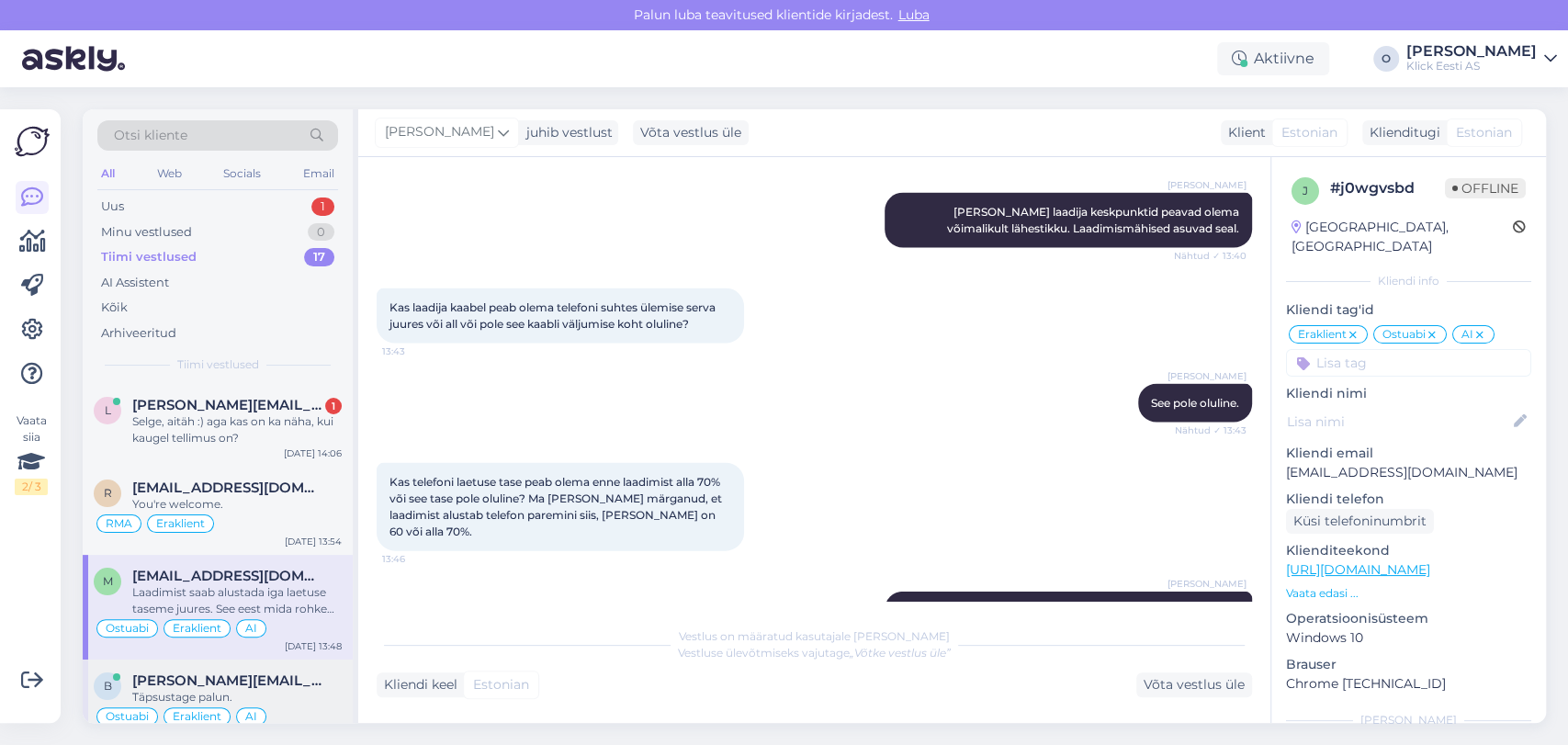
click at [176, 679] on span "[PERSON_NAME][EMAIL_ADDRESS][DOMAIN_NAME]" at bounding box center [228, 681] width 191 height 17
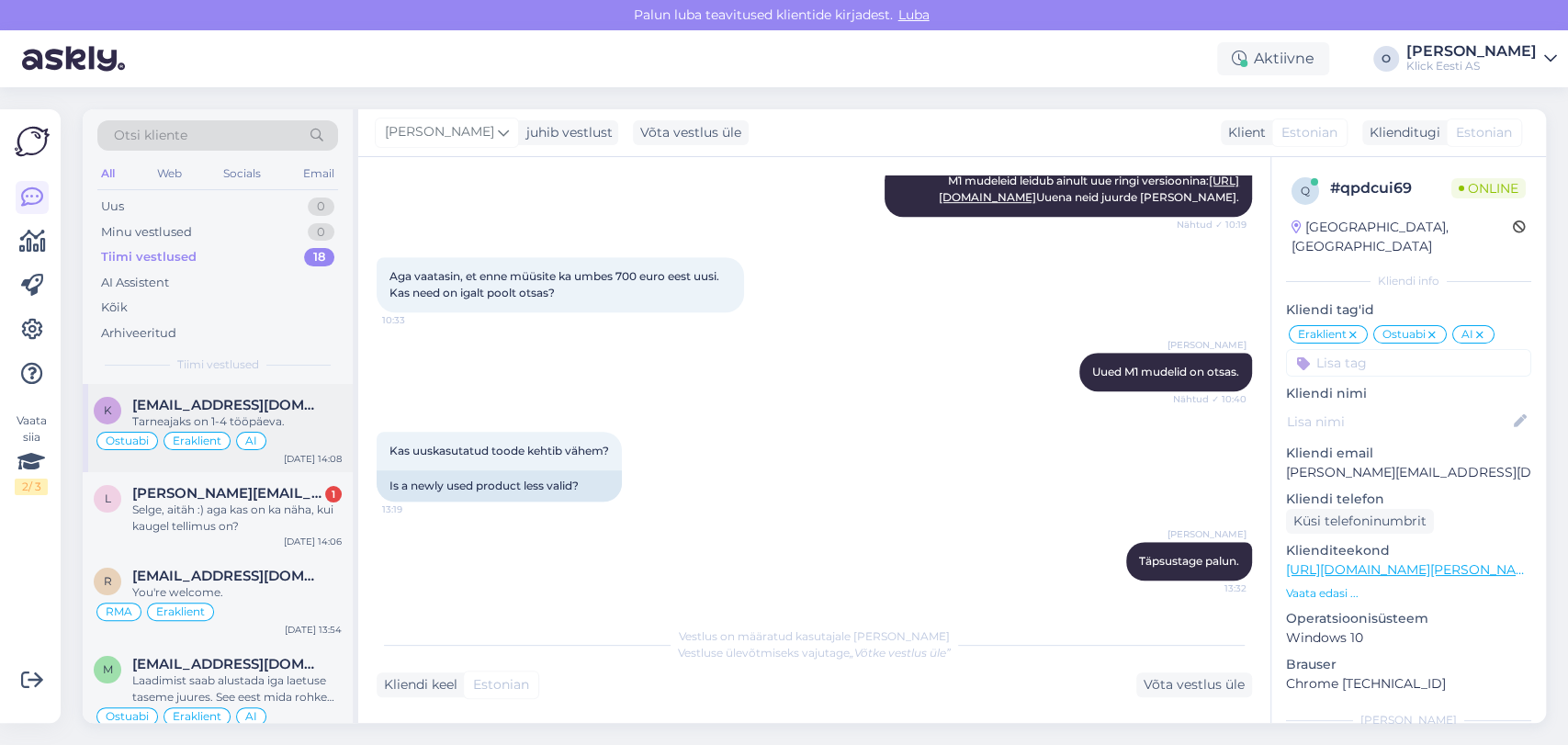
click at [224, 395] on div "k [EMAIL_ADDRESS][DOMAIN_NAME] Tarneajaks on 1-4 tööpäeva. Ostuabi Eraklient AI…" at bounding box center [218, 428] width 271 height 89
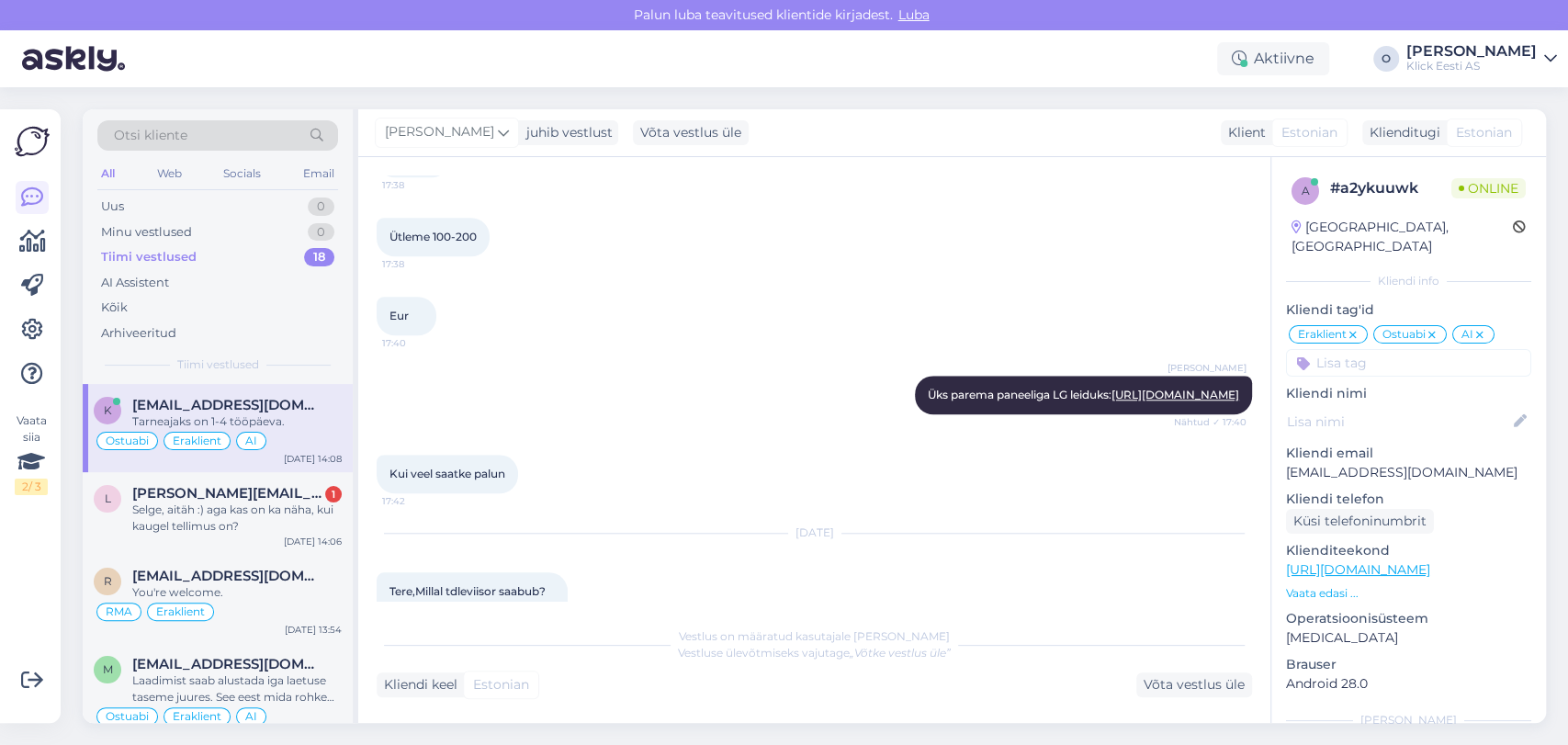
scroll to position [1000, 0]
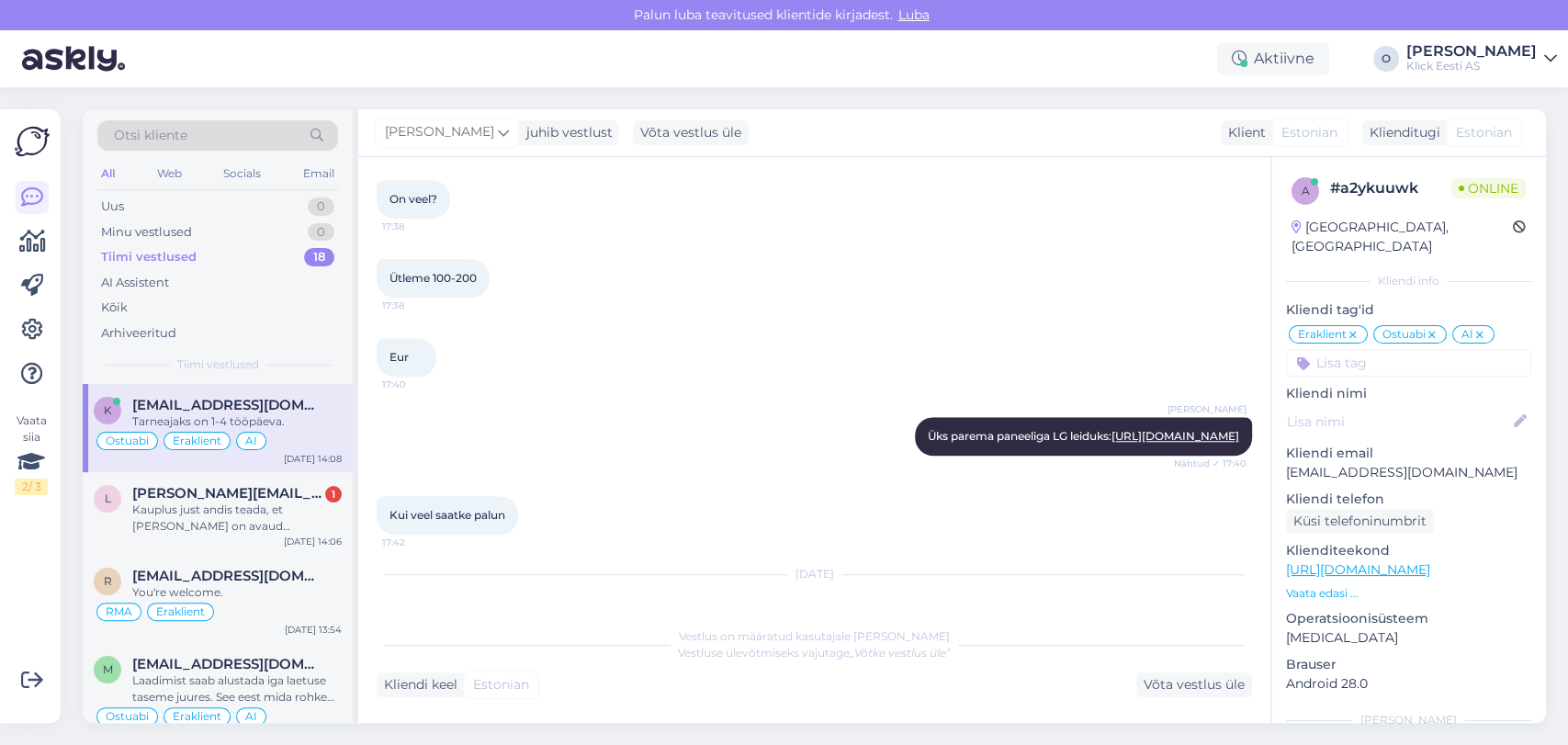
click at [1254, 544] on div "Vestlus algas [DATE] Tere,Sooviksin soodsalt telerit.Praegu Stv kaarti kuhu saa…" at bounding box center [823, 388] width 892 height 425
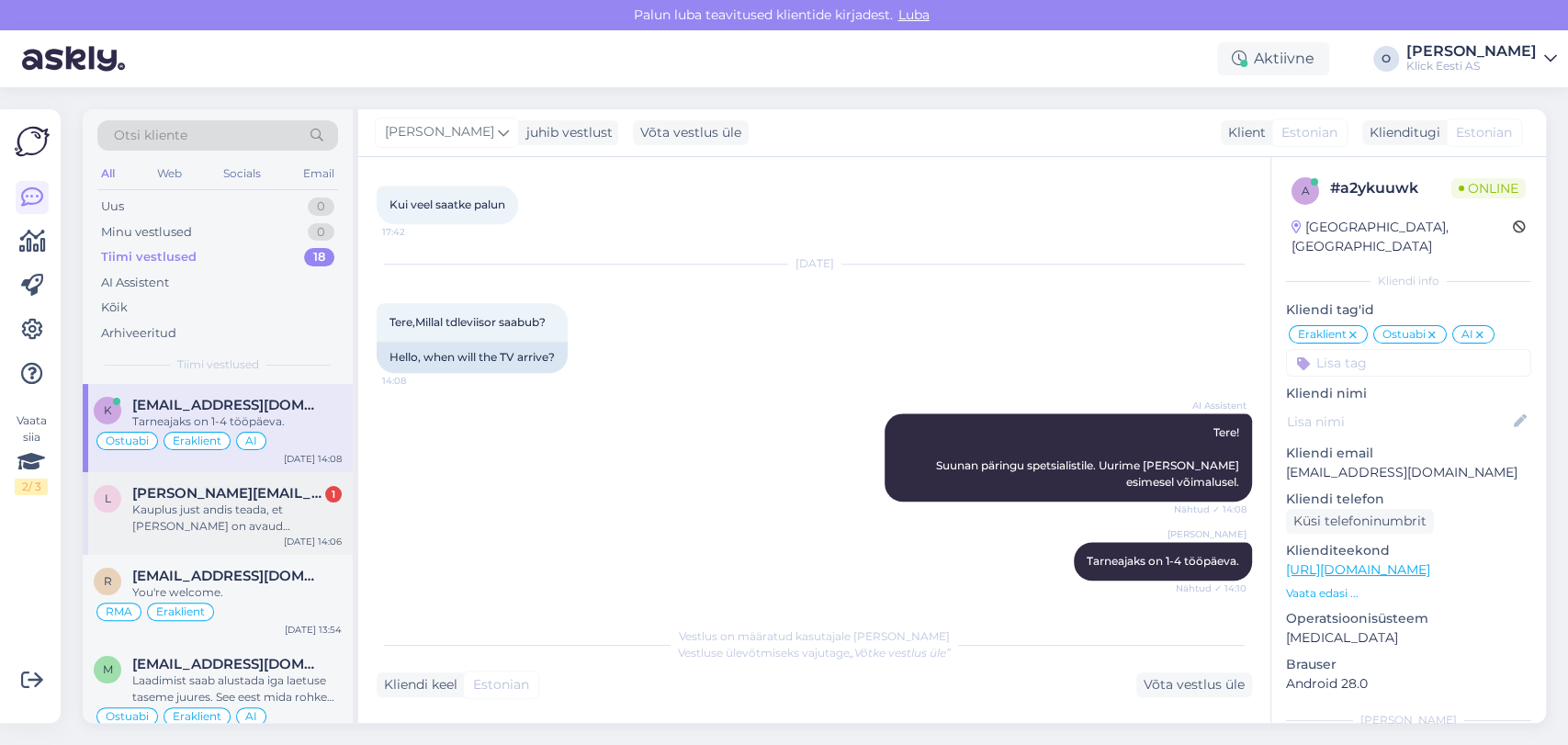
click at [238, 517] on div "Kauplus just andis teada, et [PERSON_NAME] on avaud pakendiga telefon. Kas sell…" at bounding box center [237, 517] width 210 height 33
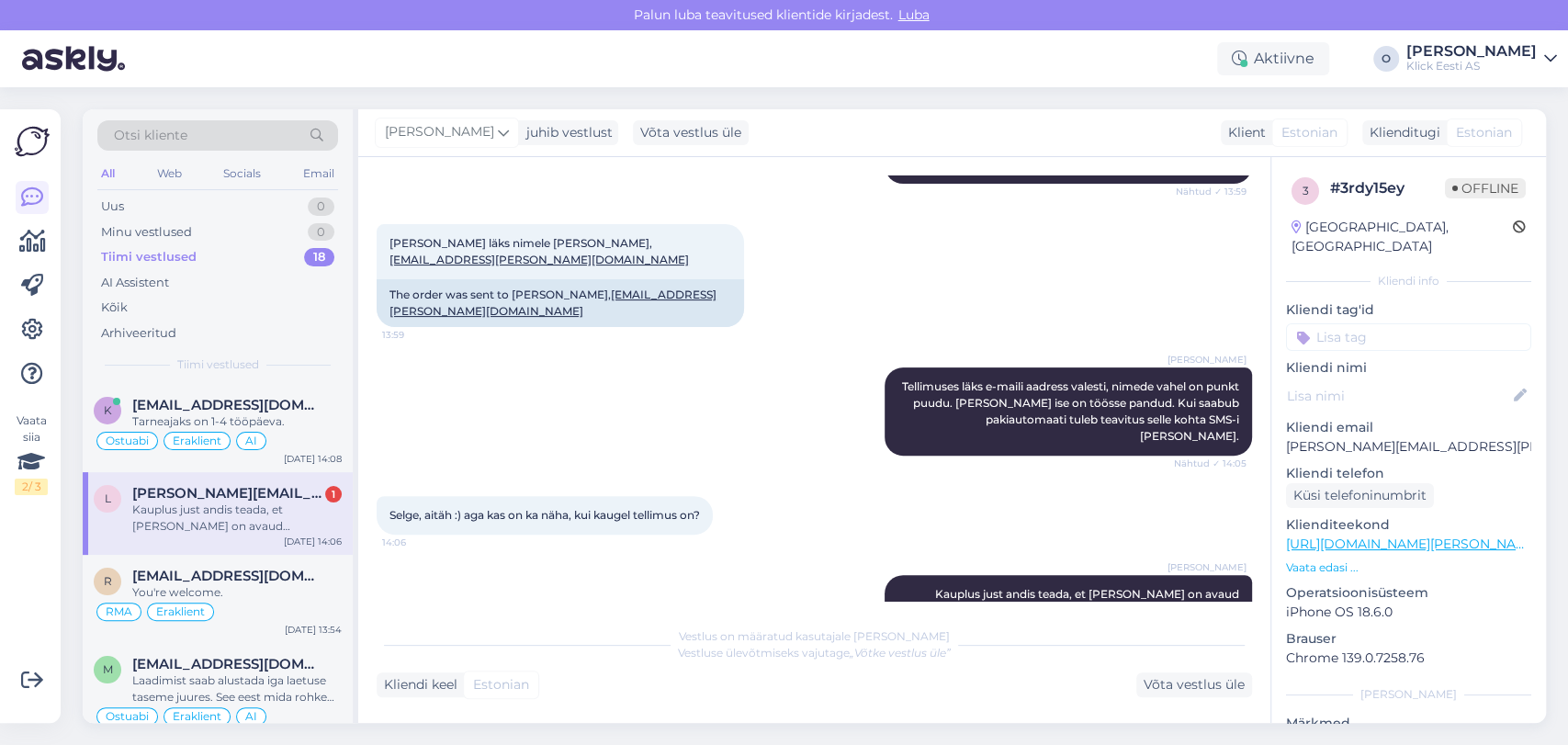
click at [238, 517] on div "Kauplus just andis teada, et [PERSON_NAME] on avaud pakendiga telefon. Kas sell…" at bounding box center [237, 517] width 210 height 33
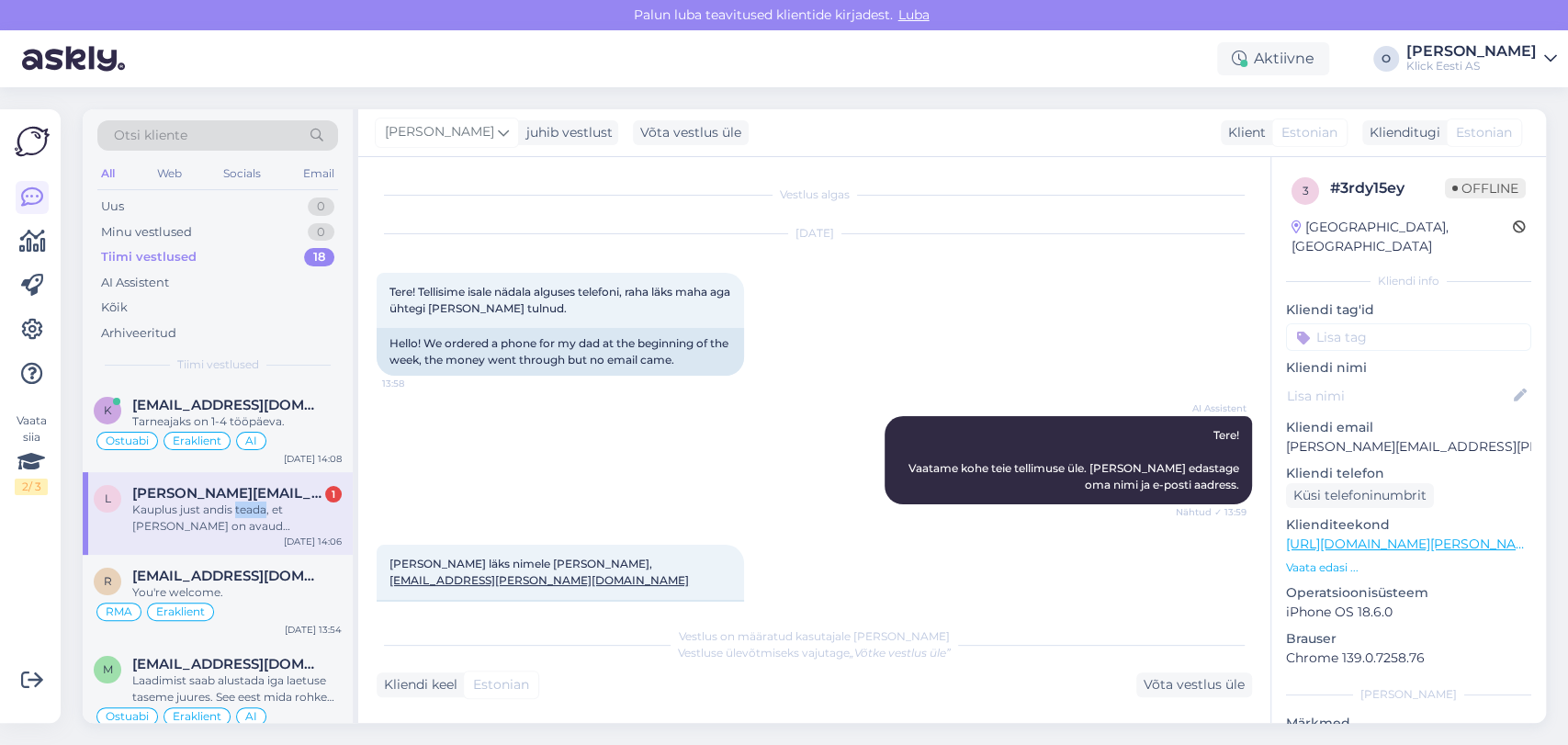
click at [238, 517] on div "Kauplus just andis teada, et [PERSON_NAME] on avaud pakendiga telefon. Kas sell…" at bounding box center [237, 517] width 210 height 33
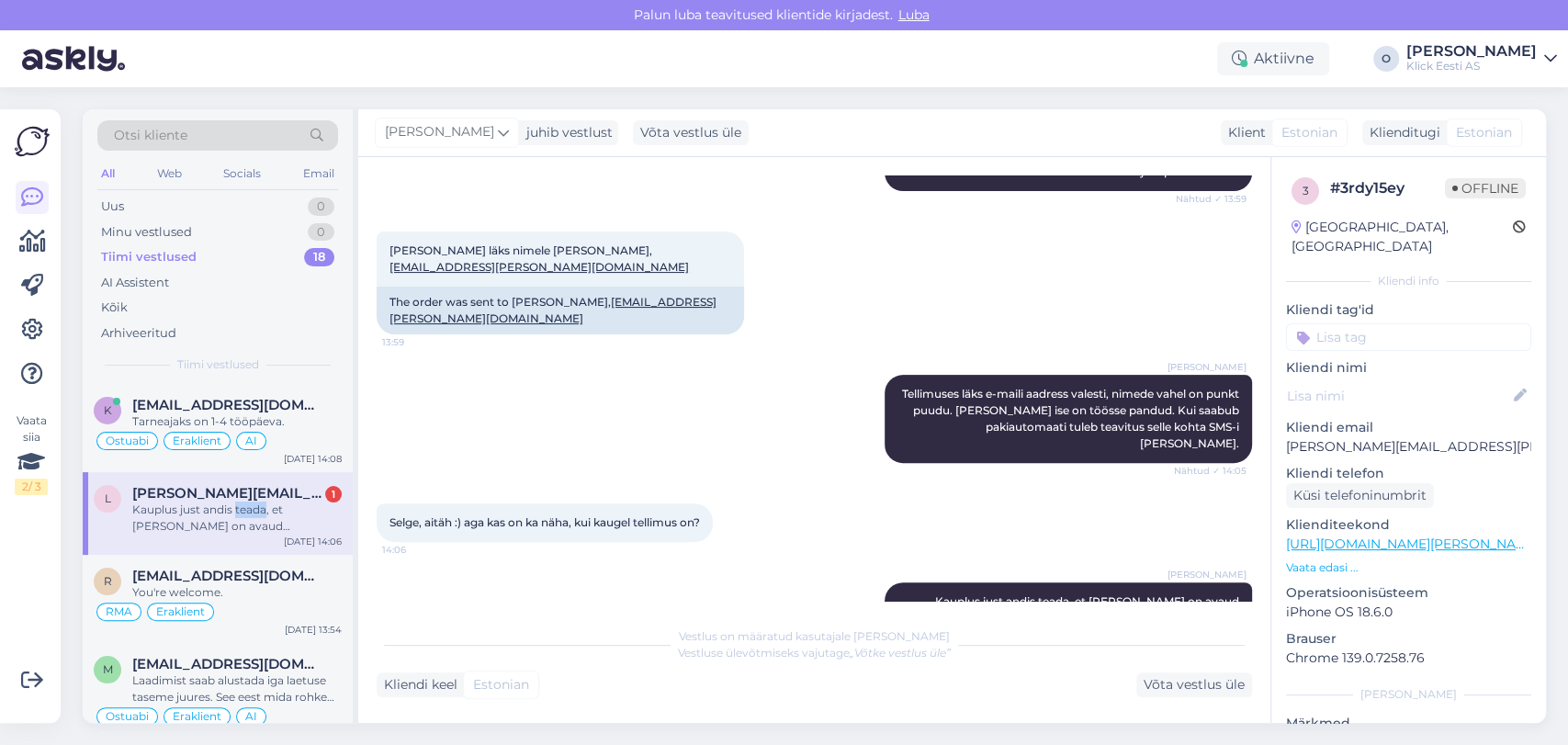
scroll to position [321, 0]
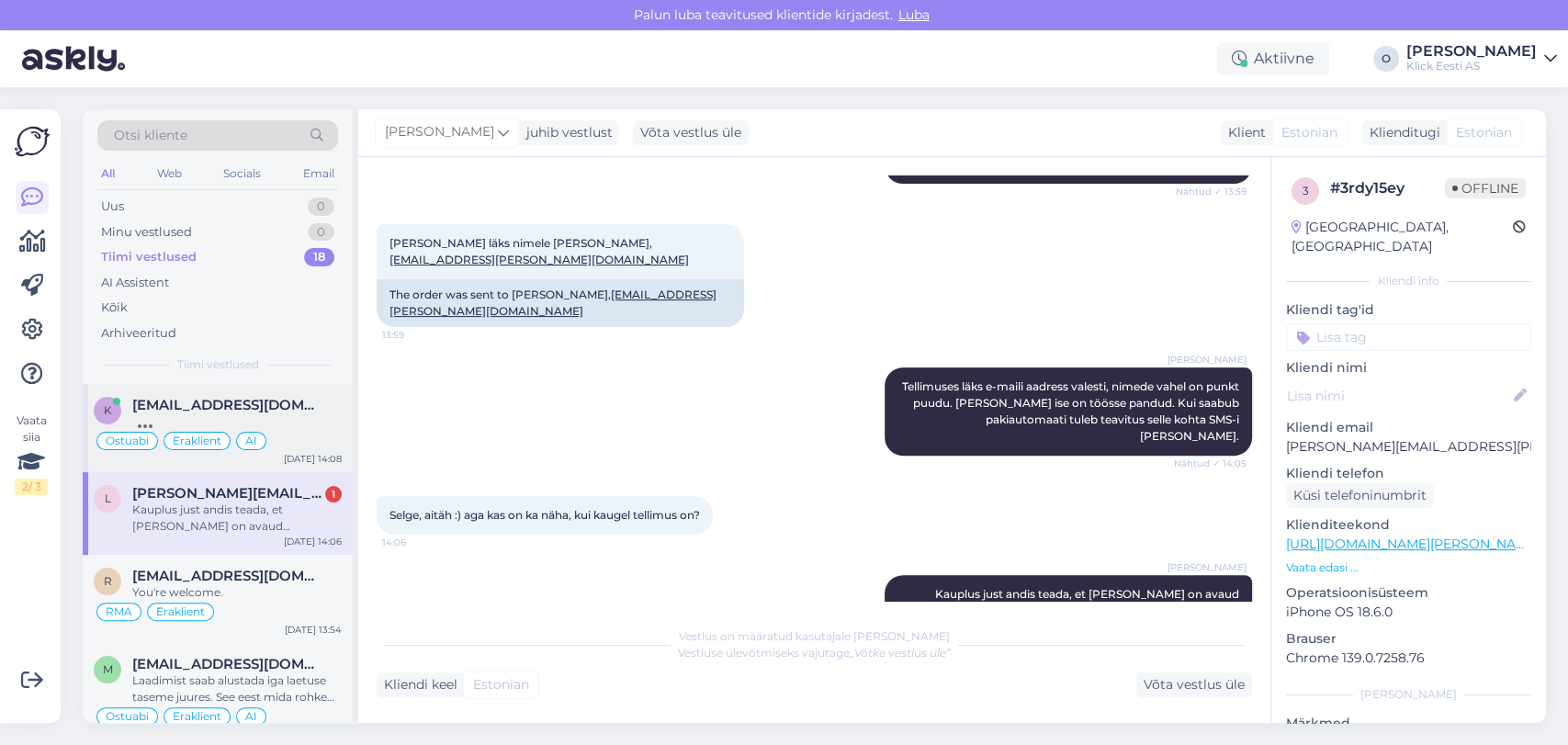
click at [282, 390] on div "k [EMAIL_ADDRESS][DOMAIN_NAME] Ostuabi Eraklient AI [DATE] 14:08" at bounding box center [218, 428] width 271 height 89
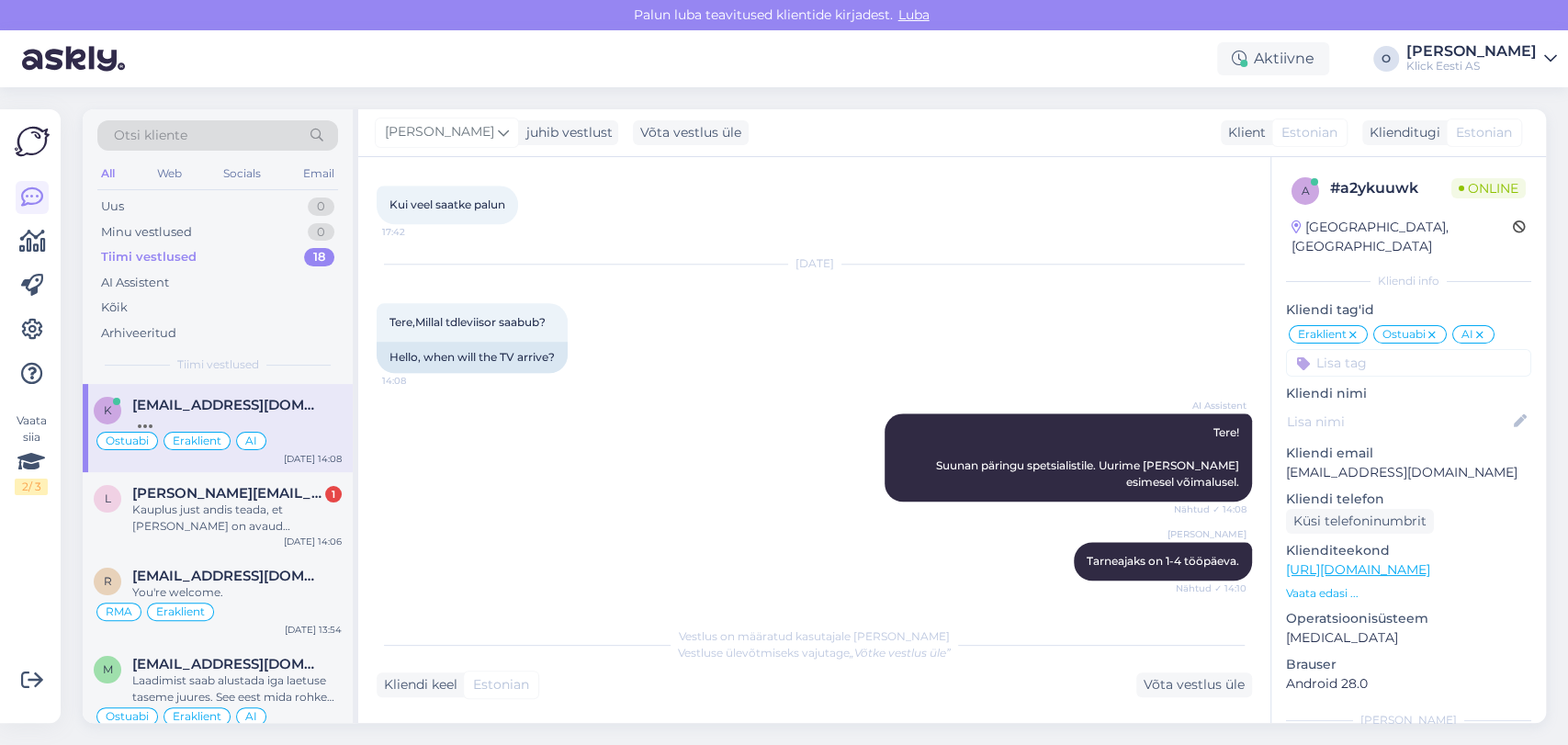
click at [282, 390] on div "k [EMAIL_ADDRESS][DOMAIN_NAME] Ostuabi Eraklient AI [DATE] 14:08" at bounding box center [218, 428] width 271 height 89
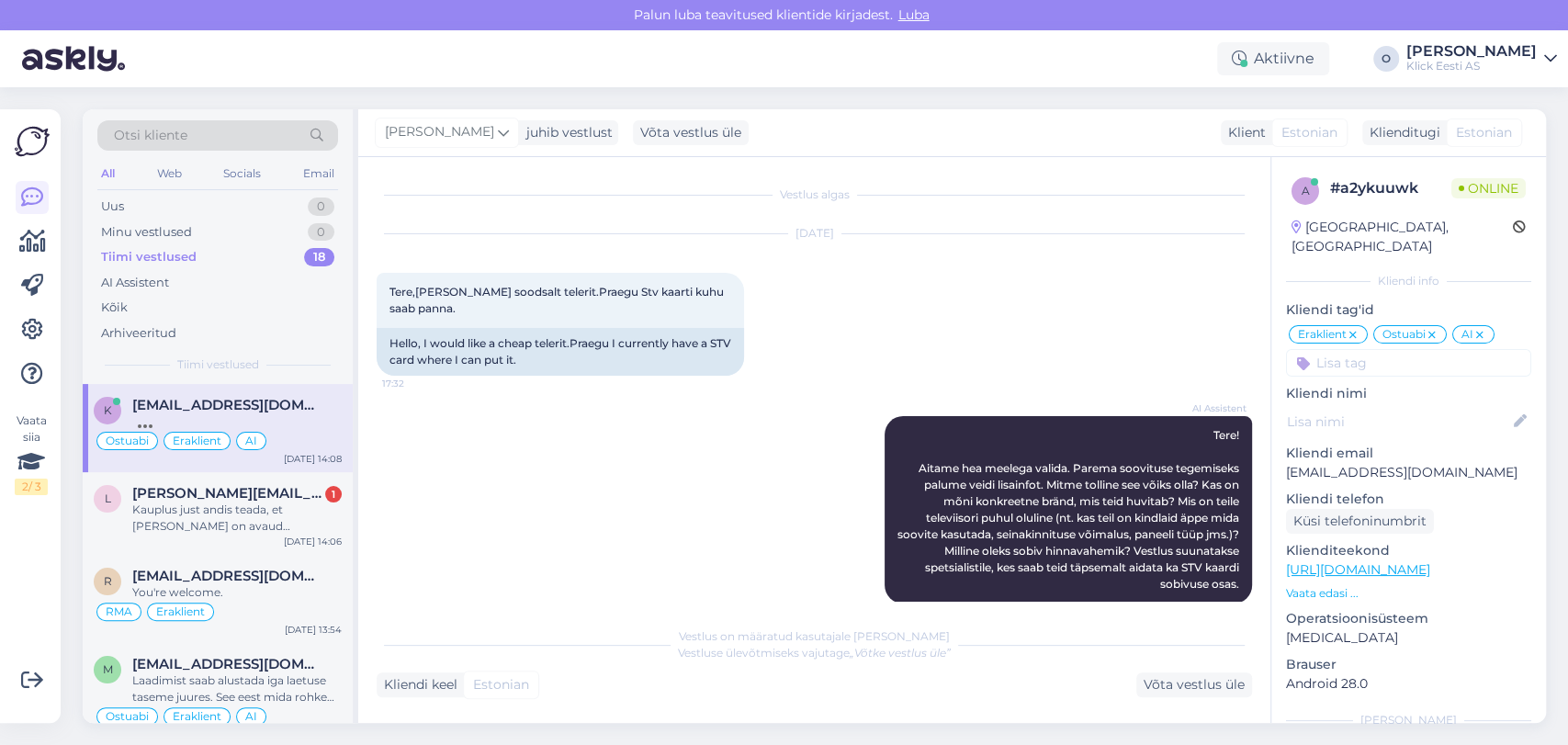
click at [282, 390] on div "k [EMAIL_ADDRESS][DOMAIN_NAME] Ostuabi Eraklient AI [DATE] 14:08" at bounding box center [218, 428] width 271 height 89
click at [272, 404] on div "[EMAIL_ADDRESS][DOMAIN_NAME]" at bounding box center [237, 406] width 210 height 17
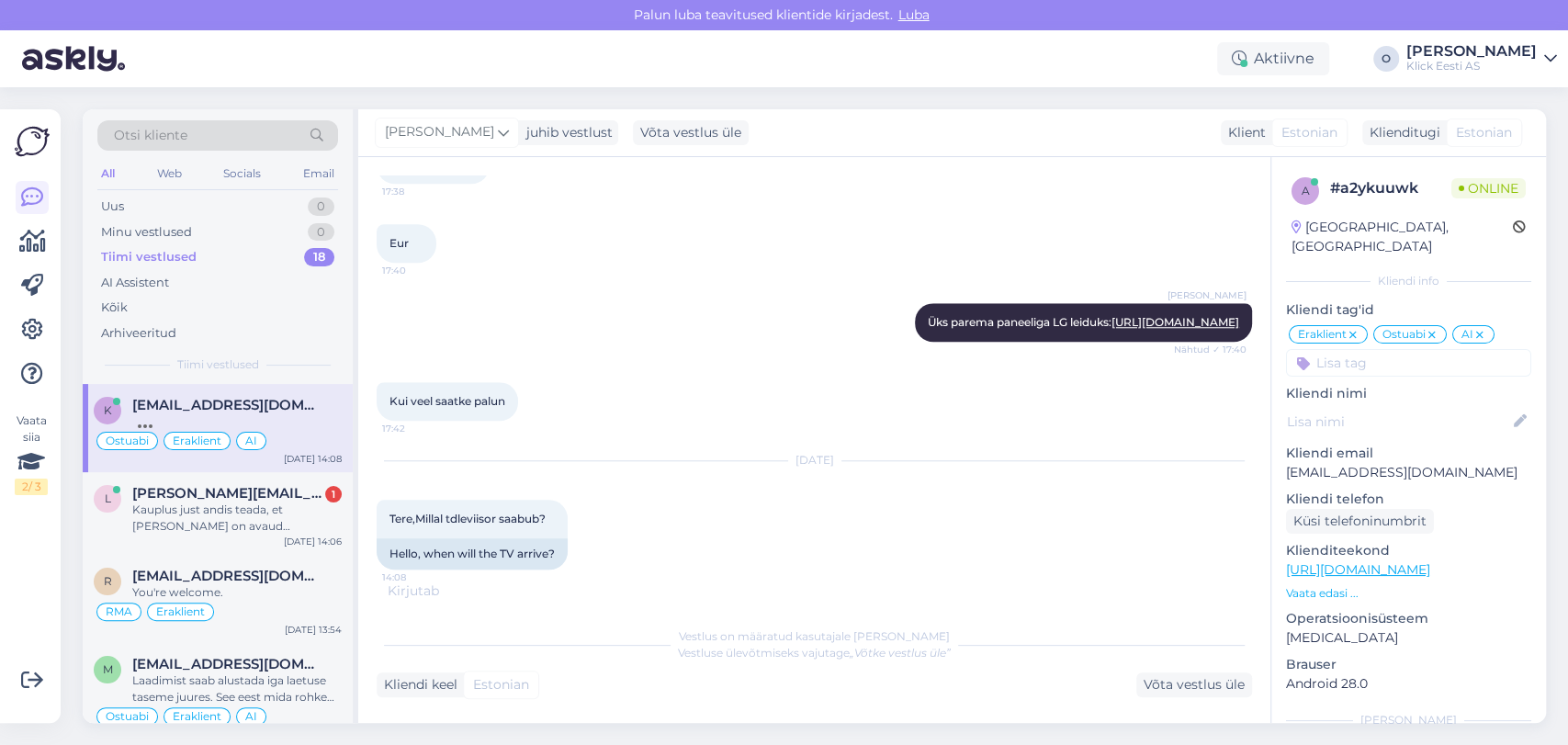
scroll to position [1345, 0]
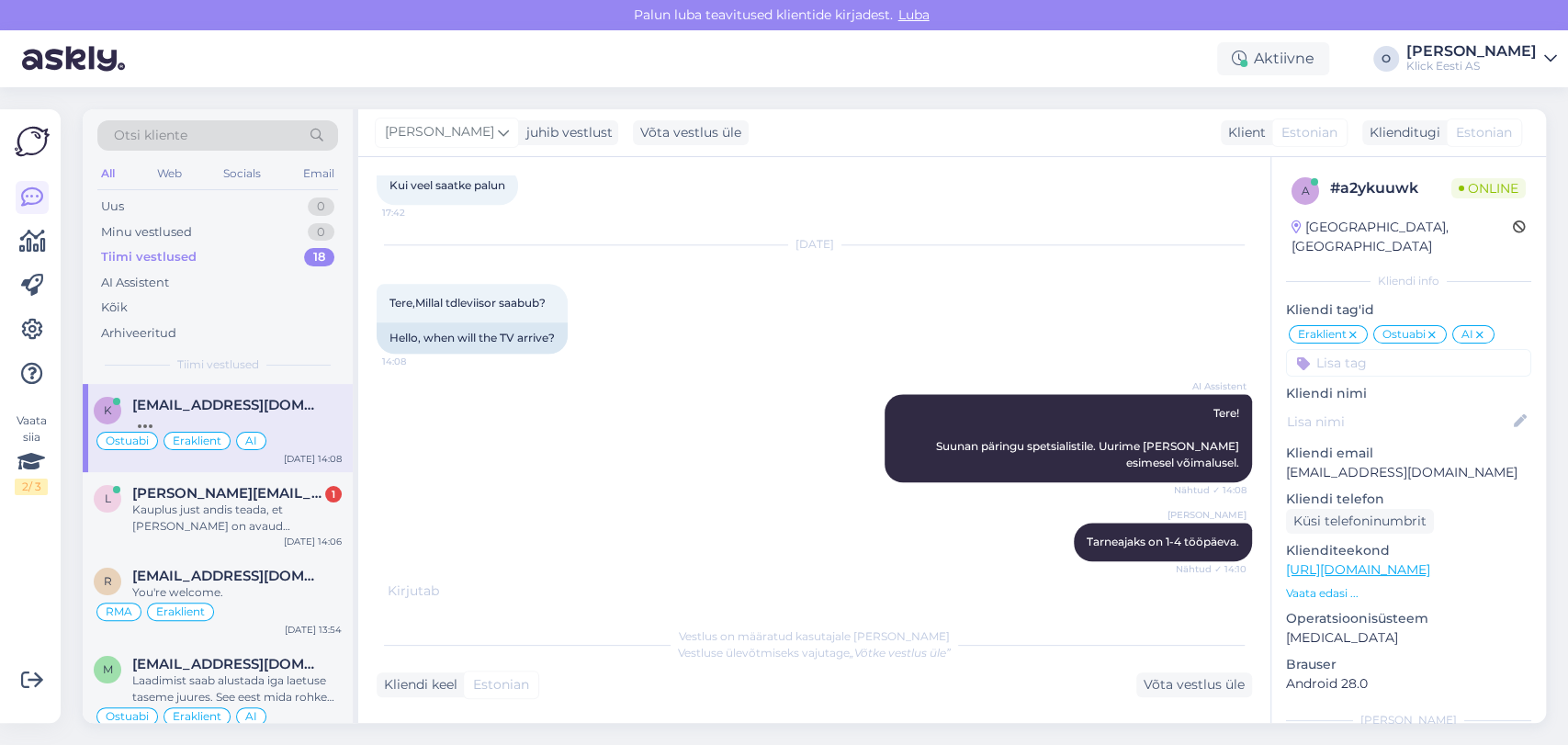
click at [1263, 581] on div "Vestlus algas [DATE] Tere,Sooviksin soodsalt telerit.Praegu Stv kaarti kuhu saa…" at bounding box center [814, 439] width 912 height 566
click at [1262, 579] on div "Vestlus algas [DATE] Tere,Sooviksin soodsalt telerit.Praegu Stv kaarti kuhu saa…" at bounding box center [814, 439] width 912 height 566
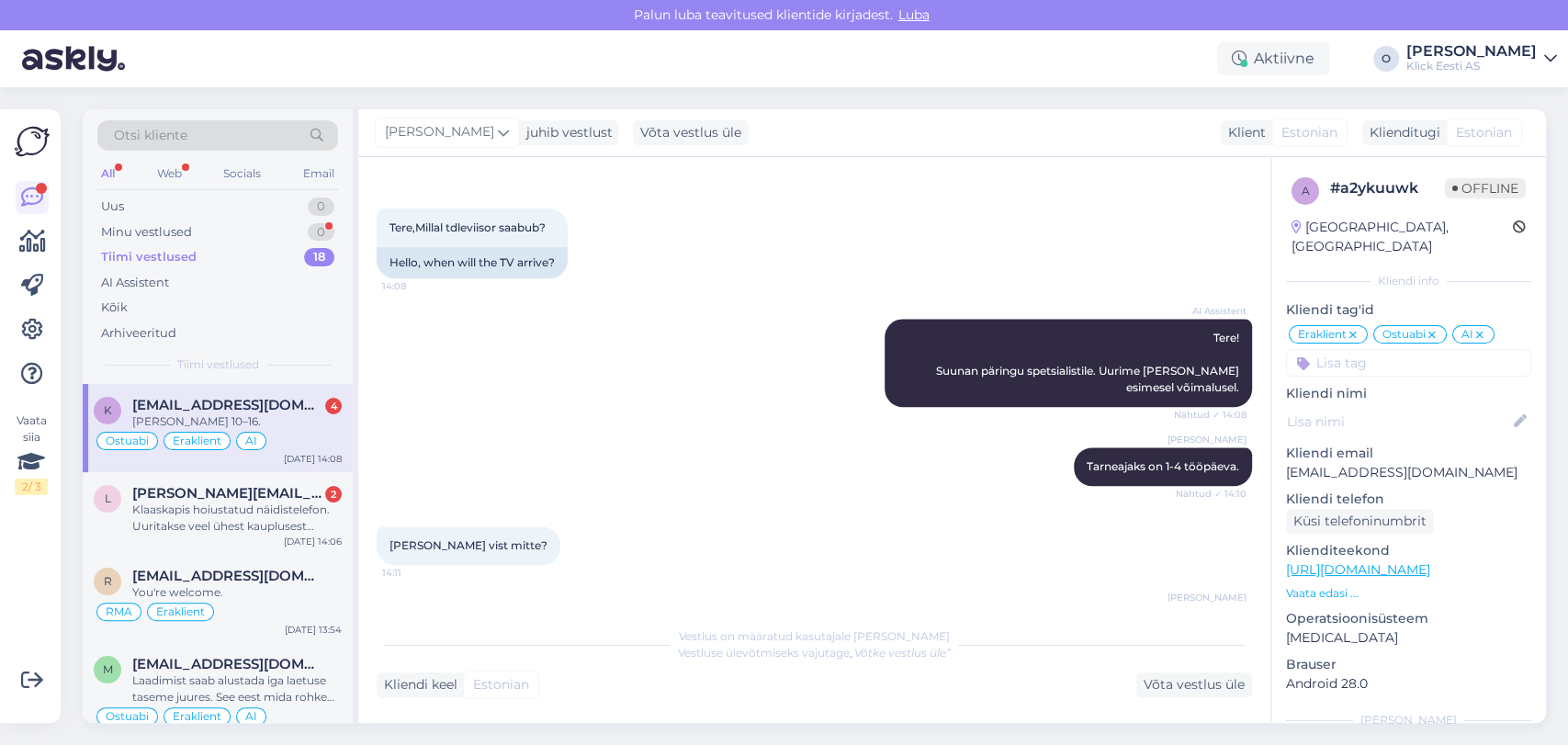
scroll to position [1896, 0]
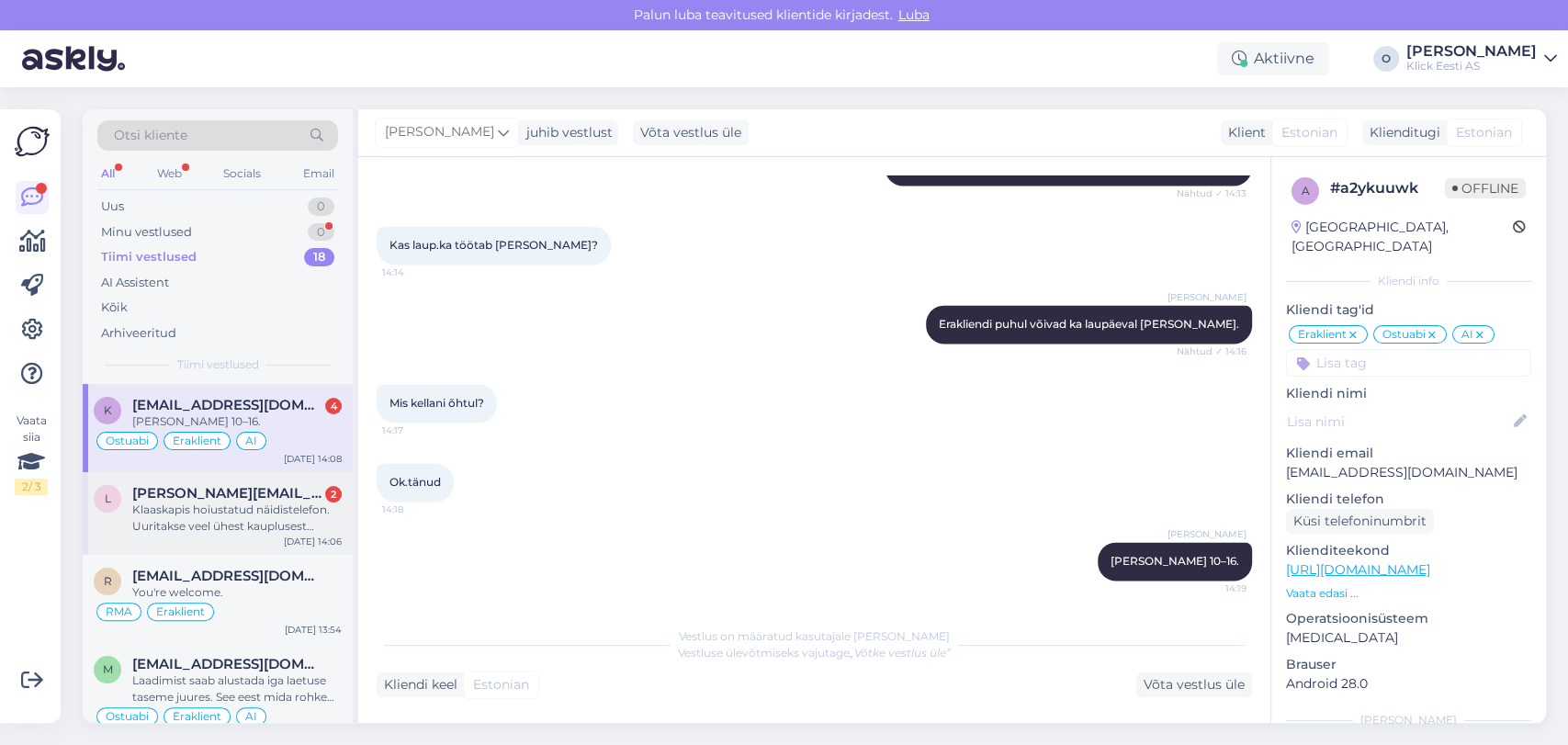
click at [252, 494] on span "[PERSON_NAME][EMAIL_ADDRESS][PERSON_NAME][DOMAIN_NAME]" at bounding box center [228, 493] width 191 height 17
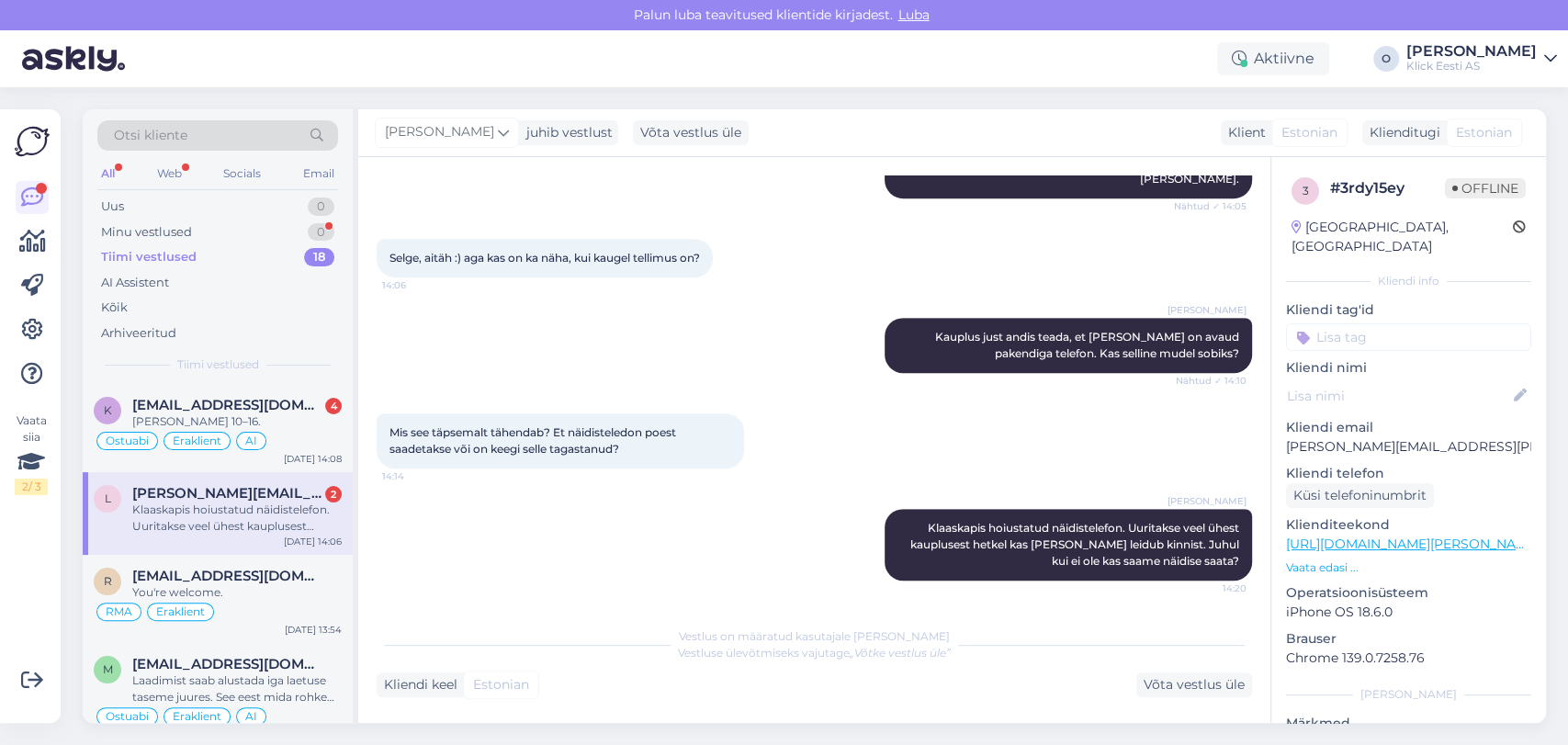
scroll to position [528, 0]
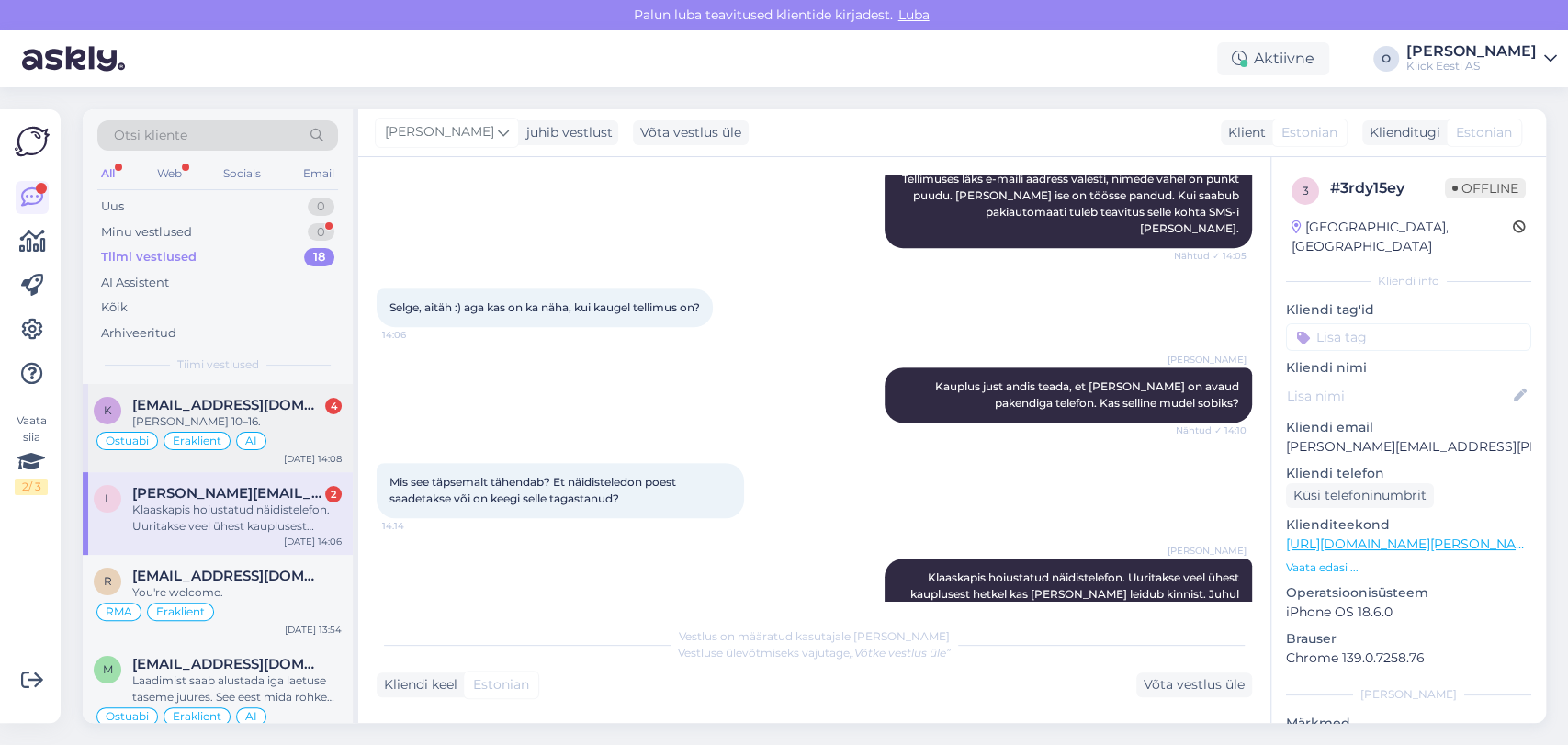
click at [197, 398] on span "[EMAIL_ADDRESS][DOMAIN_NAME]" at bounding box center [228, 406] width 191 height 17
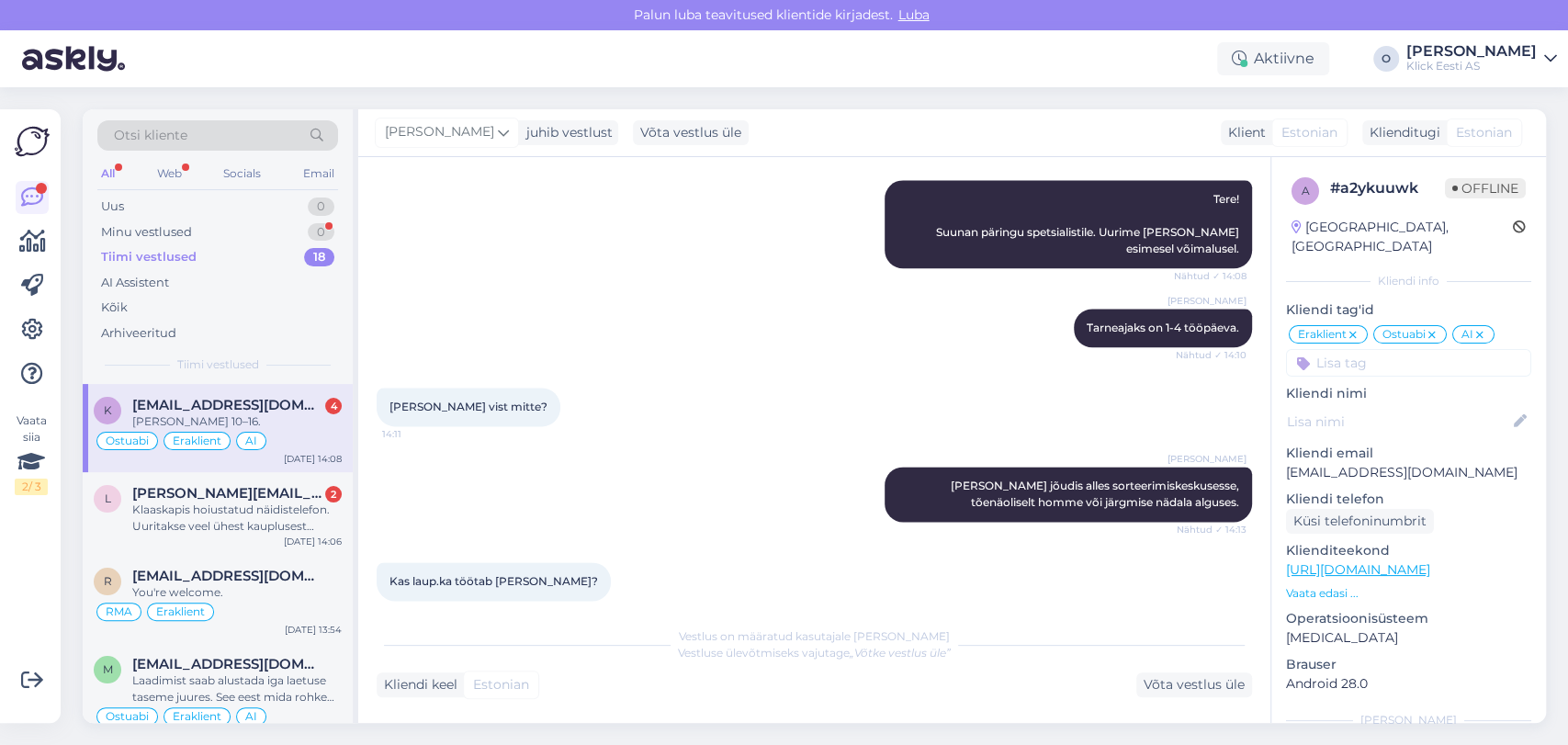
scroll to position [1896, 0]
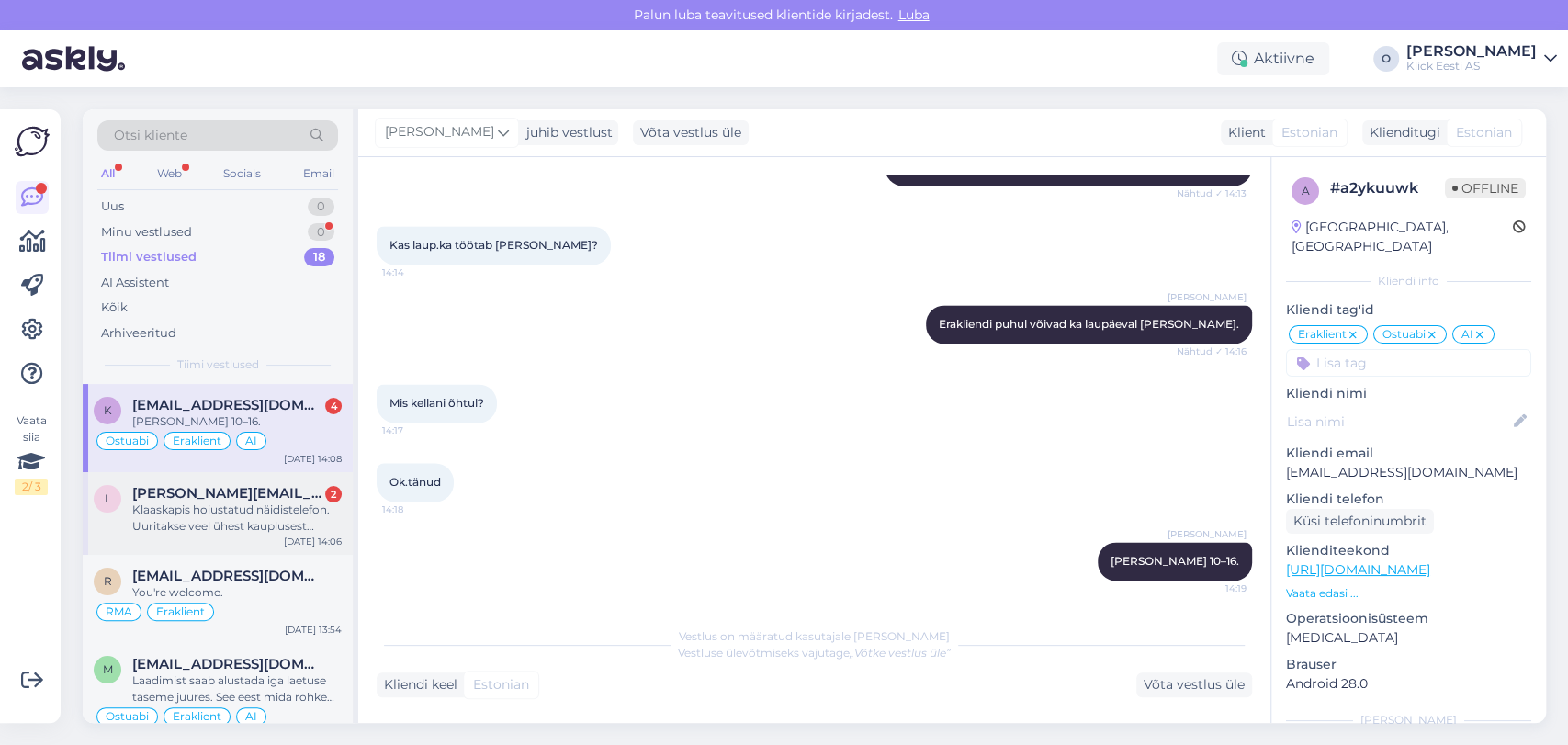
click at [269, 531] on div "Klaaskapis hoiustatud näidistelefon. Uuritakse veel ühest kauplusest hetkel kas…" at bounding box center [237, 517] width 210 height 33
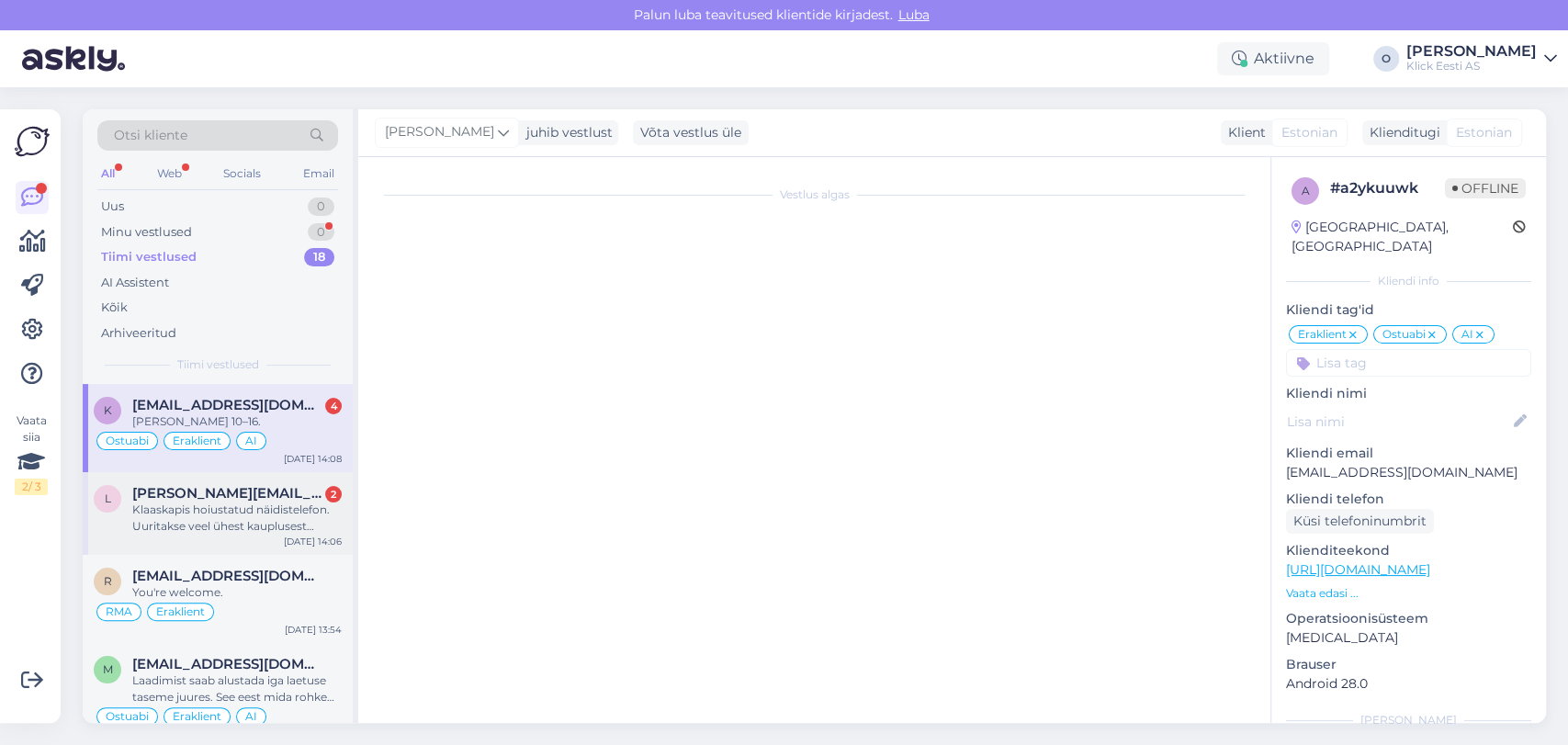
scroll to position [528, 0]
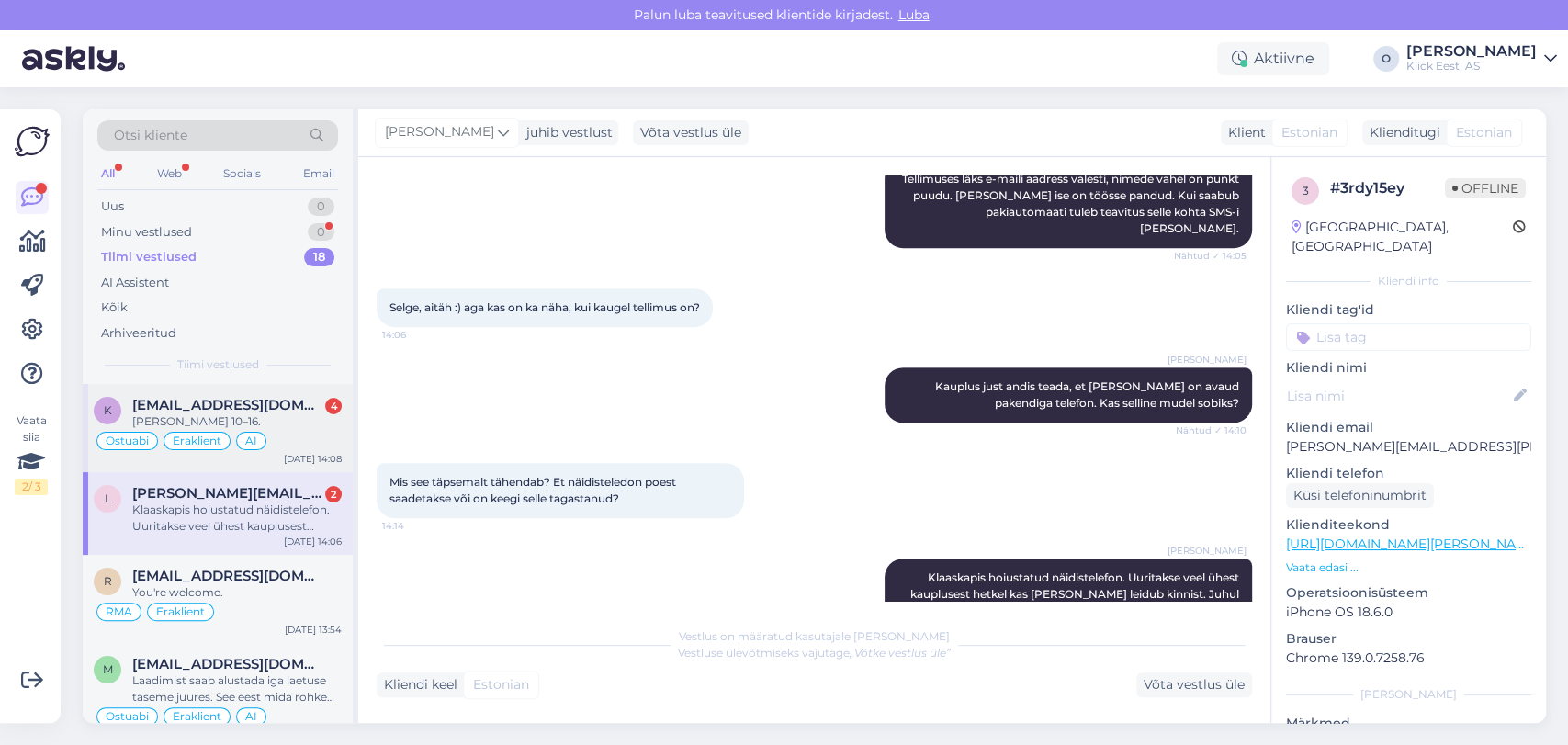
click at [222, 390] on div "k [EMAIL_ADDRESS][DOMAIN_NAME] 4 [PERSON_NAME] 10–16. Ostuabi Eraklient AI [DAT…" at bounding box center [218, 428] width 271 height 89
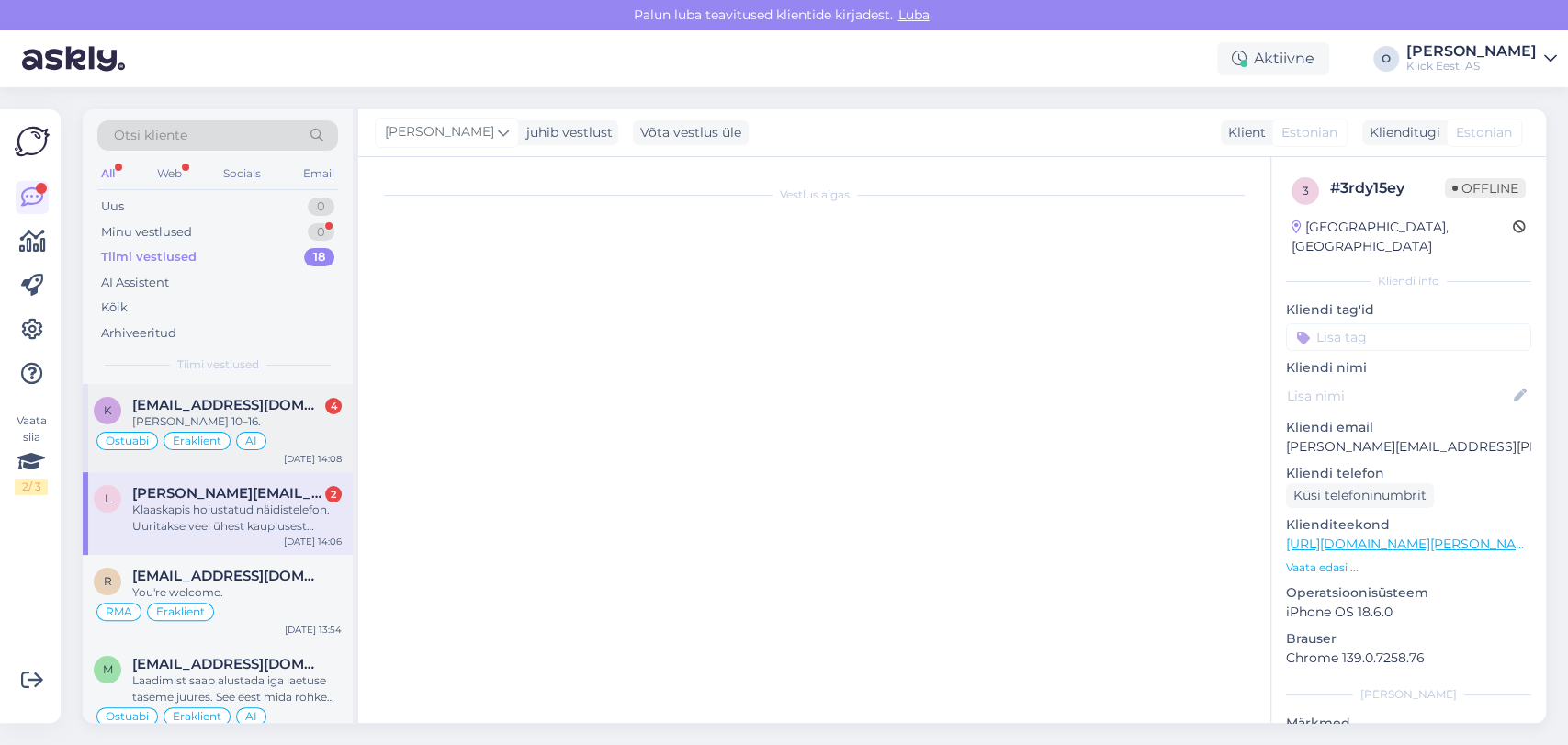
scroll to position [1544, 0]
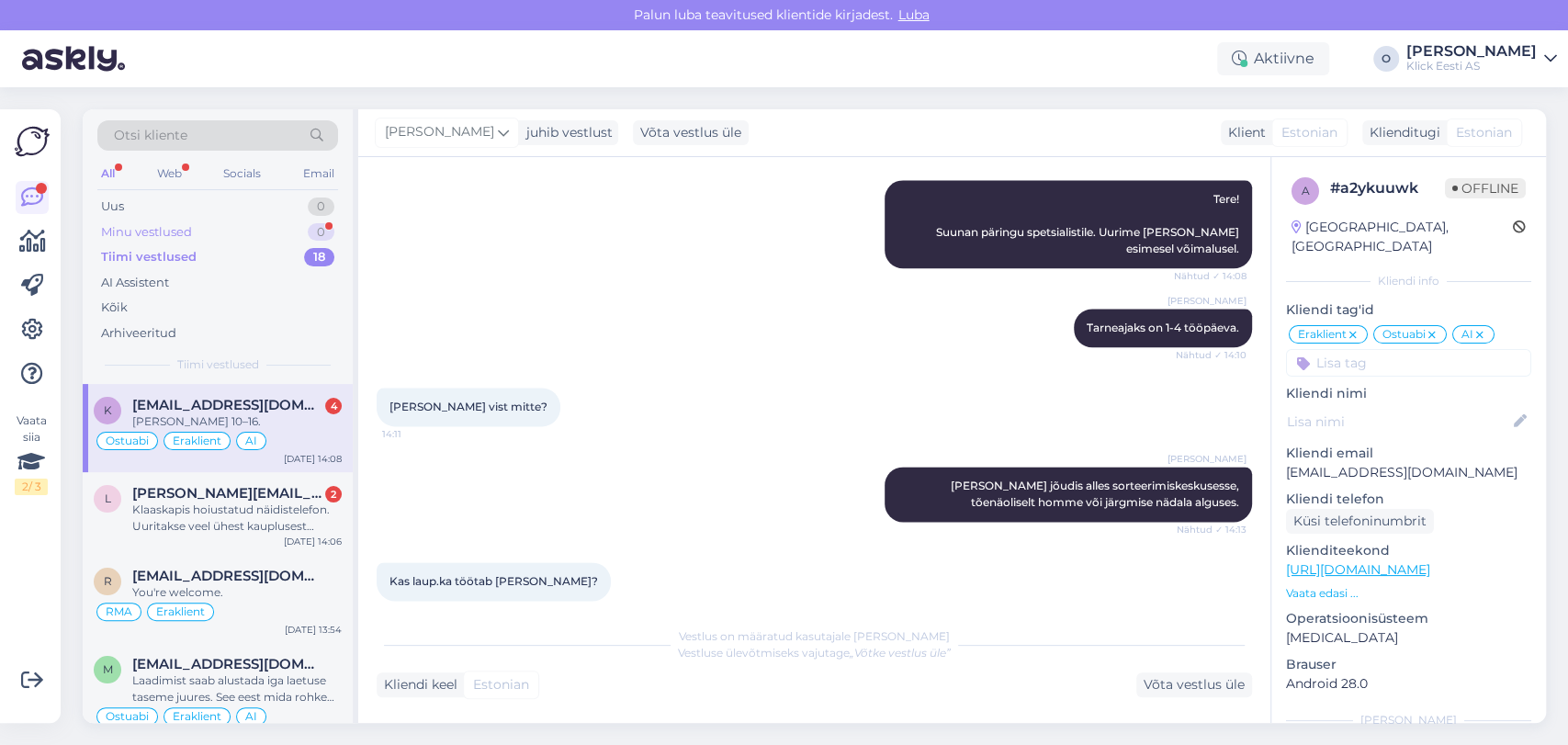
click at [279, 233] on div "Minu vestlused 0" at bounding box center [217, 232] width 241 height 26
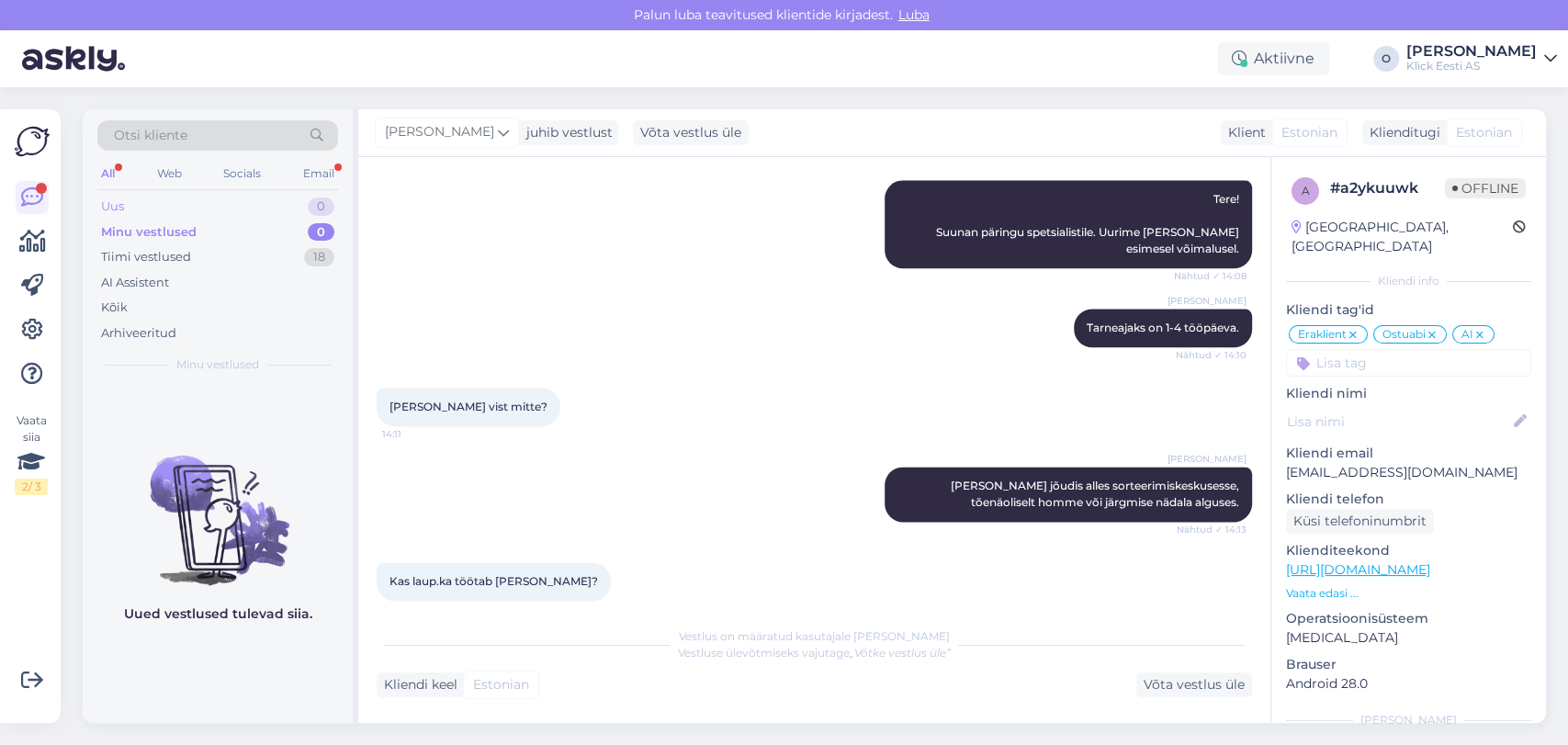
click at [184, 214] on div "Uus 0" at bounding box center [217, 207] width 241 height 26
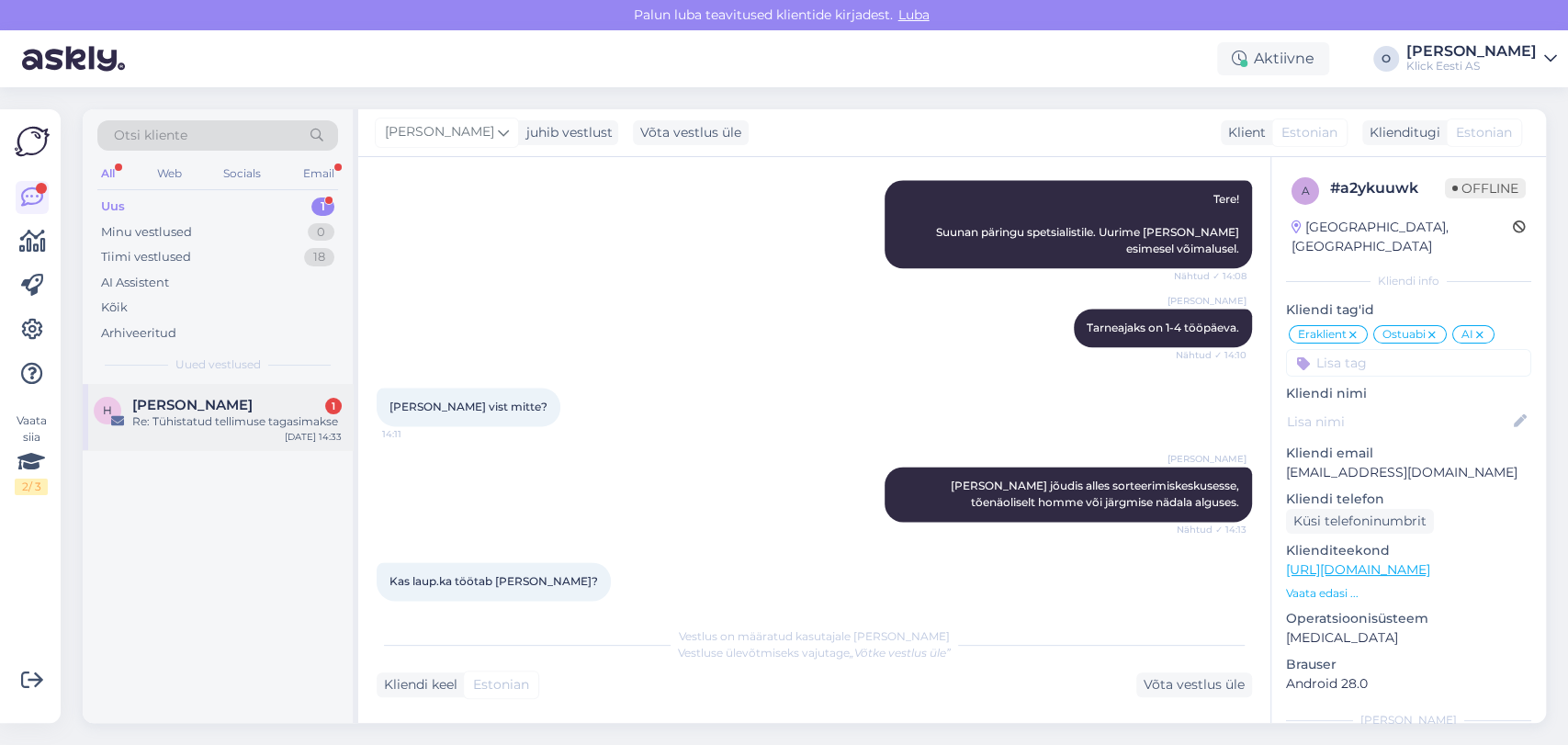
click at [194, 409] on div "[PERSON_NAME] 1" at bounding box center [237, 406] width 210 height 17
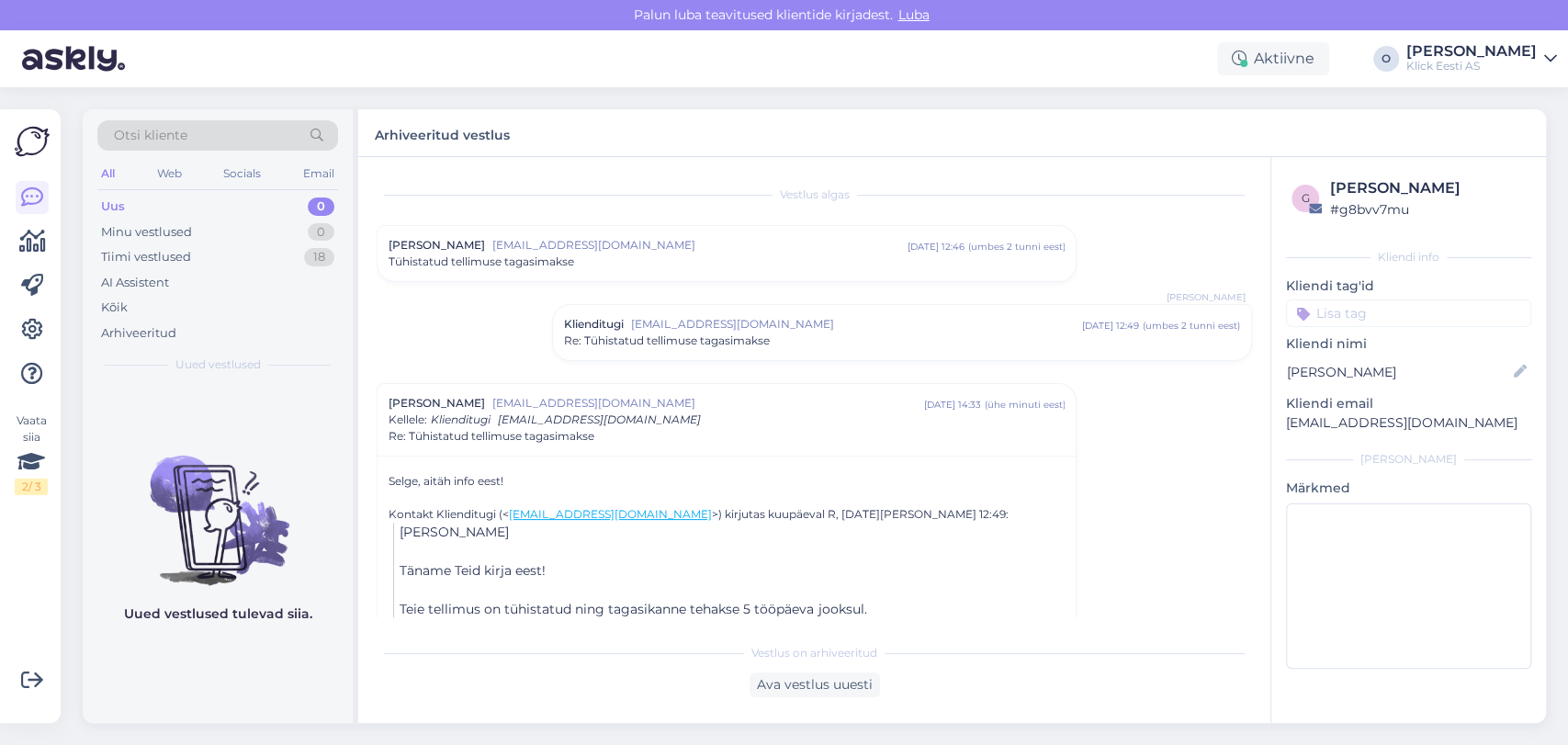
scroll to position [82, 0]
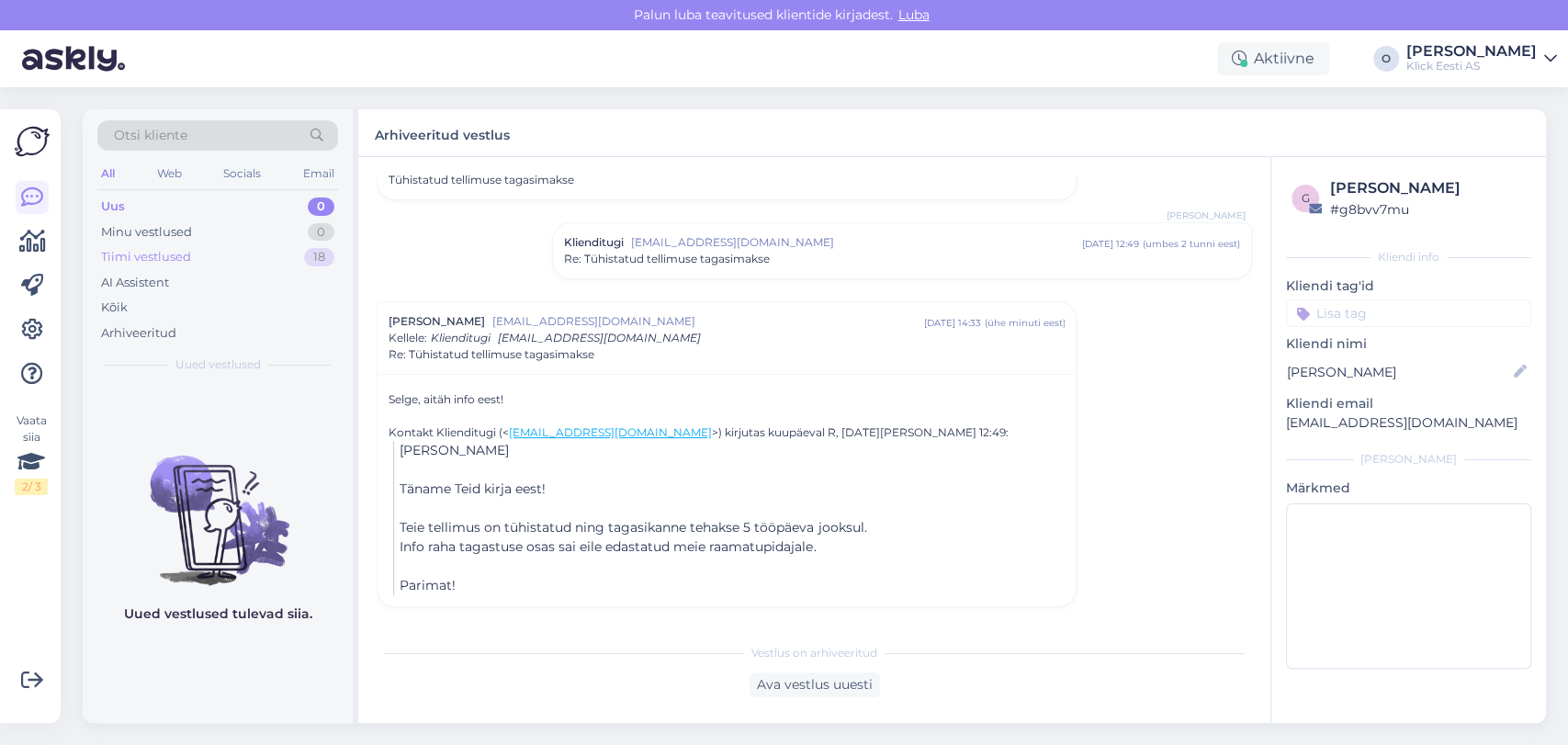
click at [184, 256] on div "Tiimi vestlused" at bounding box center [146, 257] width 90 height 19
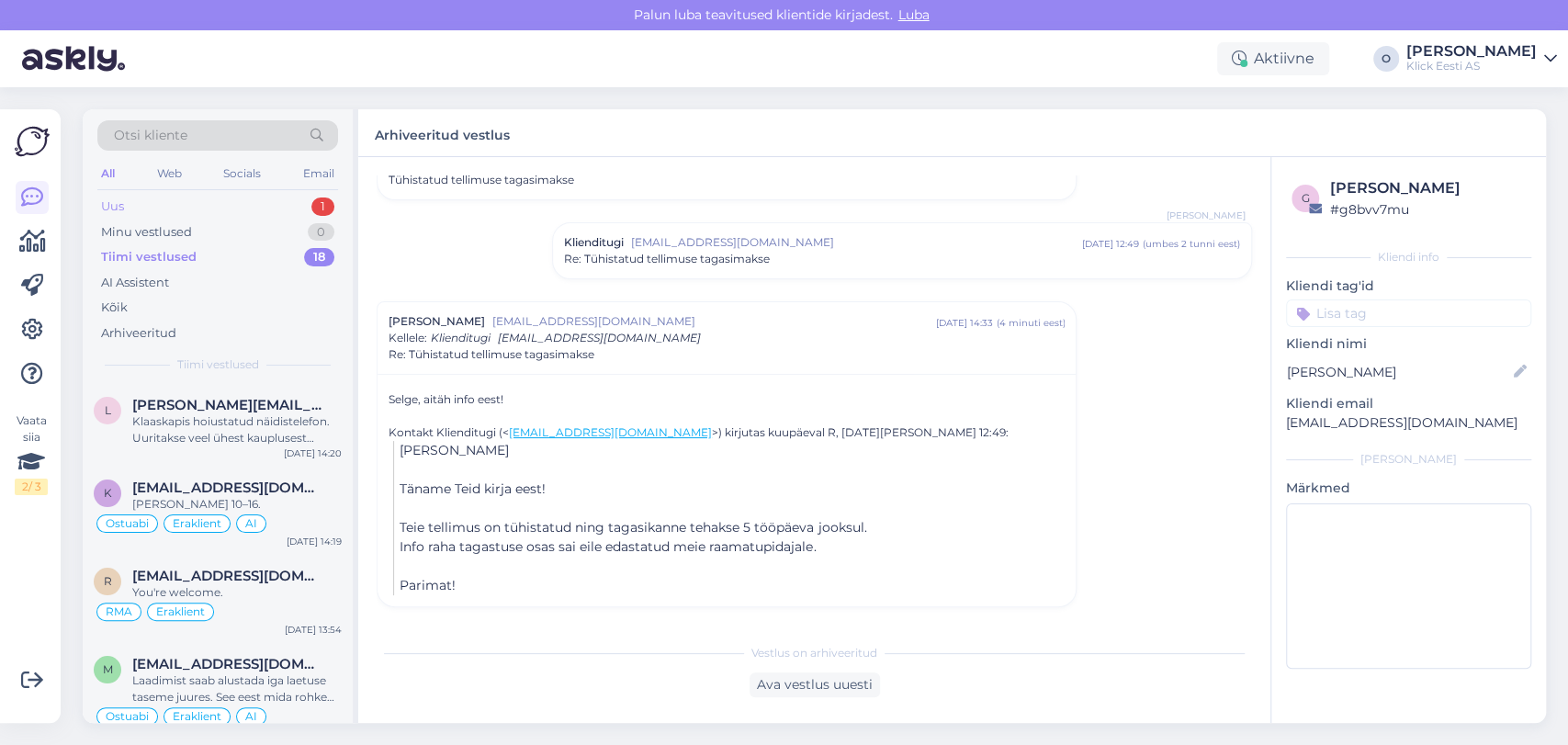
click at [275, 204] on div "Uus 1" at bounding box center [217, 207] width 241 height 26
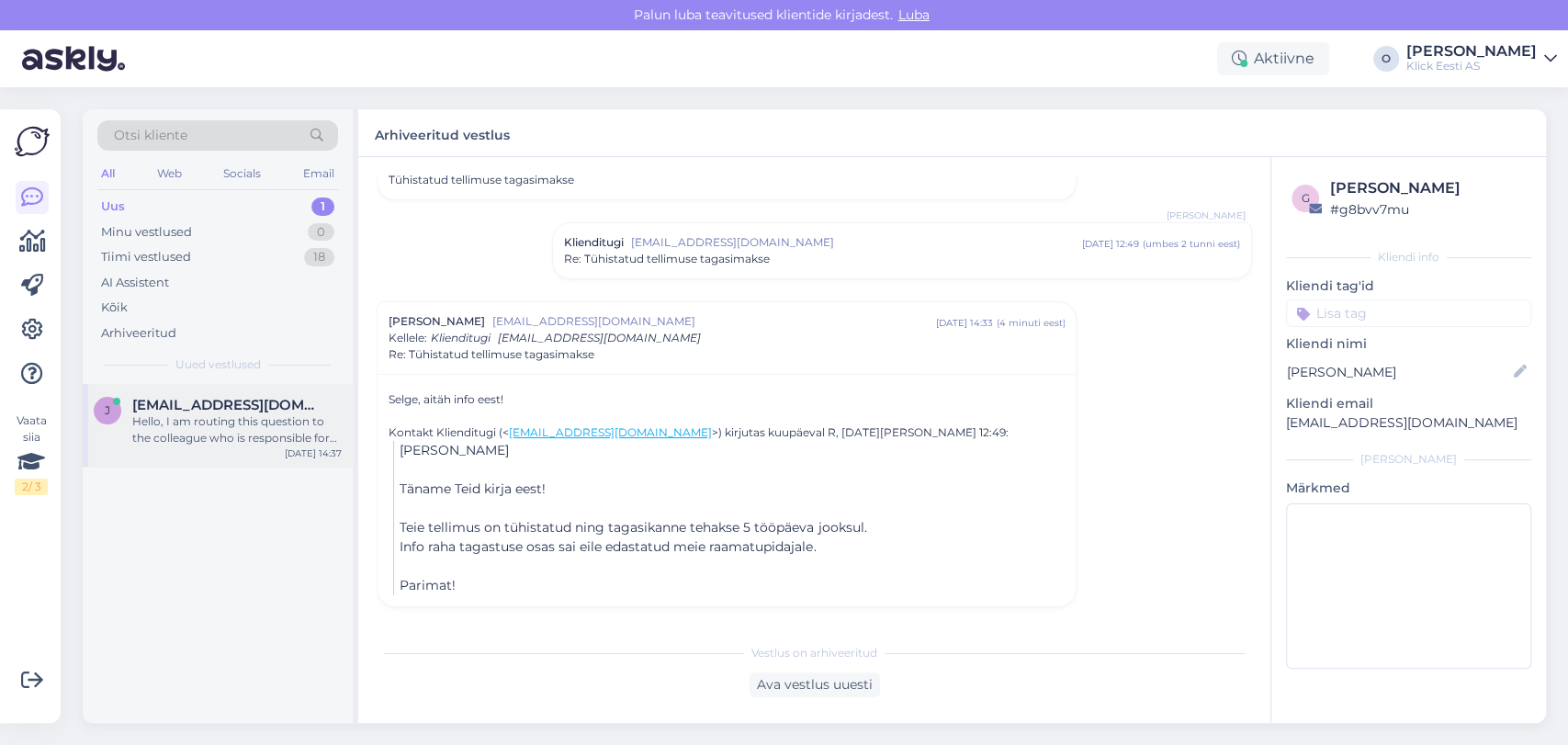
click at [219, 398] on span "[EMAIL_ADDRESS][DOMAIN_NAME]" at bounding box center [228, 406] width 191 height 17
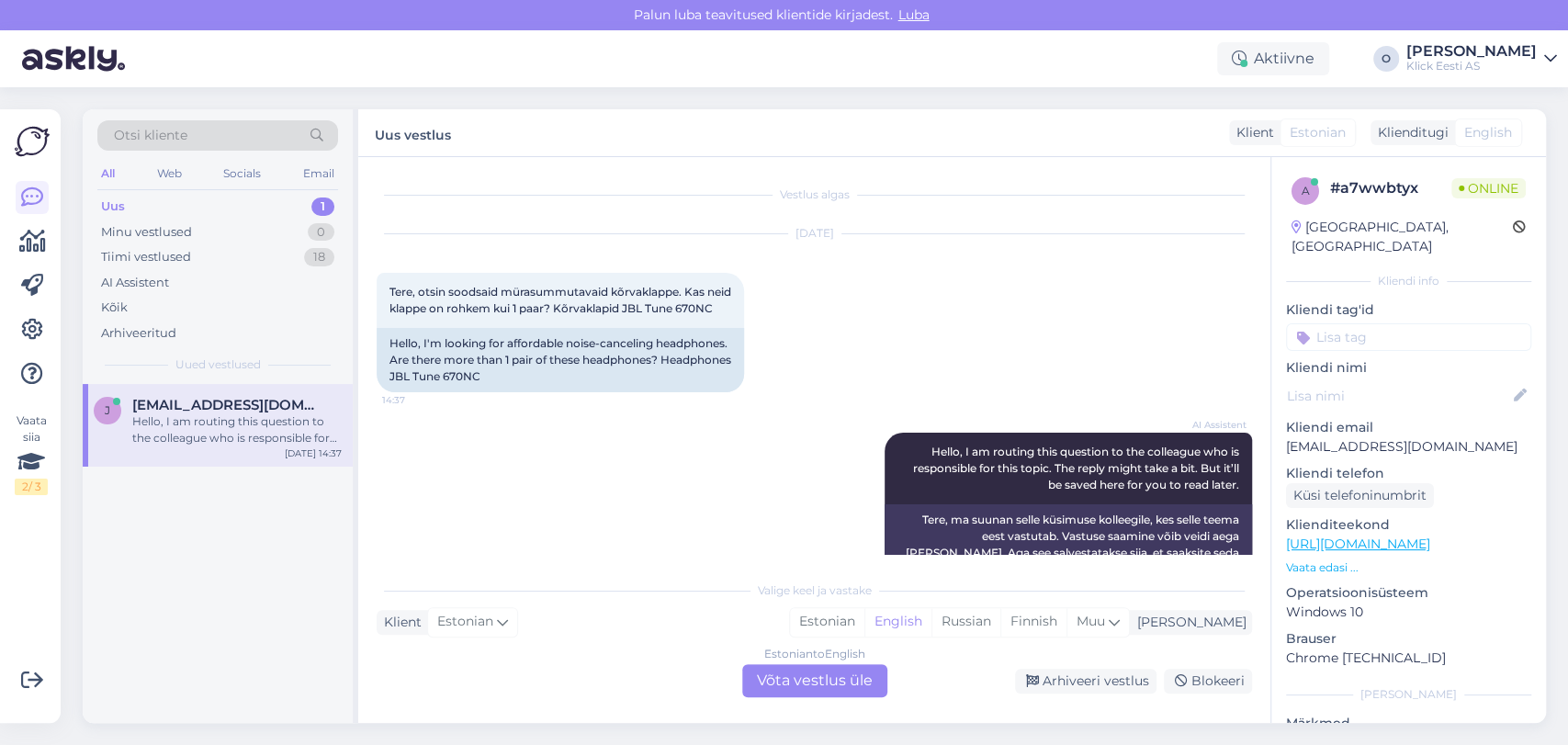
scroll to position [51, 0]
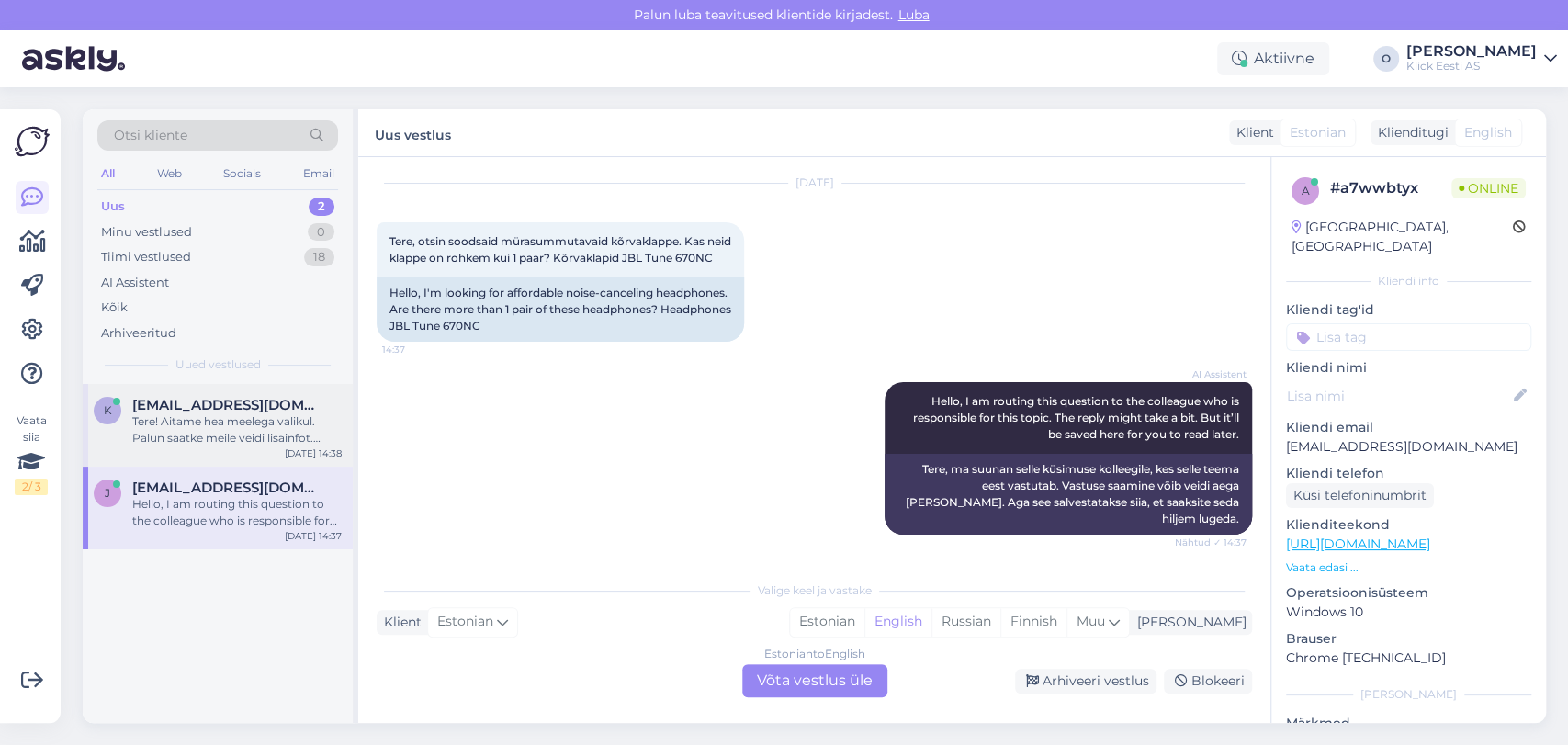
click at [190, 422] on div "Tere! Aitame hea meelega valikul. Palun saatke meile veidi lisainfot. [PERSON_N…" at bounding box center [237, 429] width 210 height 33
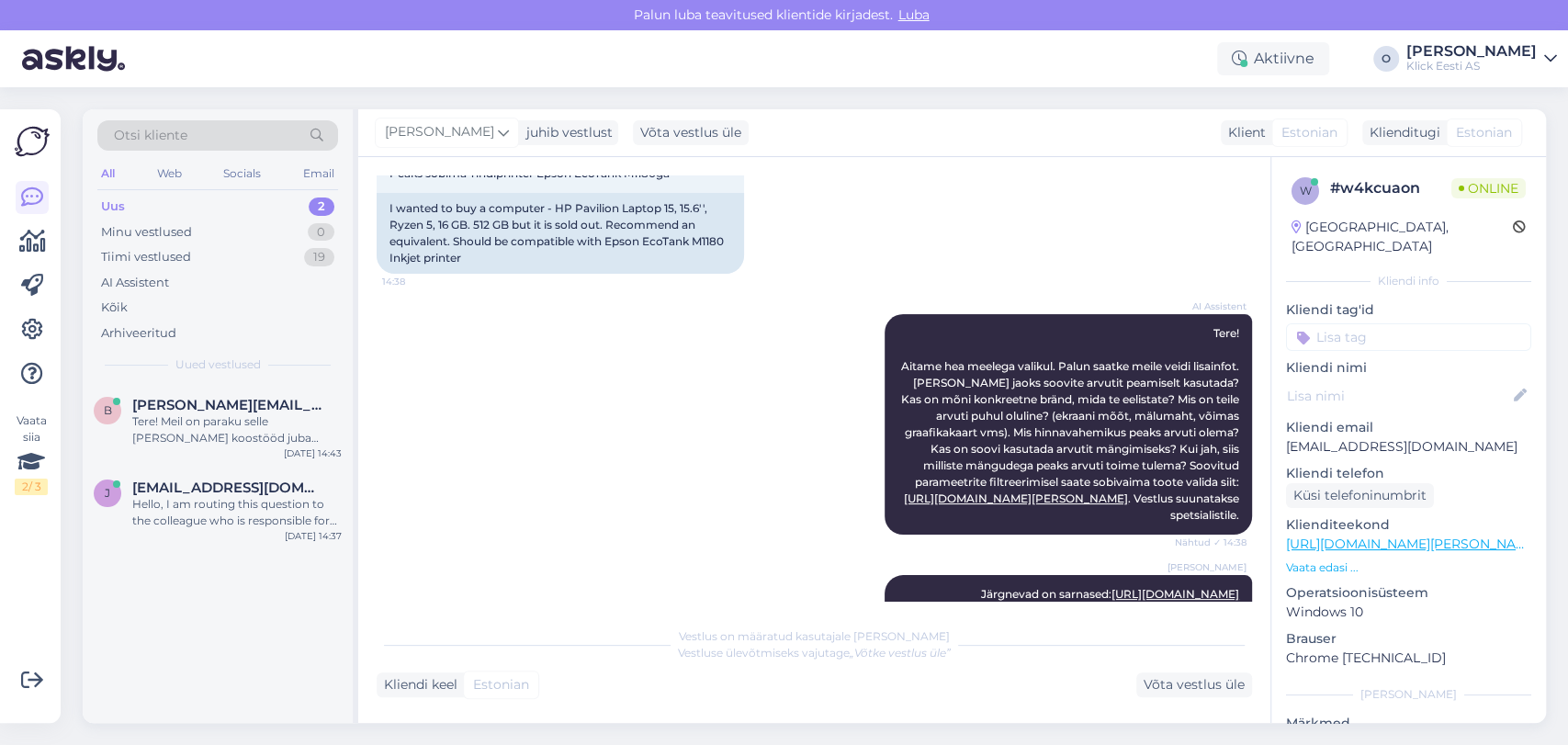
scroll to position [313, 0]
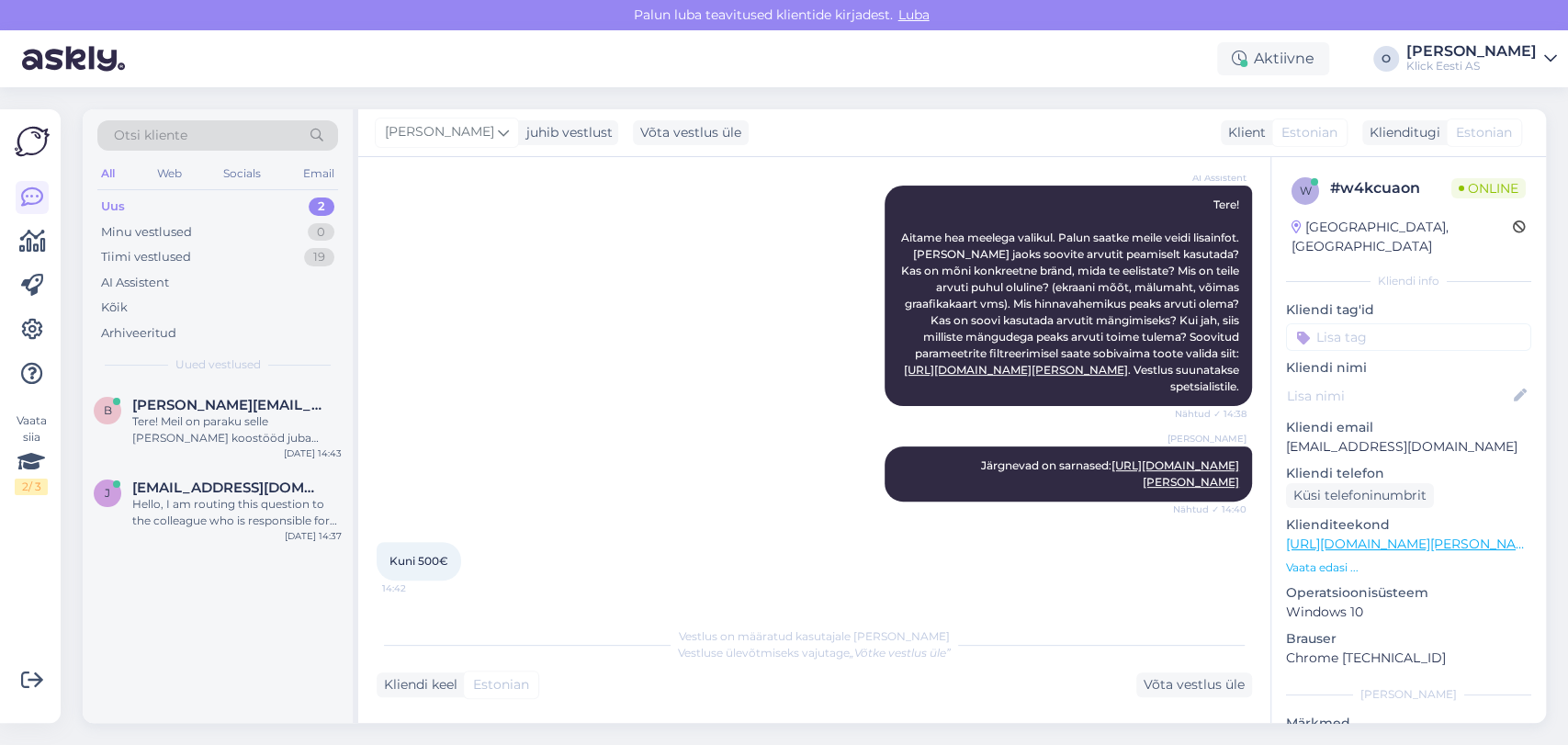
click at [208, 194] on div "Uus 2" at bounding box center [217, 207] width 241 height 26
click at [1184, 458] on link "[URL][DOMAIN_NAME][PERSON_NAME]" at bounding box center [1175, 473] width 128 height 31
click at [184, 232] on div "Minu vestlused" at bounding box center [146, 232] width 91 height 19
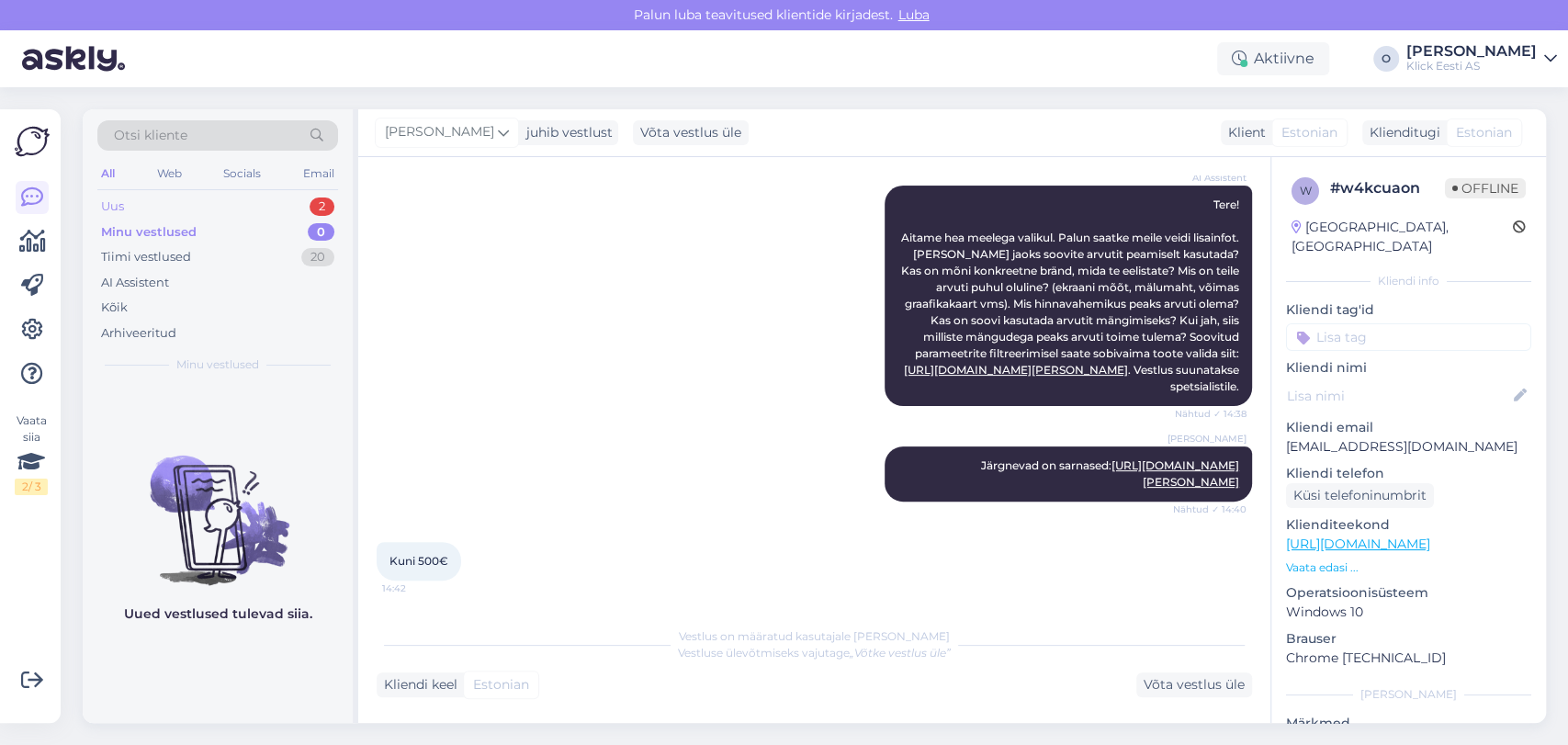
click at [186, 202] on div "Uus 2" at bounding box center [217, 207] width 241 height 26
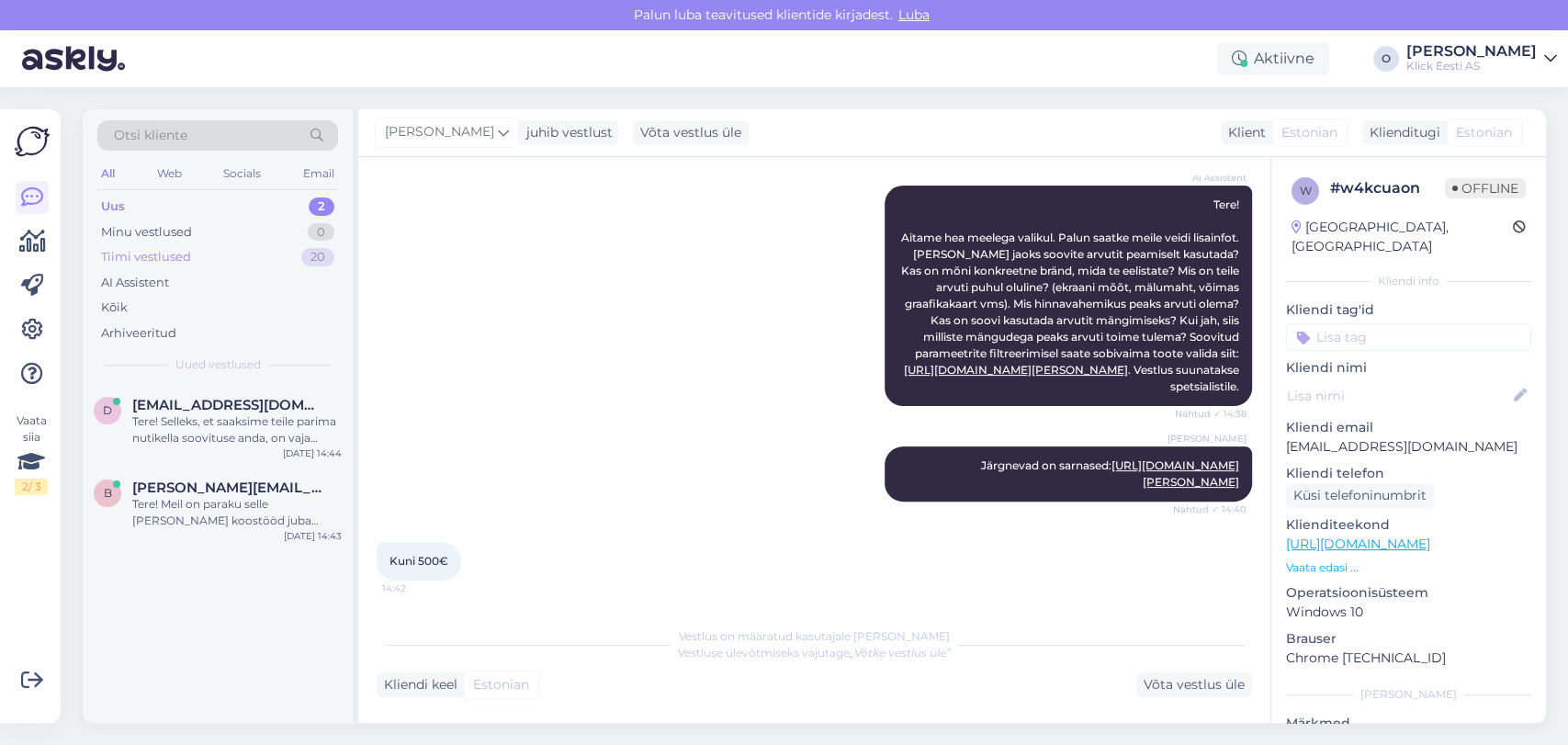
click at [181, 252] on div "Tiimi vestlused" at bounding box center [146, 257] width 90 height 19
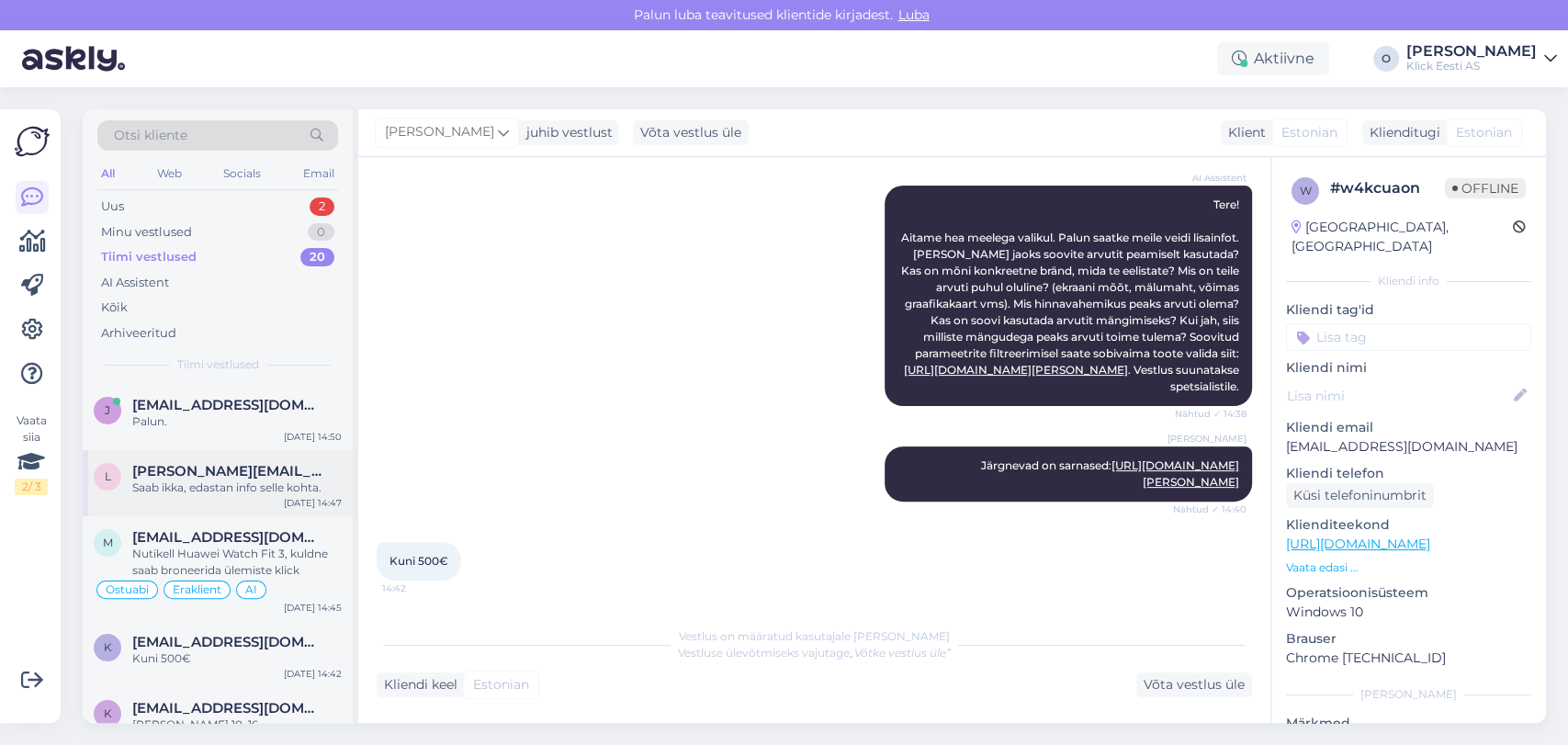
click at [201, 459] on div "l [PERSON_NAME][EMAIL_ADDRESS][PERSON_NAME][DOMAIN_NAME] Saab ikka, edastan inf…" at bounding box center [218, 483] width 271 height 66
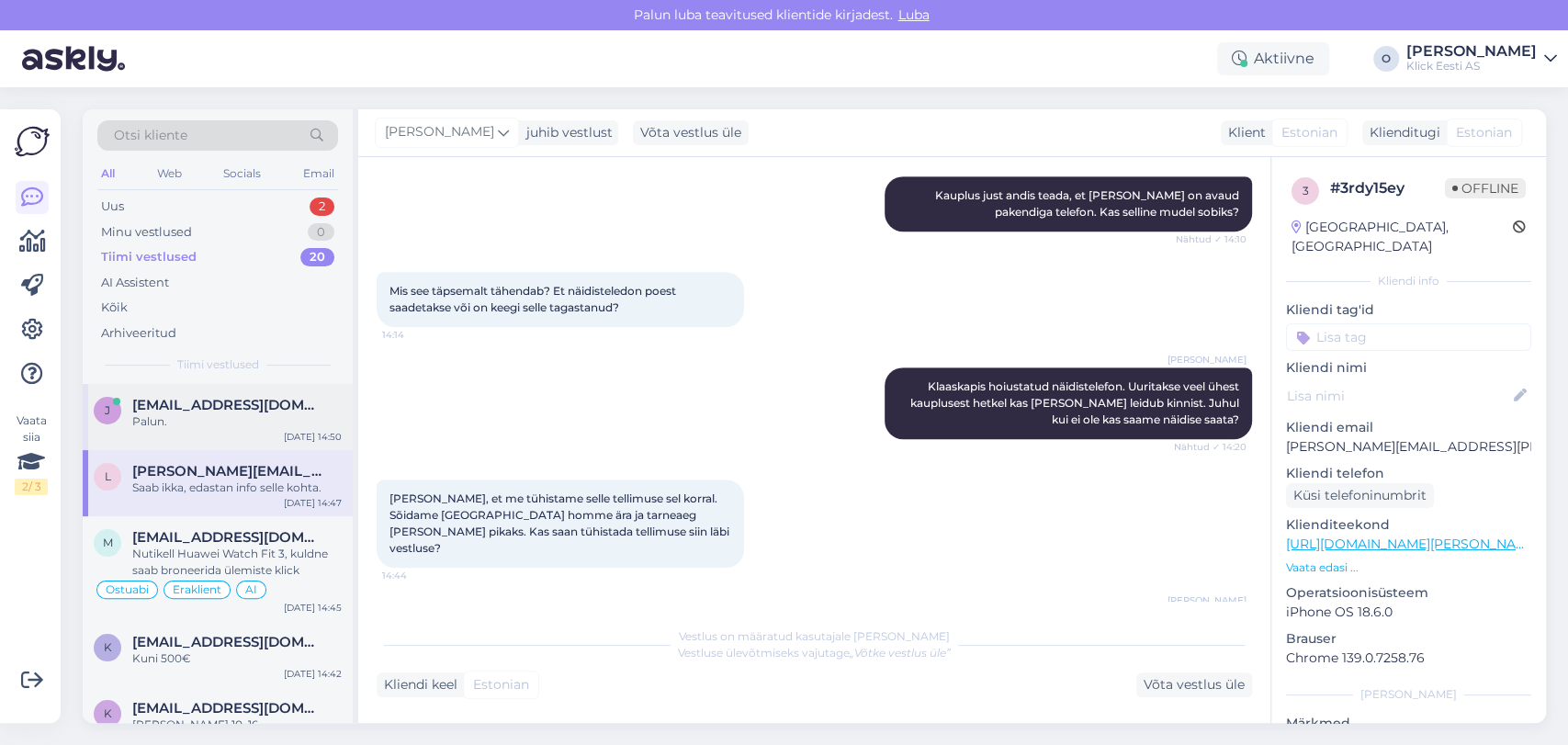
click at [207, 397] on span "[EMAIL_ADDRESS][DOMAIN_NAME]" at bounding box center [228, 406] width 191 height 17
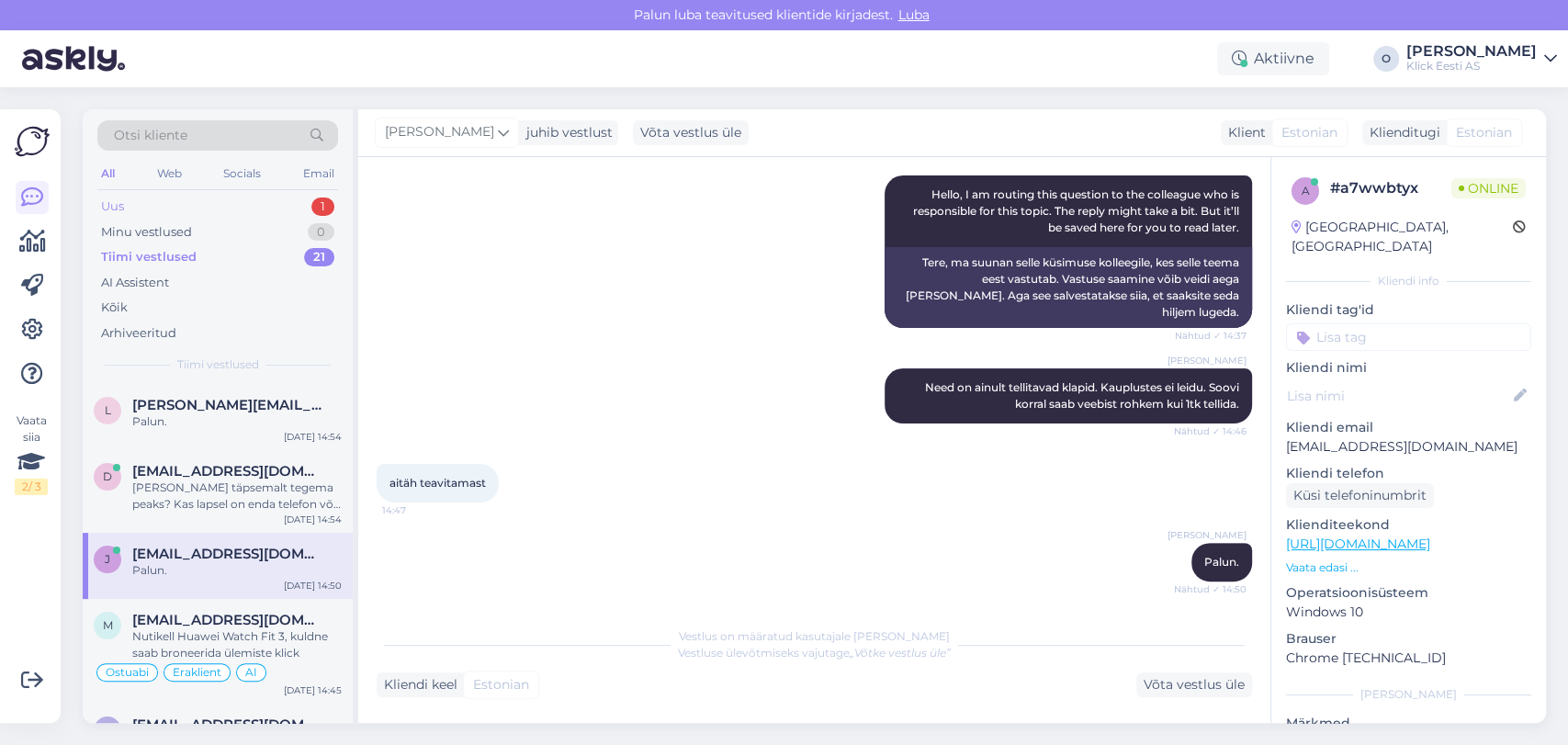
click at [186, 201] on div "Uus 1" at bounding box center [217, 207] width 241 height 26
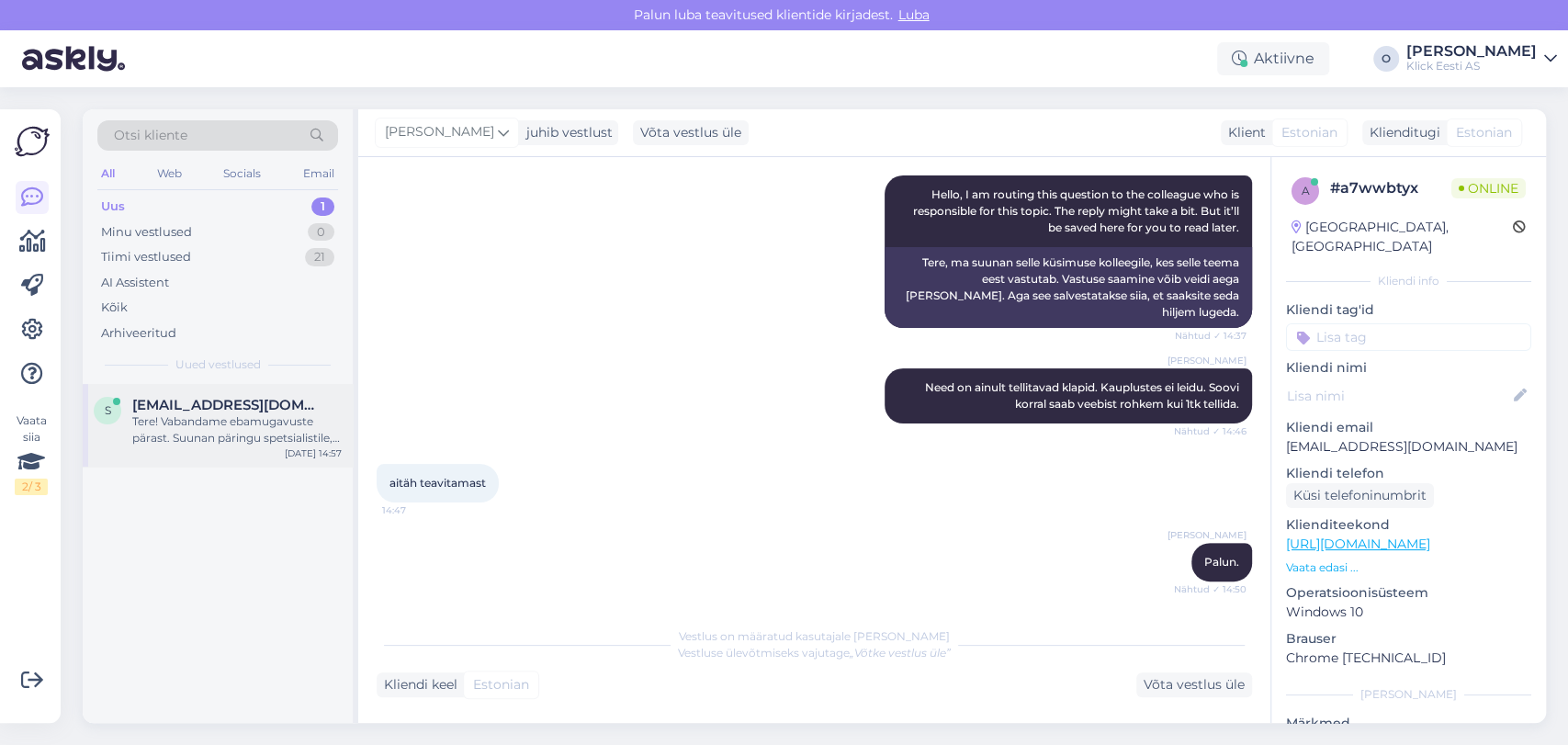
click at [189, 421] on div "Tere! Vabandame ebamugavuste pärast. Suunan päringu spetsialistile, kes täpsust…" at bounding box center [237, 429] width 210 height 33
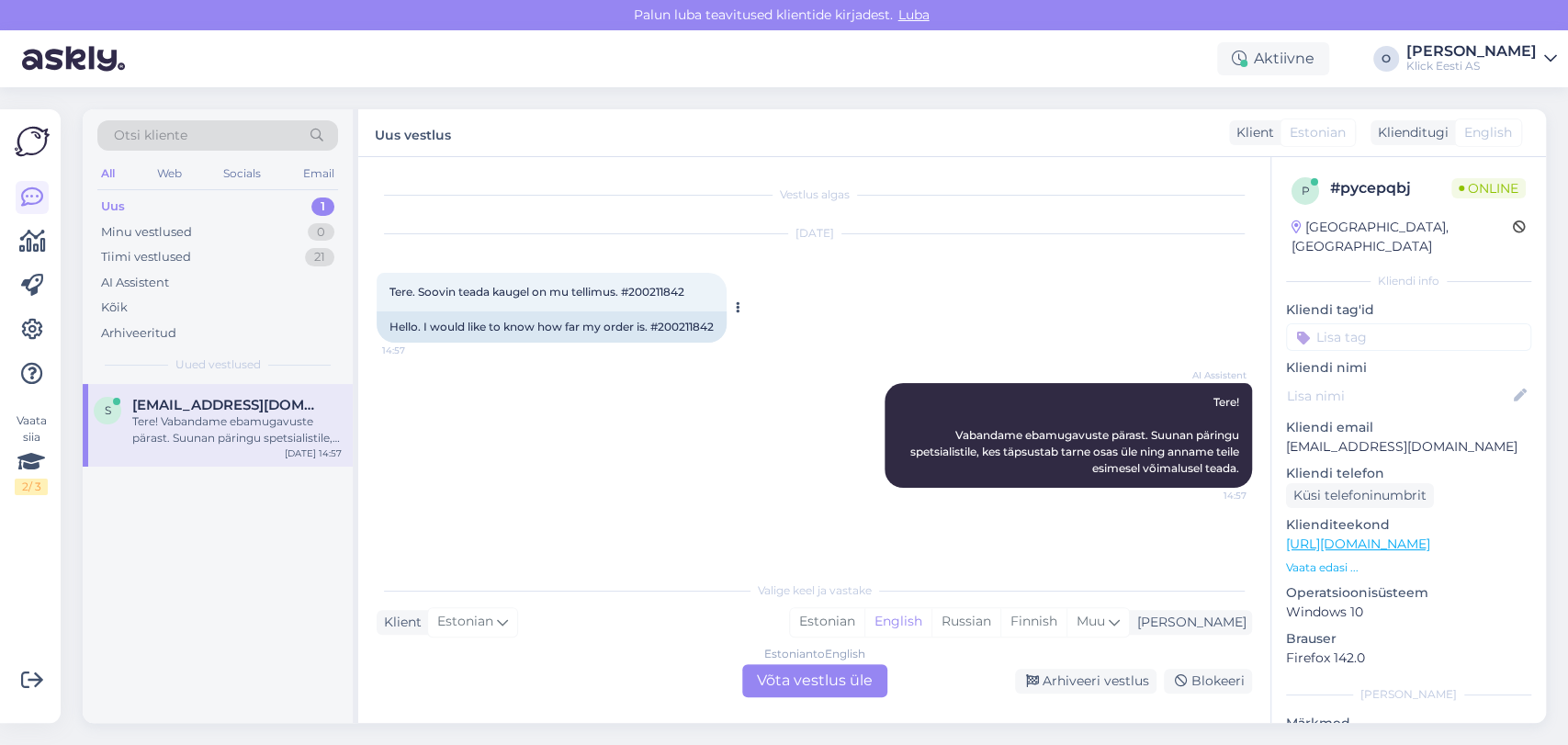
click at [656, 291] on span "Tere. Soovin teada kaugel on mu tellimus. #200211842" at bounding box center [537, 291] width 295 height 14
copy div "200211842 14:57"
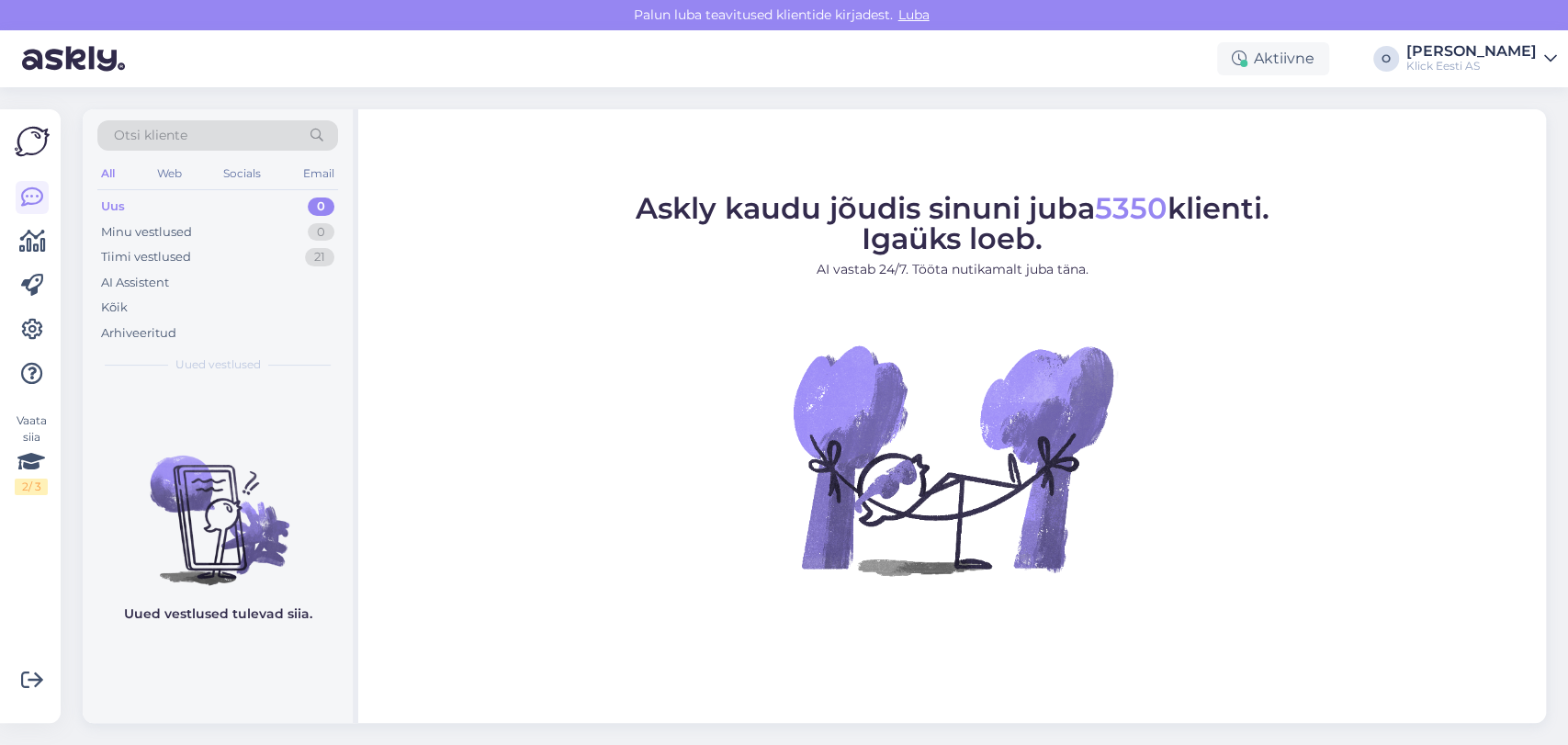
click at [238, 210] on div "Uus 0" at bounding box center [217, 207] width 241 height 26
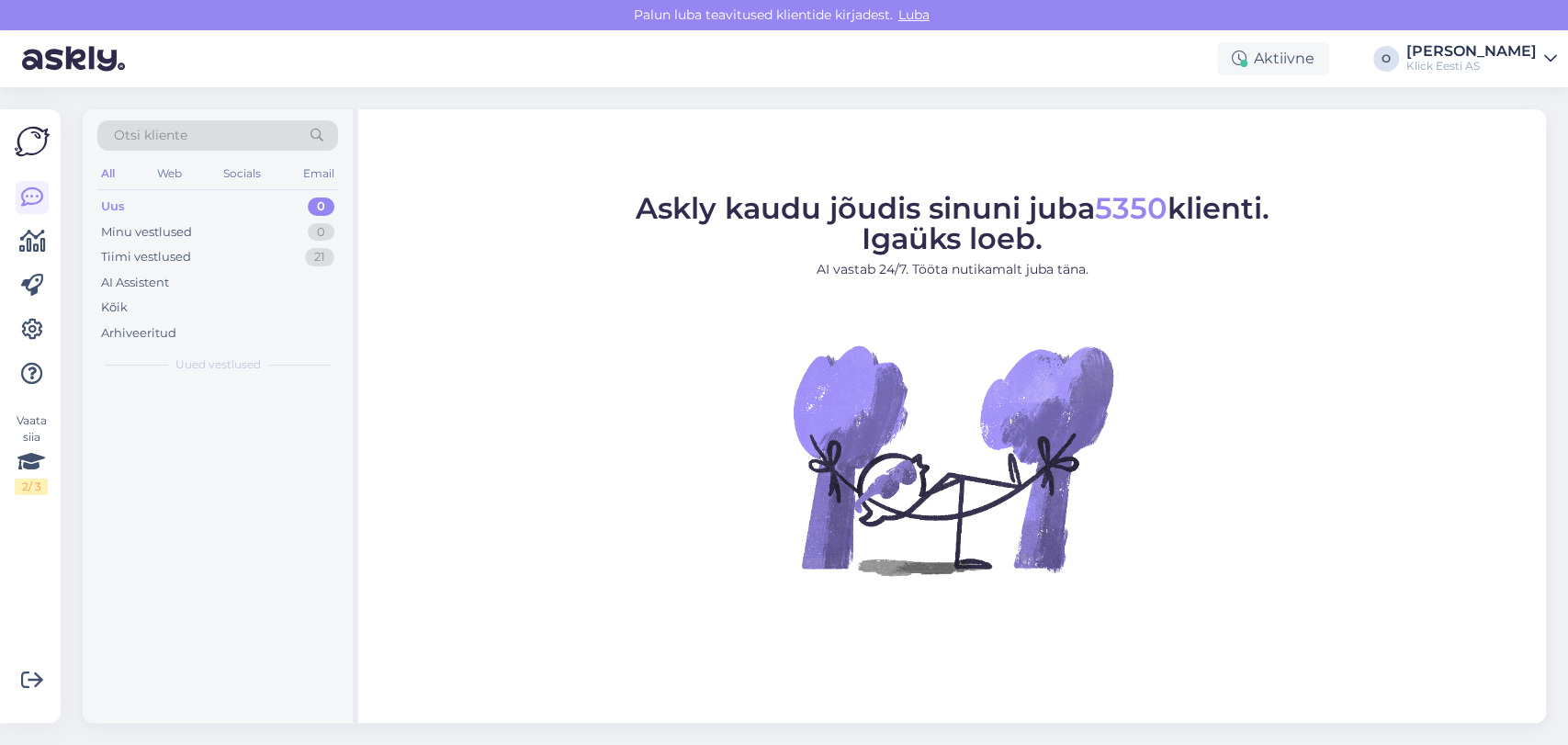
click at [238, 210] on div "Uus 0" at bounding box center [217, 207] width 241 height 26
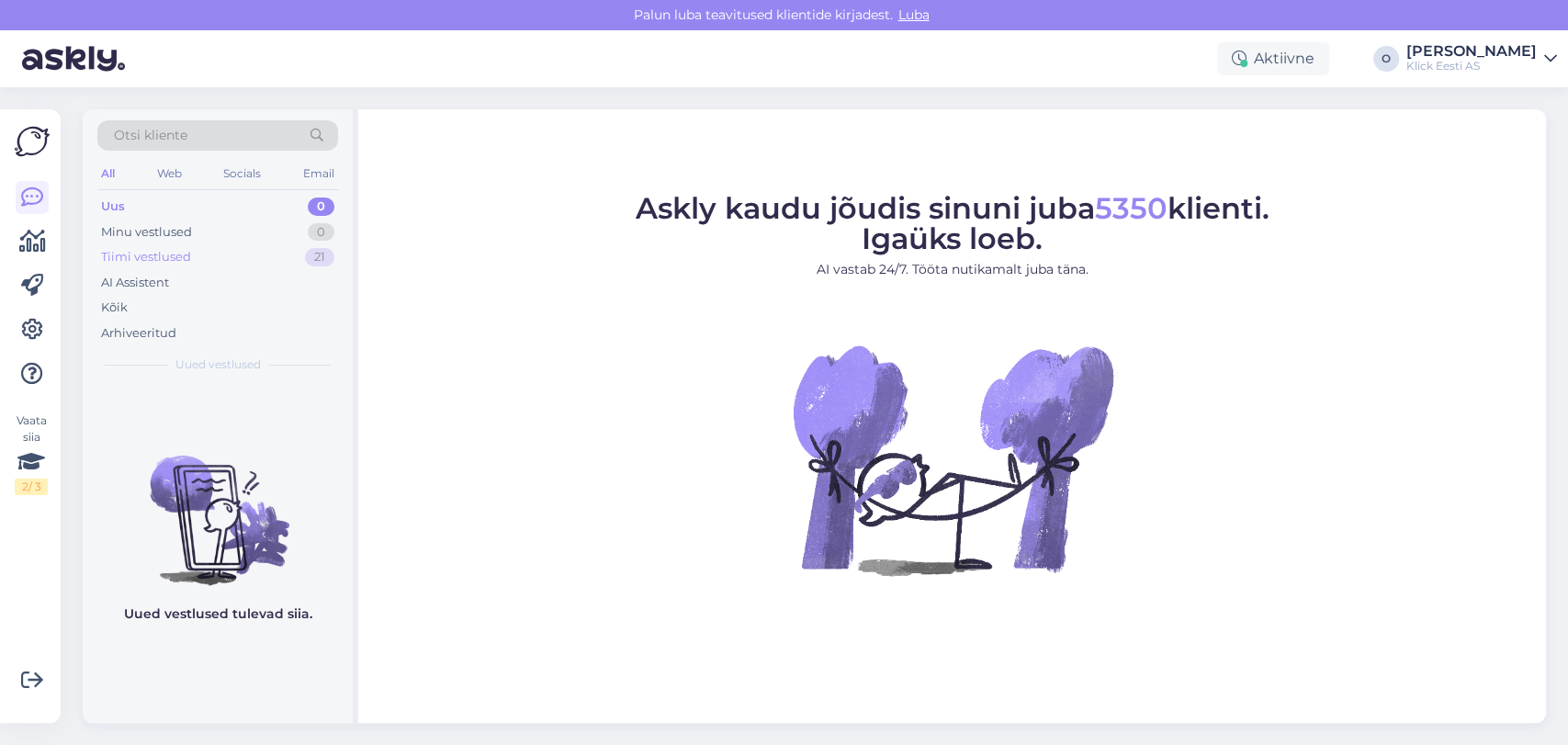
click at [241, 250] on div "Tiimi vestlused 21" at bounding box center [217, 257] width 241 height 26
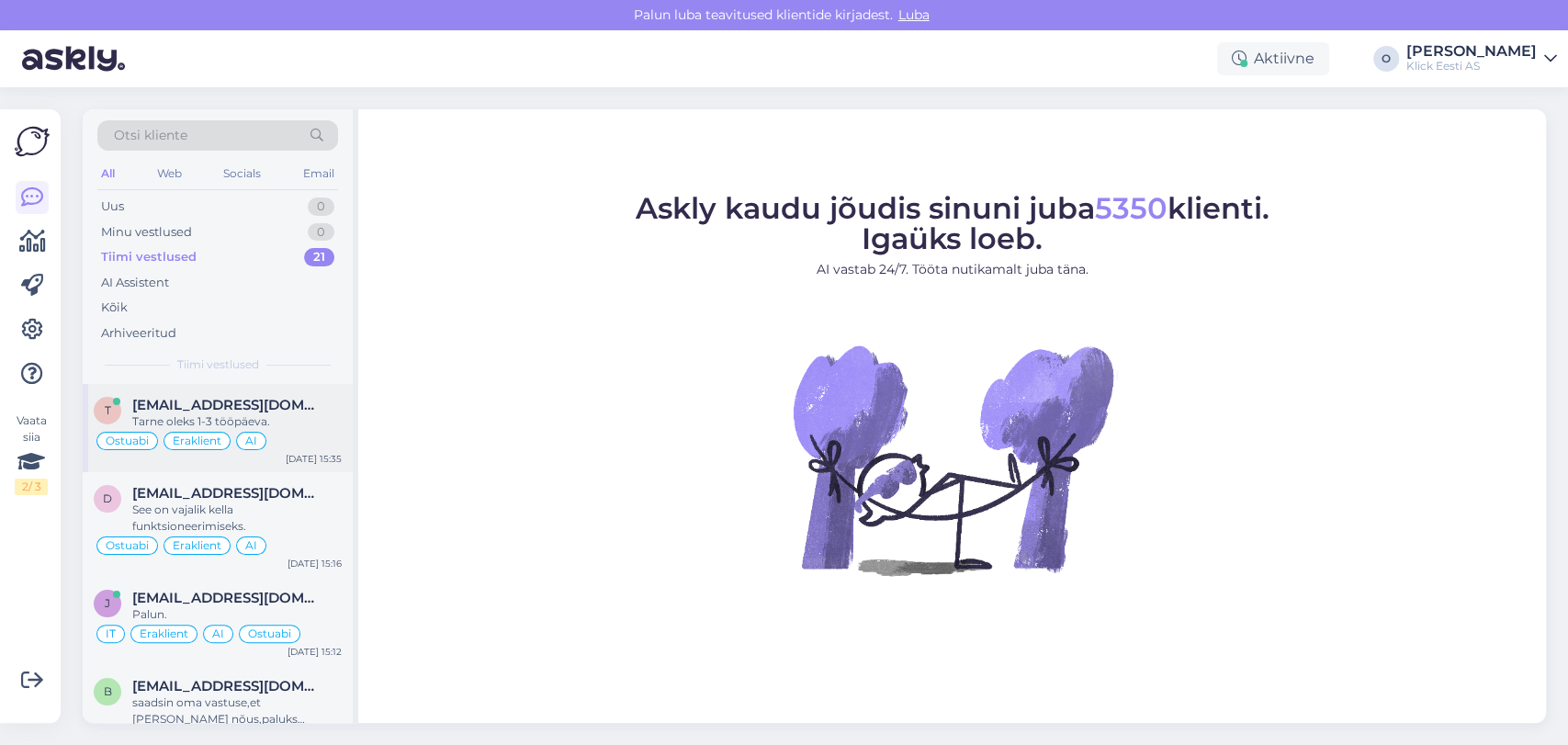
click at [219, 391] on div "t t6nis.kink@gmail.com Tarne oleks 1-3 tööpäeva. Ostuabi Eraklient AI Aug 22 15…" at bounding box center [218, 428] width 271 height 89
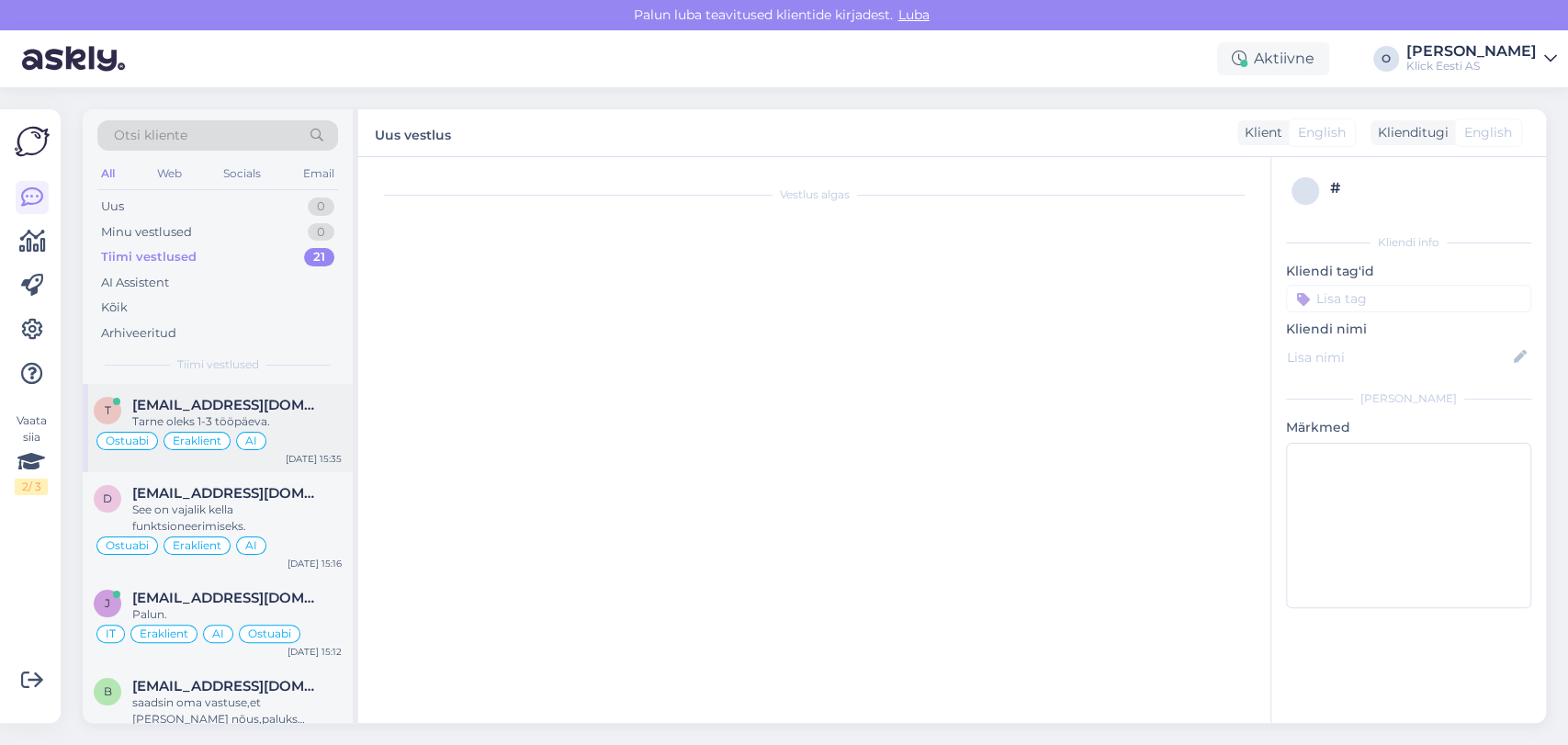
scroll to position [390, 0]
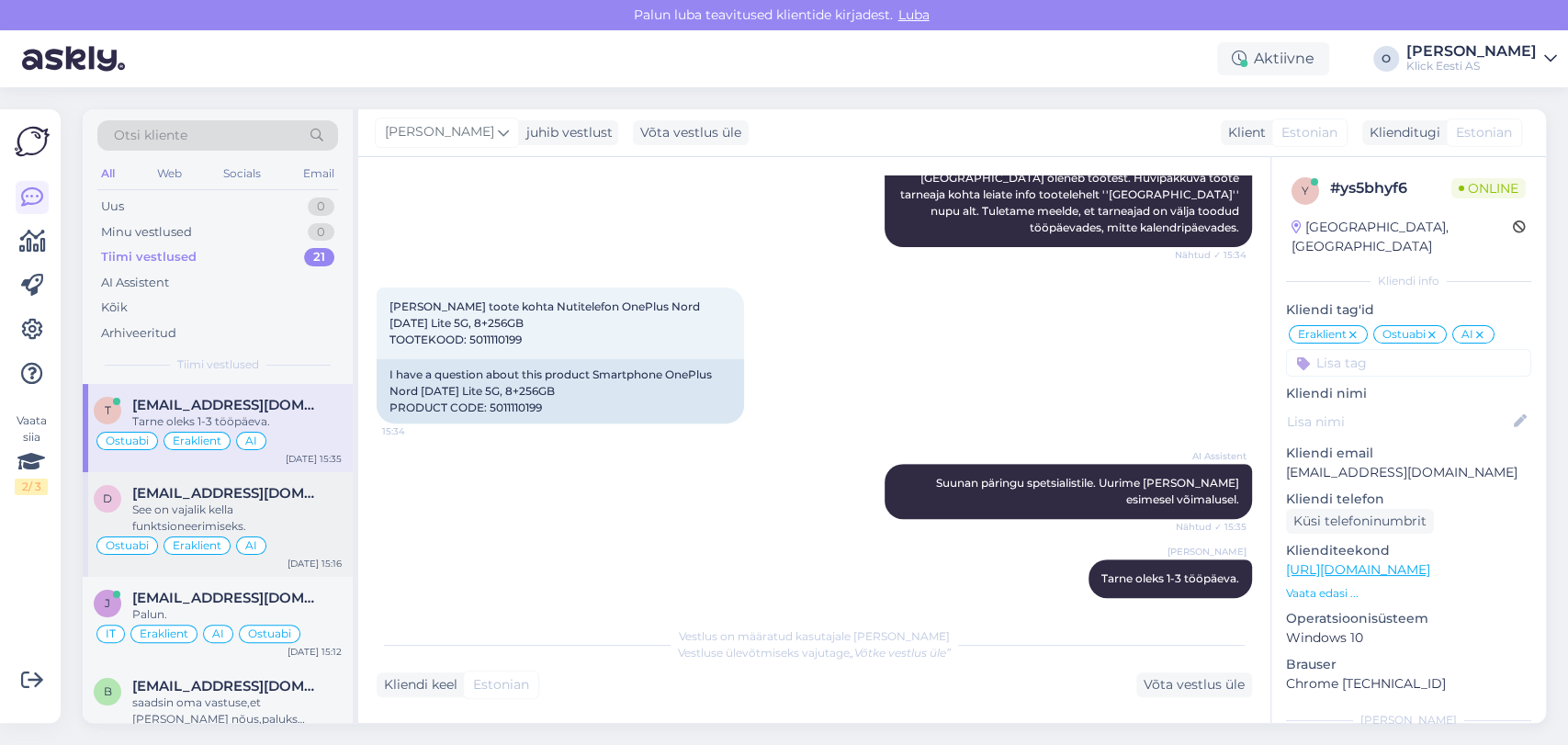
click at [175, 494] on span "[EMAIL_ADDRESS][DOMAIN_NAME]" at bounding box center [228, 493] width 191 height 17
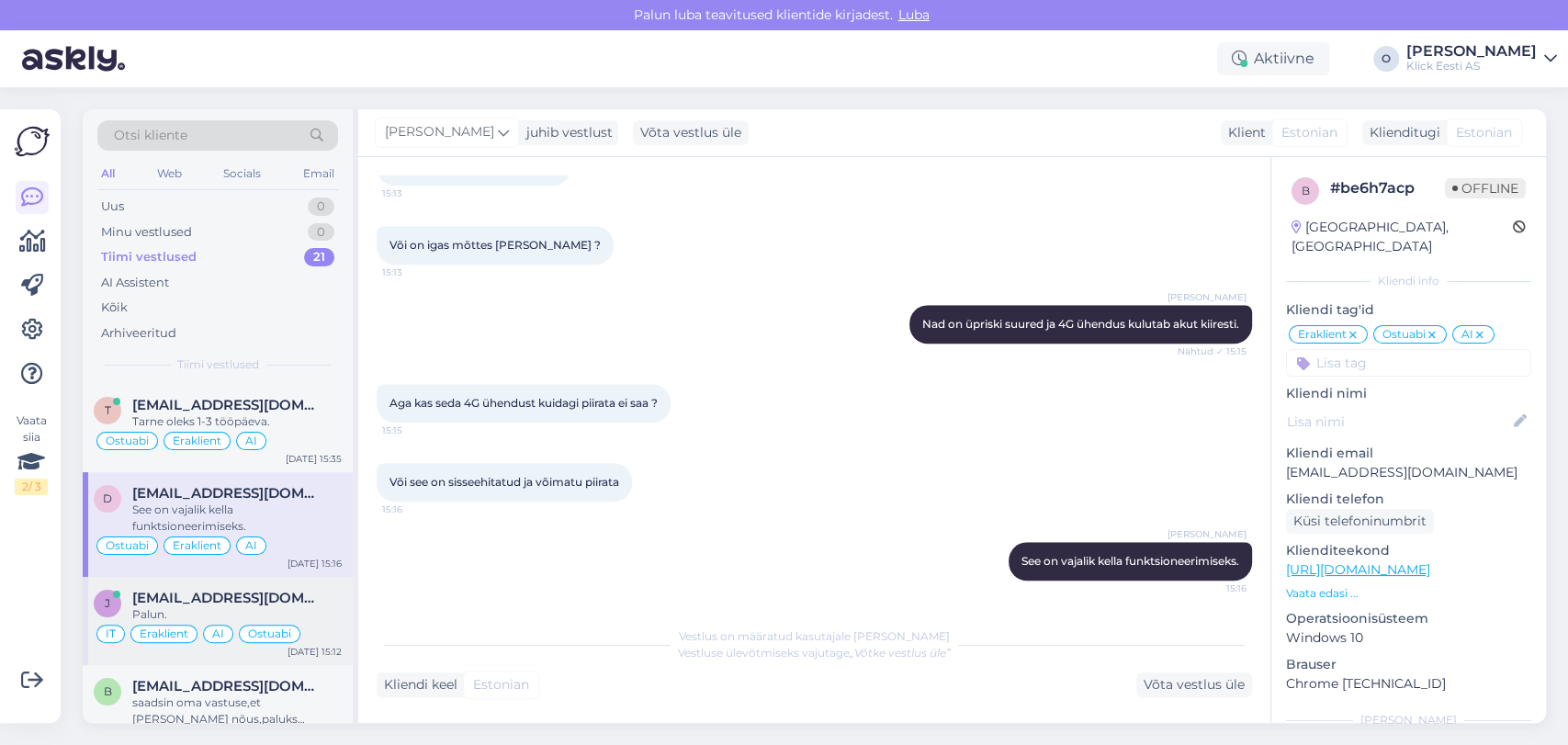
click at [178, 604] on span "[EMAIL_ADDRESS][DOMAIN_NAME]" at bounding box center [228, 598] width 191 height 17
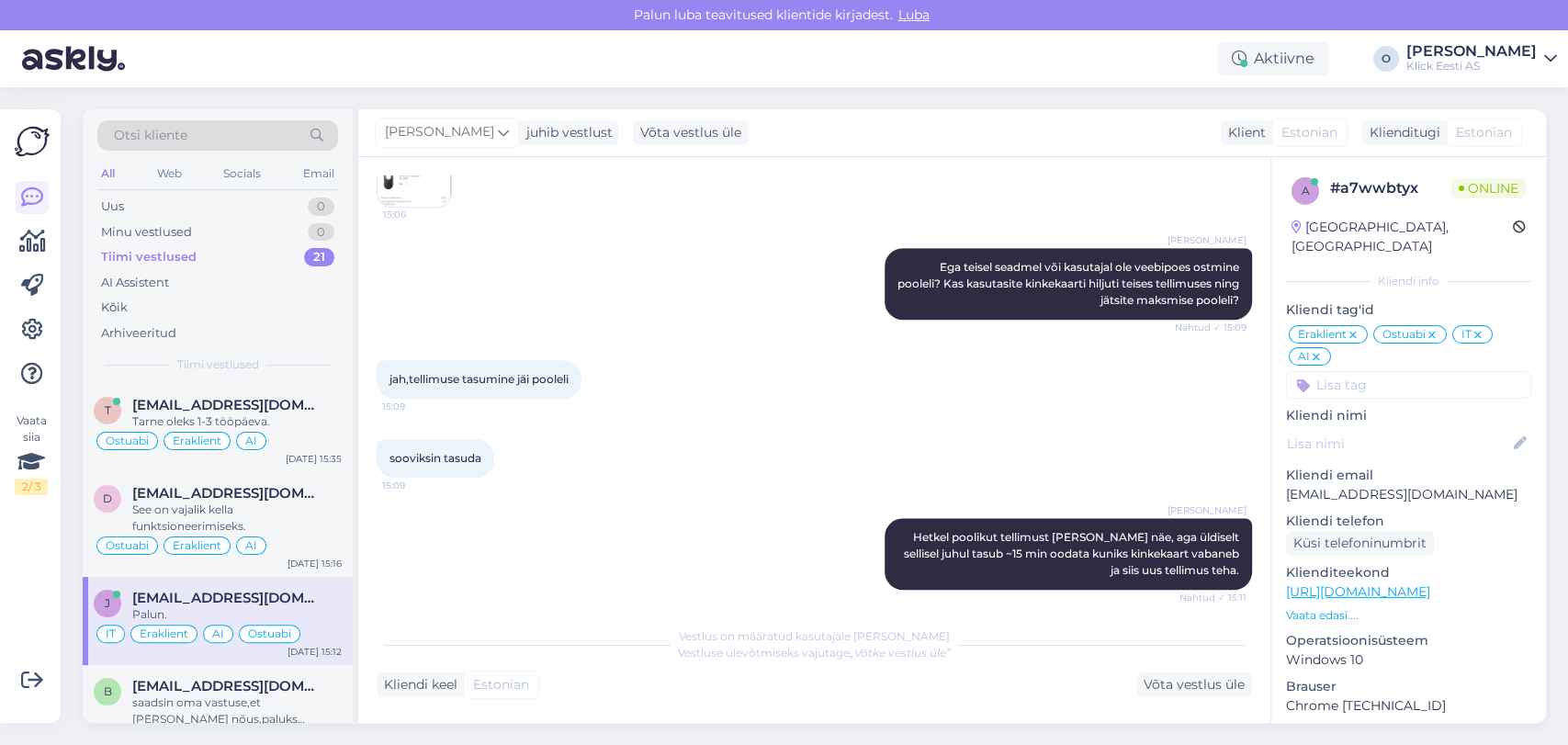
scroll to position [1104, 0]
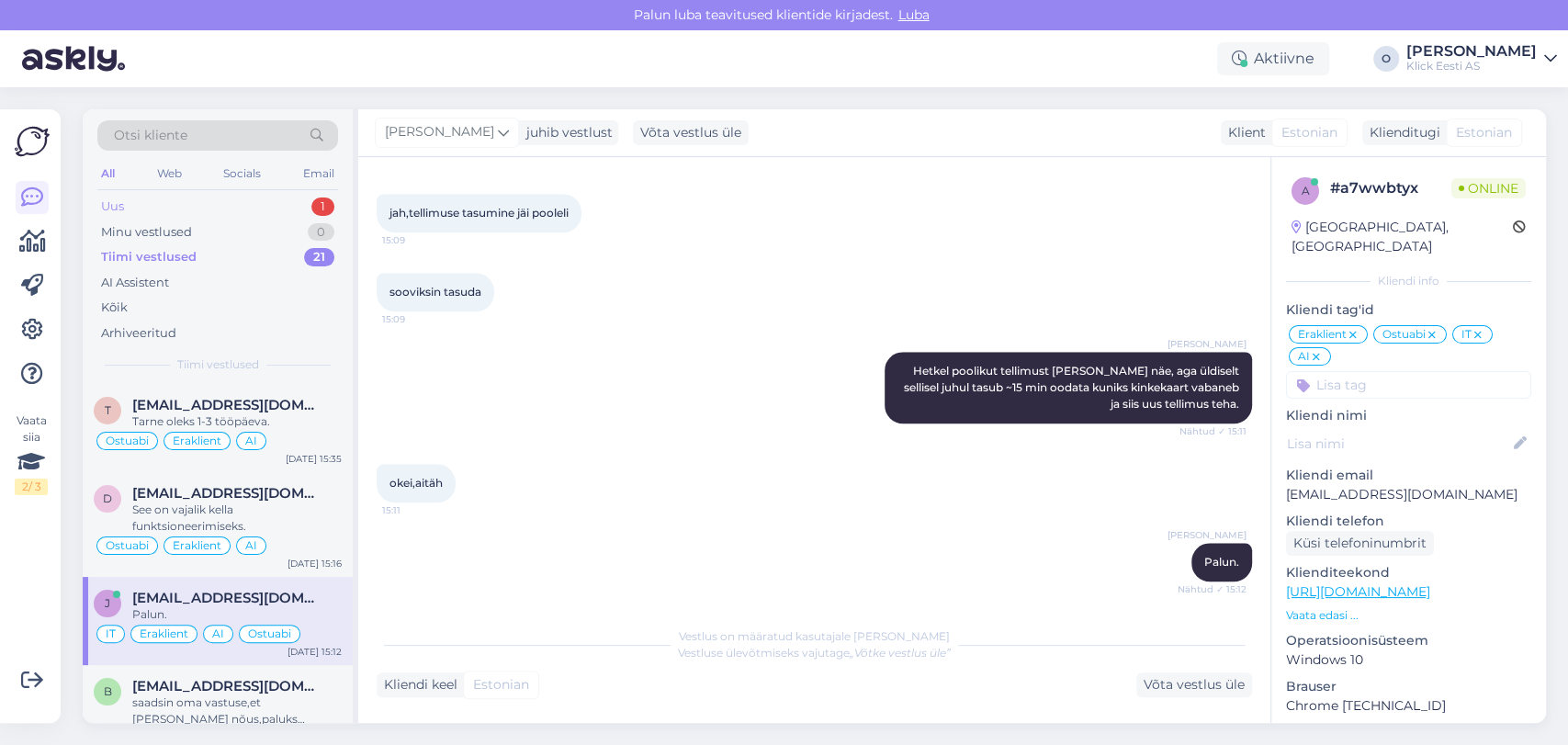
click at [181, 207] on div "Uus 1" at bounding box center [217, 207] width 241 height 26
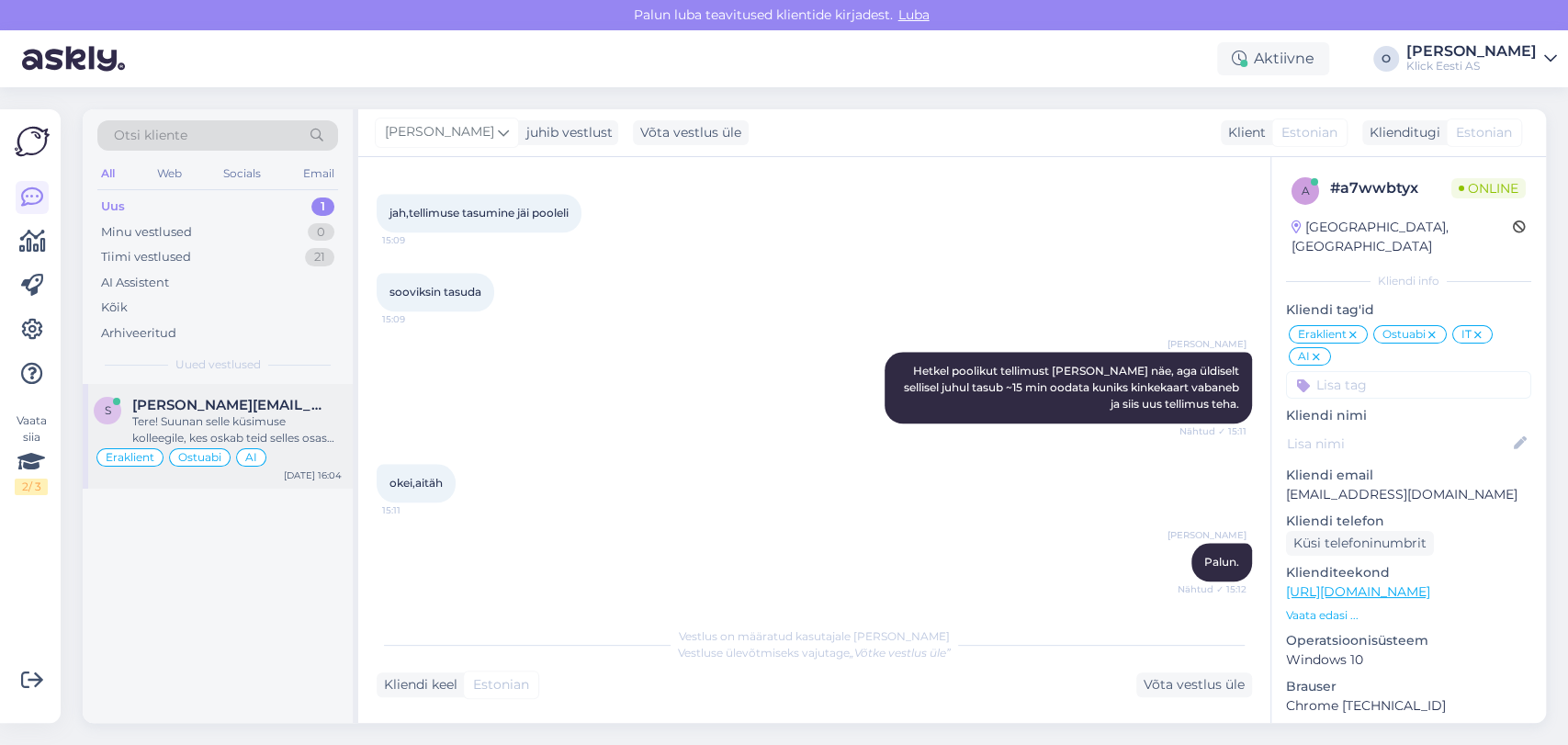
click at [169, 390] on div "s sandra.saarniit@gmail.com Tere! Suunan selle küsimuse kolleegile, kes oskab t…" at bounding box center [218, 436] width 271 height 104
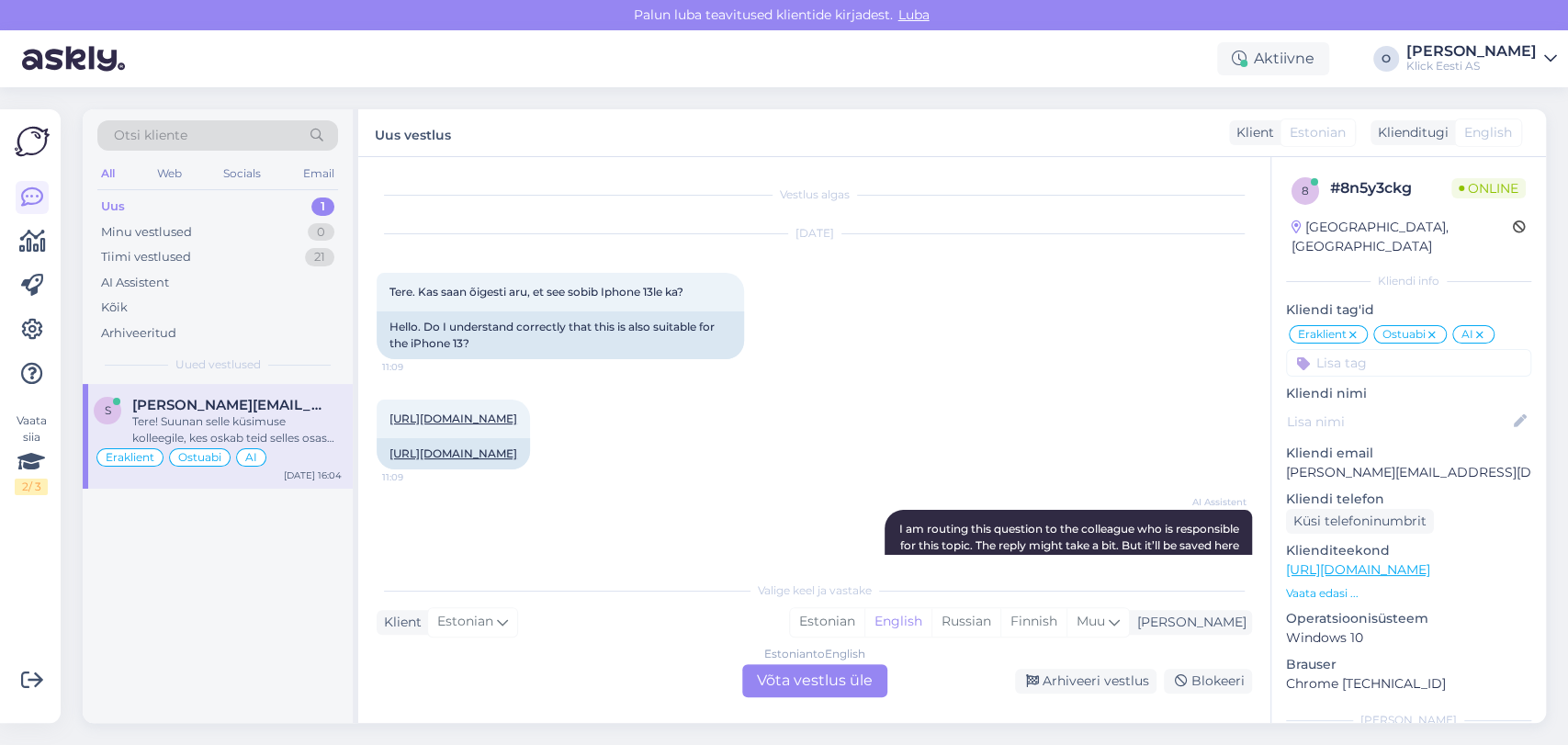
scroll to position [774, 0]
